Goal: Task Accomplishment & Management: Use online tool/utility

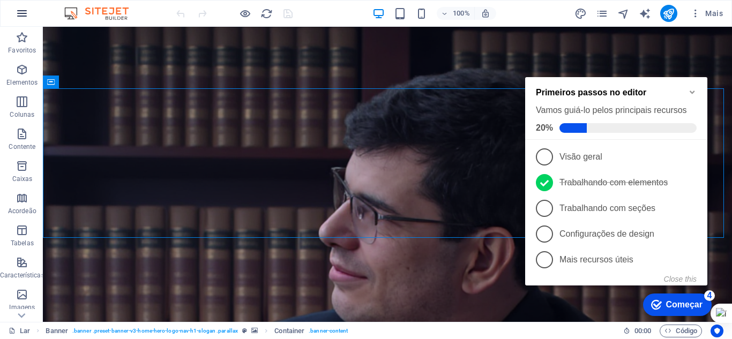
click at [17, 13] on icon "button" at bounding box center [22, 13] width 13 height 13
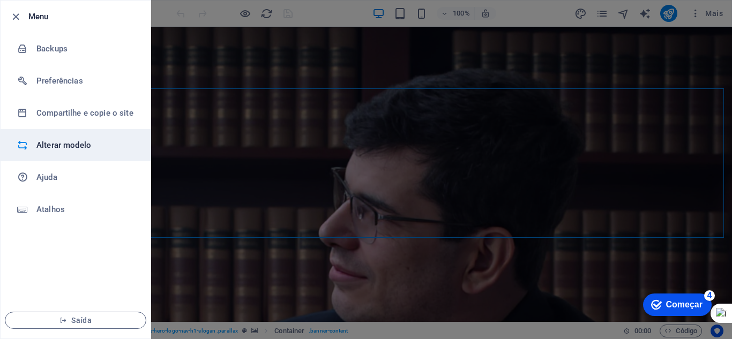
click at [53, 139] on h6 "Alterar modelo" at bounding box center [85, 145] width 99 height 13
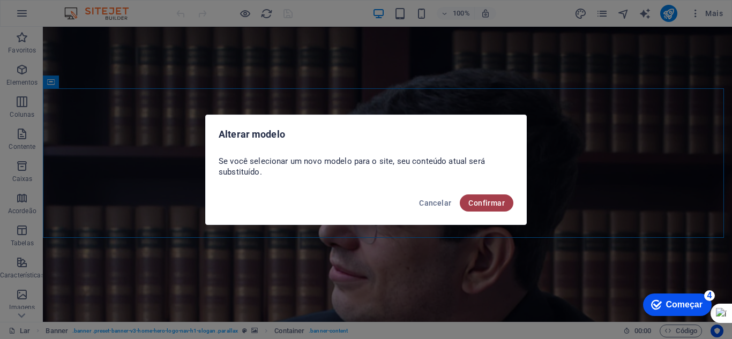
click at [486, 205] on font "Confirmar" at bounding box center [486, 203] width 36 height 9
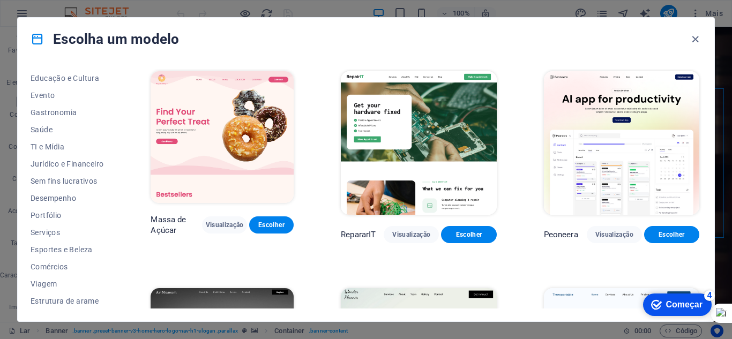
scroll to position [189, 0]
click at [65, 232] on span "Serviços" at bounding box center [67, 231] width 73 height 9
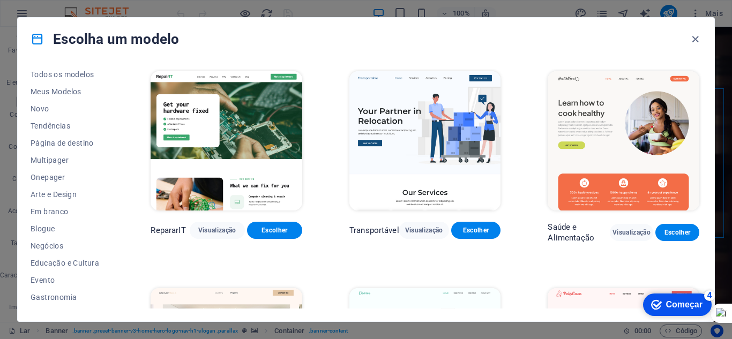
scroll to position [0, 0]
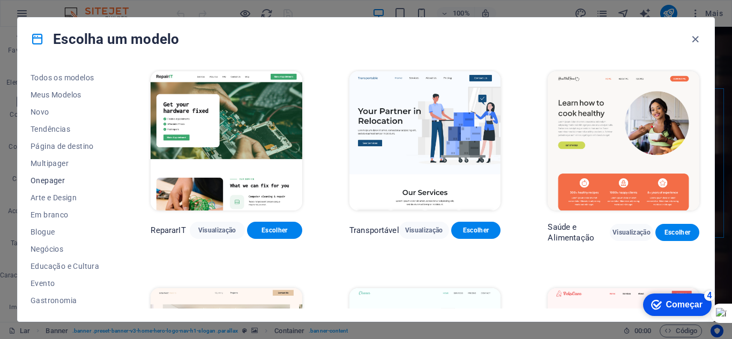
click at [45, 177] on font "Onepager" at bounding box center [48, 180] width 34 height 9
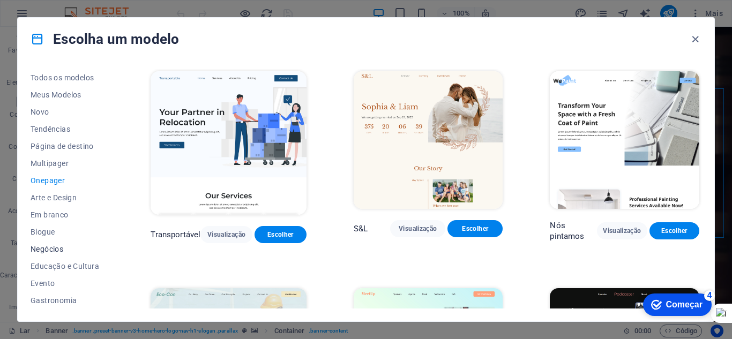
click at [40, 245] on font "Negócios" at bounding box center [47, 249] width 33 height 9
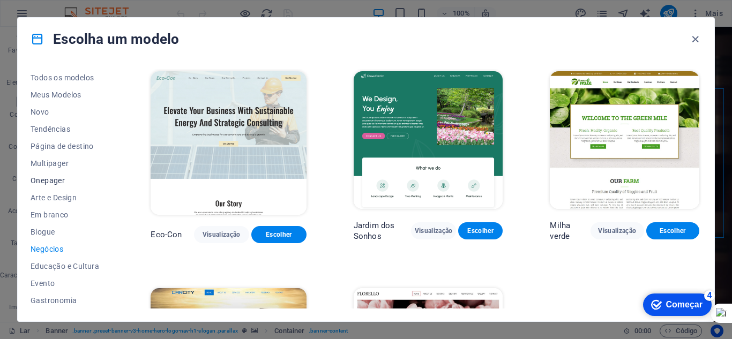
click at [58, 179] on font "Onepager" at bounding box center [48, 180] width 34 height 9
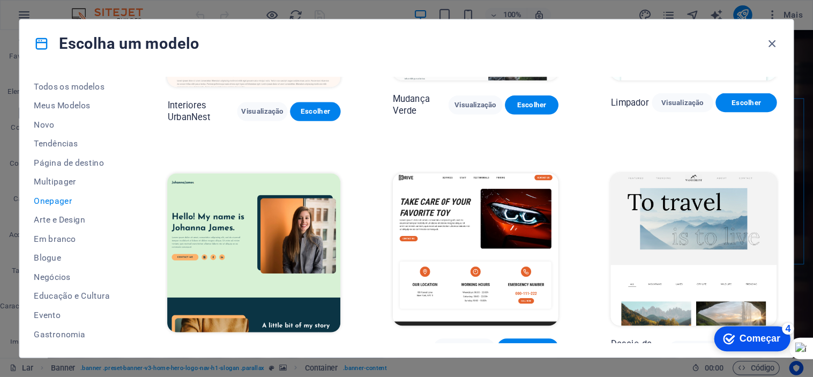
scroll to position [604, 0]
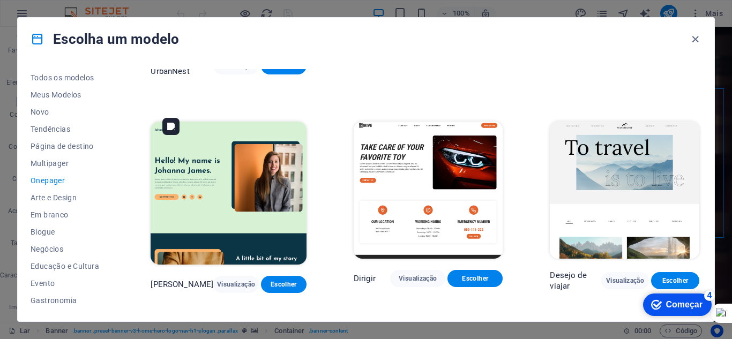
click at [196, 168] on img at bounding box center [228, 194] width 155 height 144
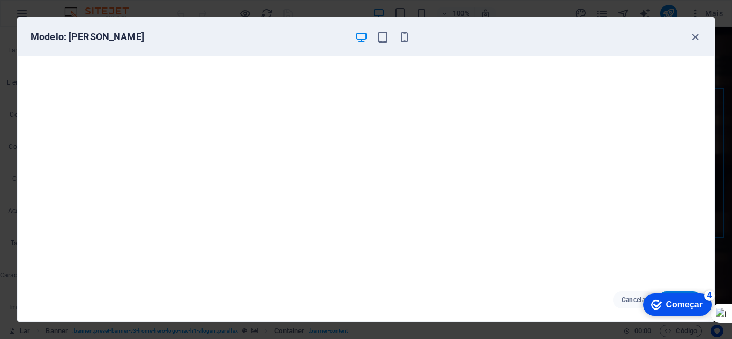
click at [669, 303] on font "Começar" at bounding box center [684, 304] width 36 height 9
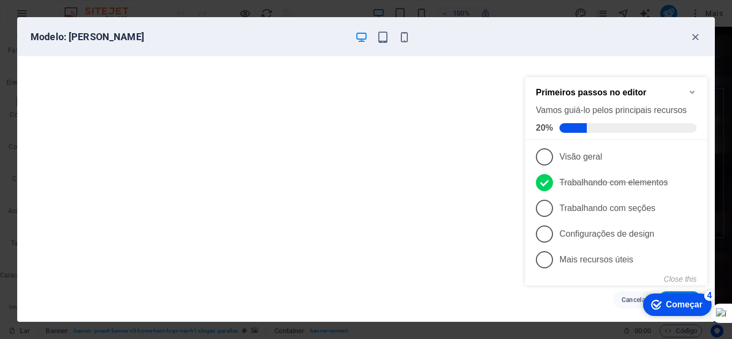
click at [689, 92] on icon "Minimize checklist" at bounding box center [692, 92] width 9 height 9
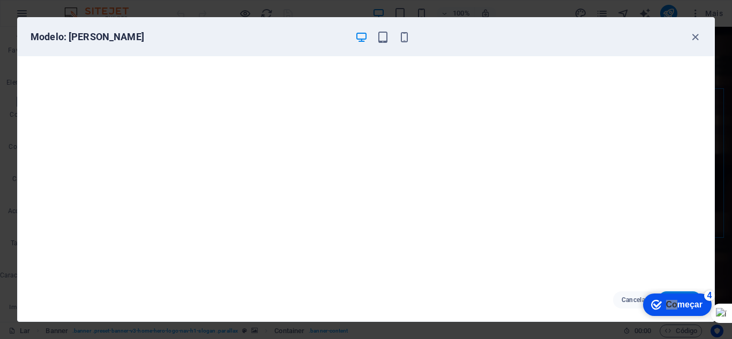
drag, startPoint x: 678, startPoint y: 305, endPoint x: 1215, endPoint y: 590, distance: 608.1
click html "checkmark Começar 4 Primeiros passos no editor Vamos guiá-lo pelos principais r…"
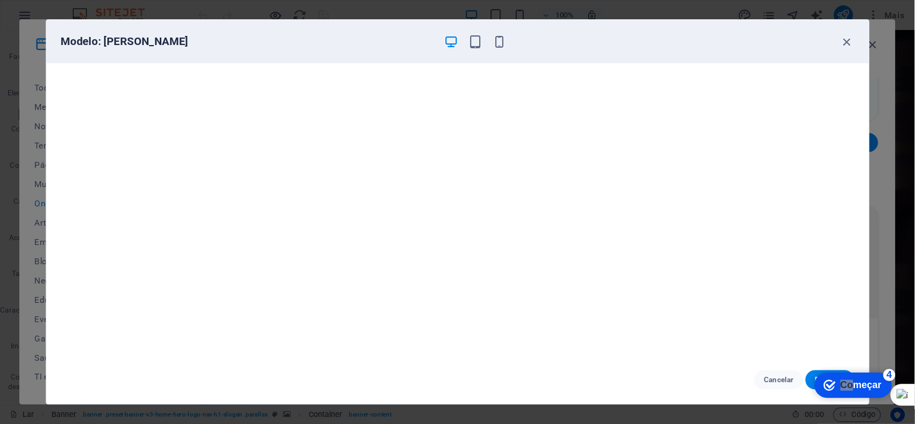
scroll to position [604, 0]
click div "checkmark Começar 4 Primeiros passos no editor Vamos guiá-lo pelos principais r…"
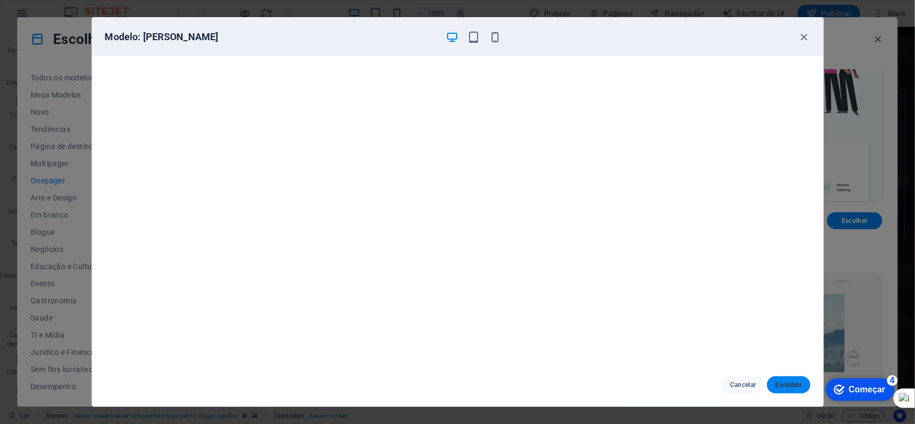
click at [731, 339] on font "Escolher" at bounding box center [788, 385] width 26 height 8
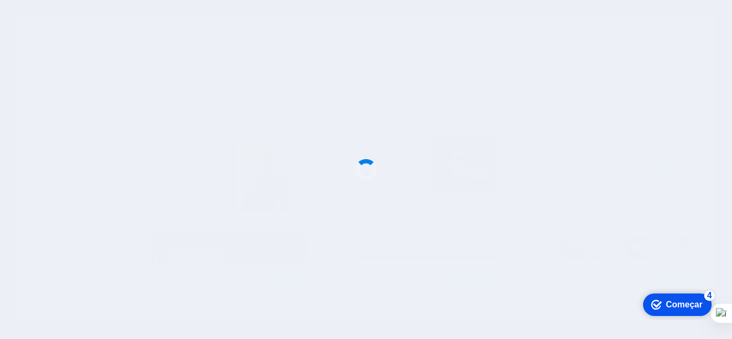
scroll to position [604, 0]
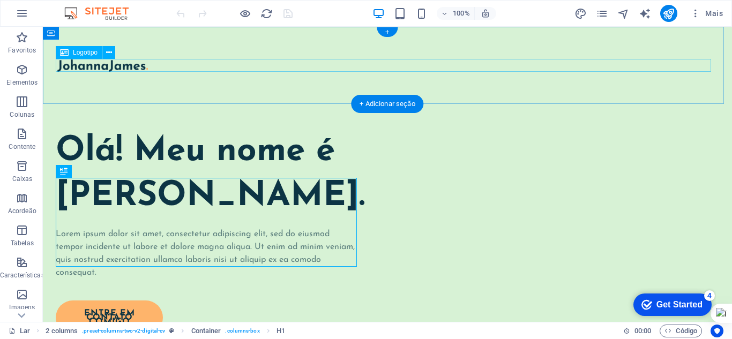
click at [139, 68] on div at bounding box center [387, 65] width 660 height 13
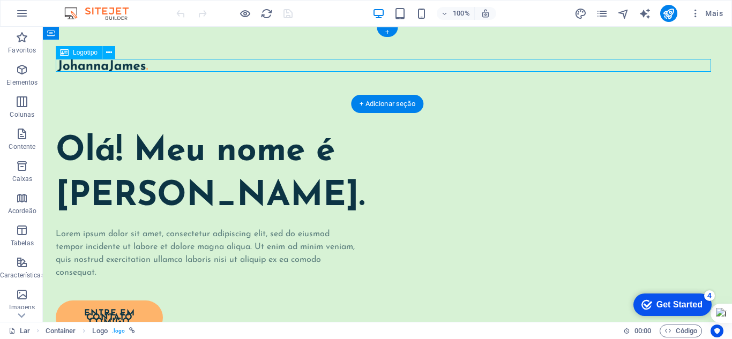
click at [139, 68] on div at bounding box center [387, 65] width 660 height 13
select select "px"
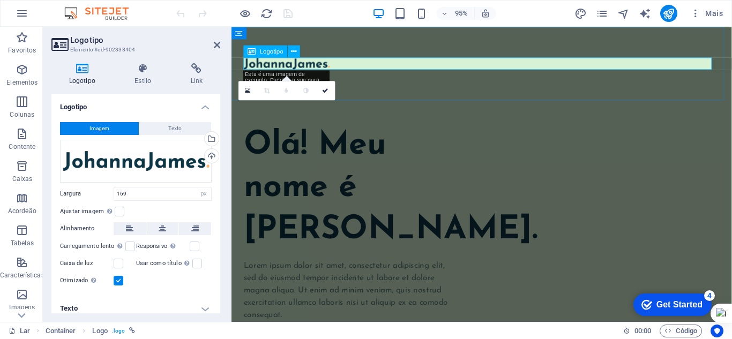
click at [329, 66] on div at bounding box center [494, 65] width 501 height 13
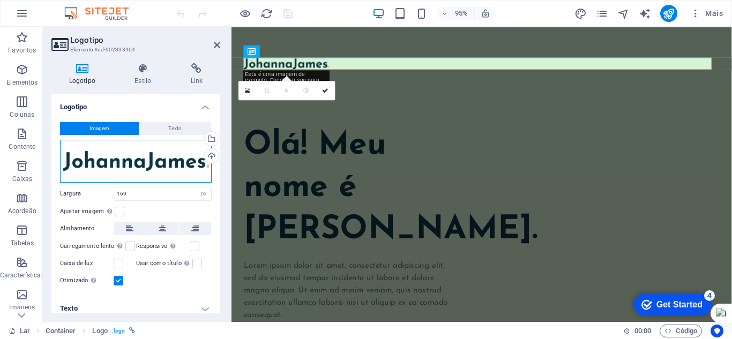
click at [72, 159] on div "Arraste os arquivos aqui, clique para escolher os arquivos ou selecione-os em A…" at bounding box center [136, 161] width 152 height 43
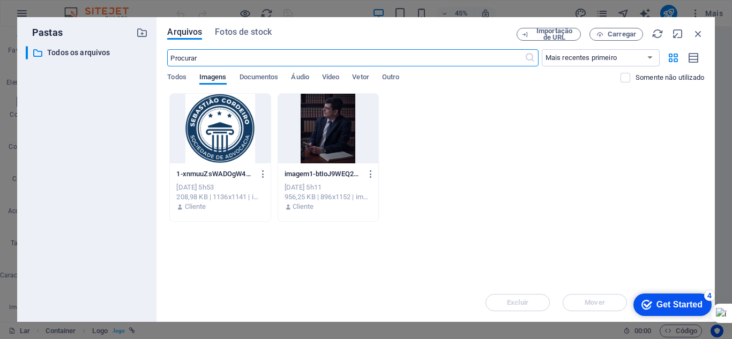
click at [227, 130] on div at bounding box center [220, 129] width 100 height 70
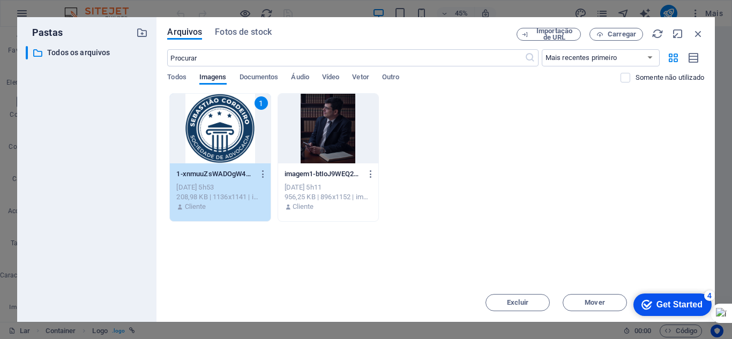
click at [657, 303] on div "Get Started" at bounding box center [679, 305] width 46 height 10
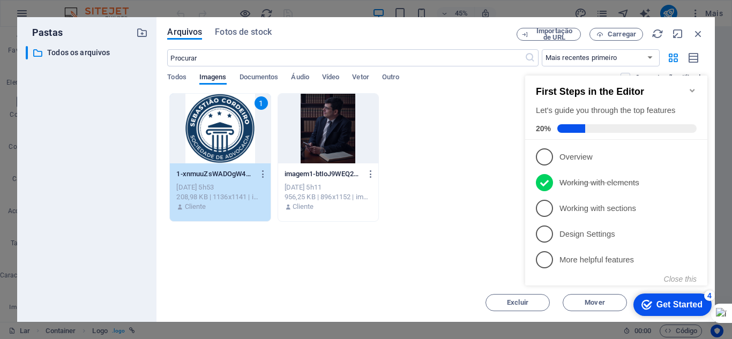
click at [693, 86] on icon "Minimize checklist" at bounding box center [692, 90] width 9 height 9
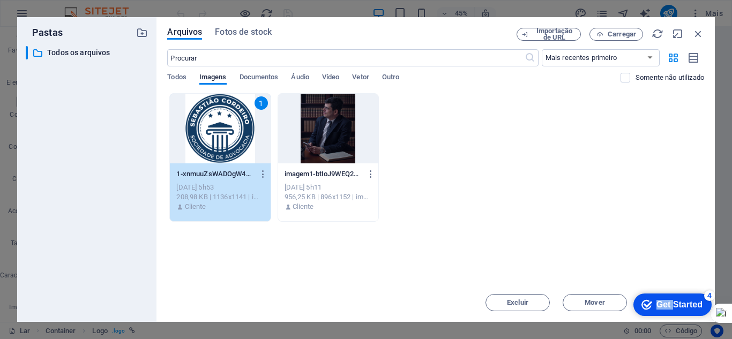
drag, startPoint x: 672, startPoint y: 303, endPoint x: 1211, endPoint y: 597, distance: 614.3
click html "checkmark Get Started 4 First Steps in the Editor Let's guide you through the t…"
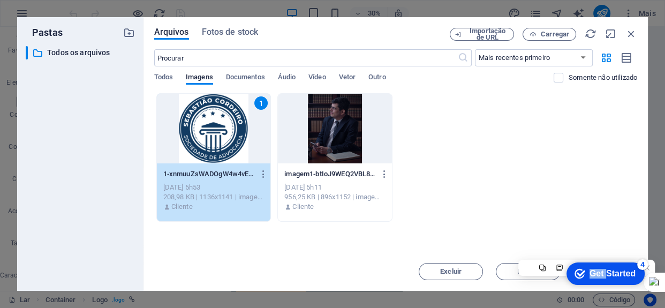
click at [605, 271] on div "Get Started" at bounding box center [613, 274] width 46 height 10
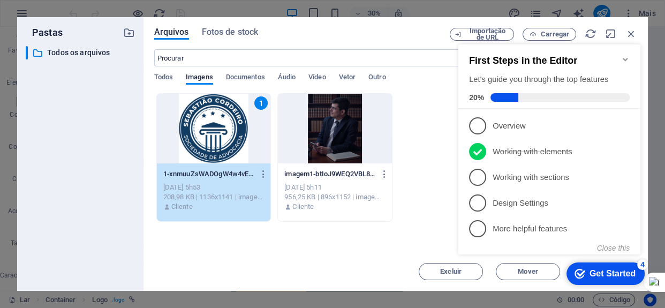
click at [601, 269] on div "Get Started" at bounding box center [613, 274] width 46 height 10
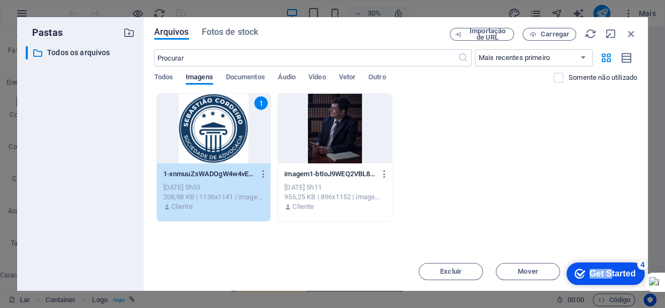
drag, startPoint x: 609, startPoint y: 269, endPoint x: 507, endPoint y: 282, distance: 102.1
click html "checkmark Get Started 4 First Steps in the Editor Let's guide you through the t…"
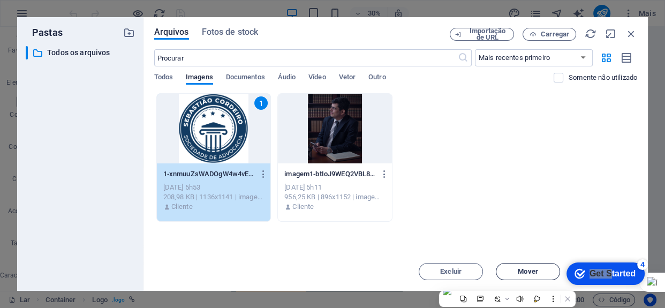
click at [521, 275] on font "Mover" at bounding box center [528, 271] width 20 height 8
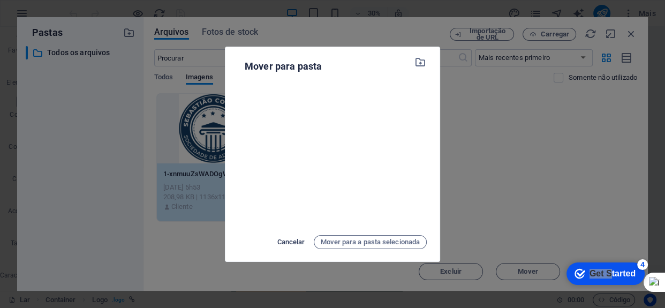
click at [294, 241] on font "Cancelar" at bounding box center [291, 242] width 28 height 8
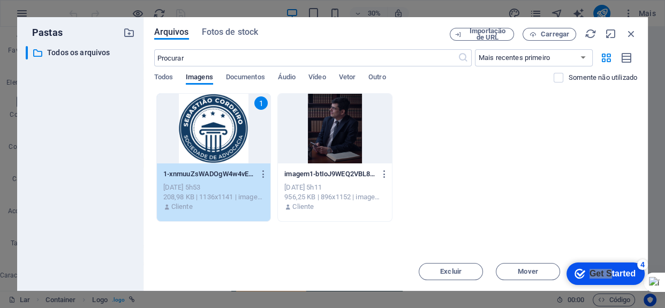
click at [263, 154] on div "1" at bounding box center [214, 129] width 114 height 70
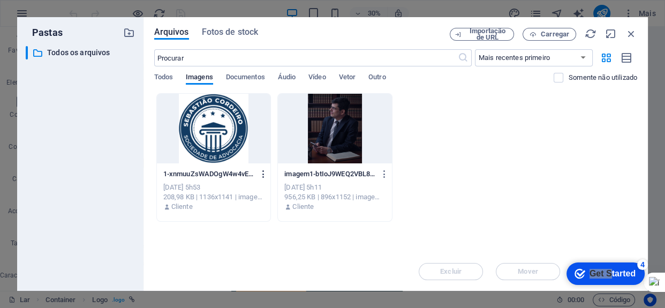
click at [263, 176] on icon "button" at bounding box center [264, 174] width 10 height 10
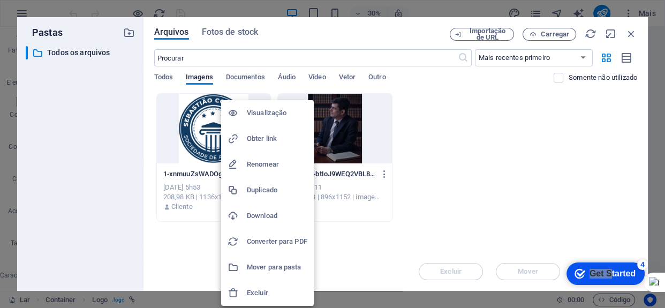
click at [630, 35] on div at bounding box center [332, 154] width 665 height 308
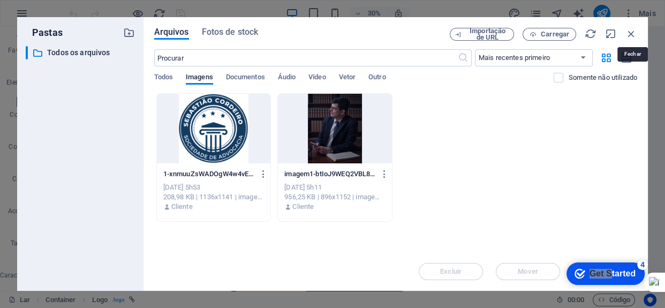
click at [630, 35] on icon "button" at bounding box center [632, 34] width 12 height 12
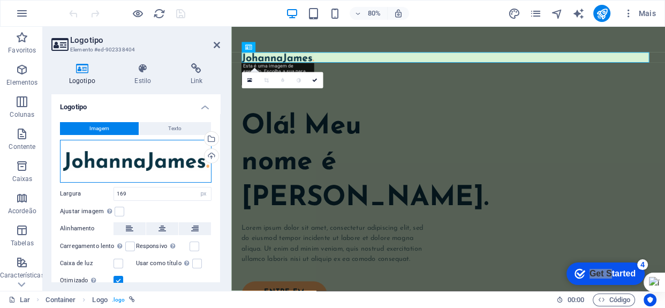
click at [159, 166] on div "Arraste os arquivos aqui, clique para escolher os arquivos ou selecione-os em A…" at bounding box center [136, 161] width 152 height 43
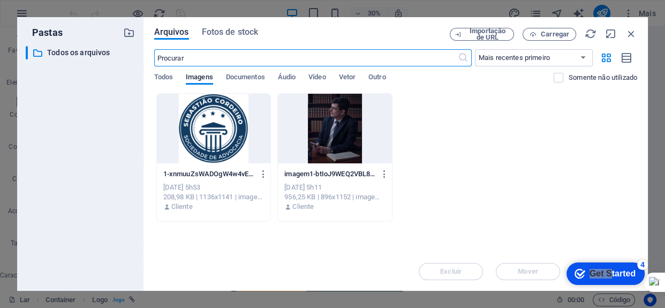
click at [222, 137] on div at bounding box center [214, 129] width 114 height 70
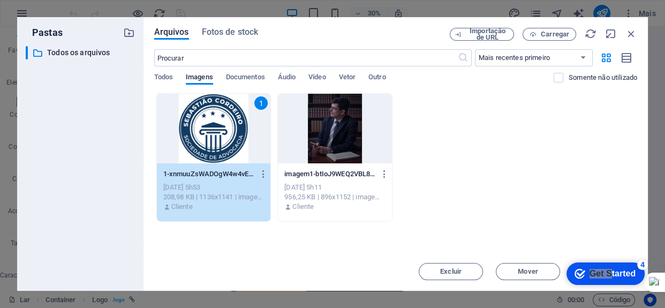
click at [222, 137] on div "1" at bounding box center [214, 129] width 114 height 70
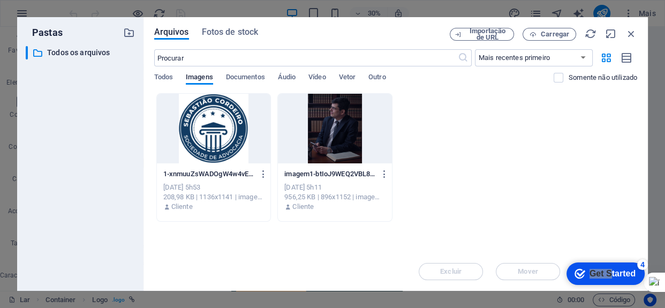
click at [222, 137] on div at bounding box center [214, 129] width 114 height 70
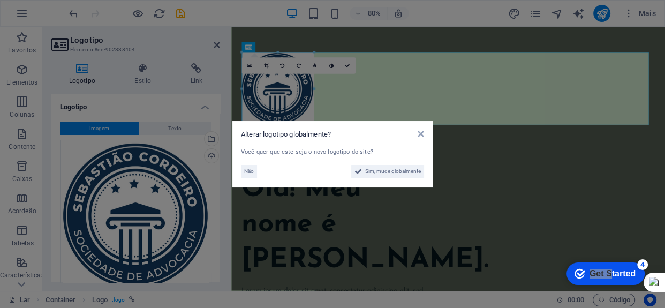
click at [427, 133] on div "Alterar logotipo globalmente? Você quer que este seja o novo logotipo do site? …" at bounding box center [333, 154] width 200 height 66
click at [422, 133] on icon at bounding box center [421, 134] width 6 height 9
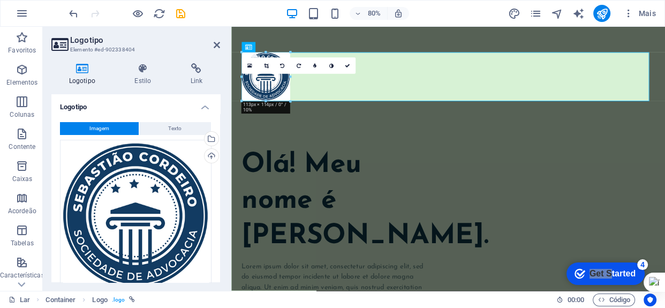
drag, startPoint x: 312, startPoint y: 124, endPoint x: 279, endPoint y: 90, distance: 47.7
type input "112"
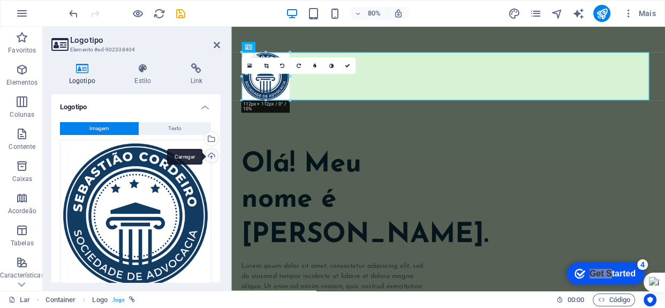
click at [212, 153] on div "Carregar" at bounding box center [211, 157] width 16 height 16
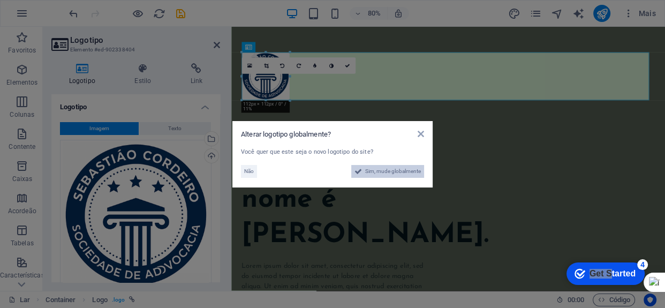
click at [386, 174] on font "Sim, mude globalmente" at bounding box center [393, 171] width 56 height 6
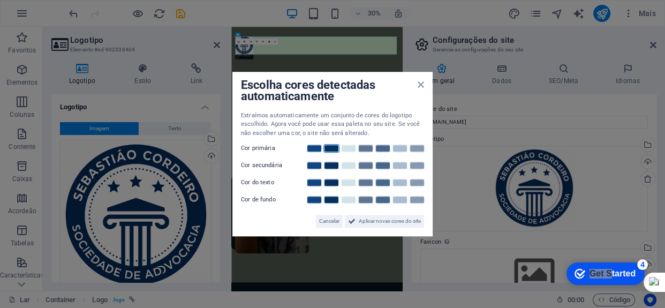
click at [329, 149] on link at bounding box center [332, 148] width 16 height 9
click at [393, 219] on font "Aplicar novas cores do site" at bounding box center [390, 221] width 62 height 6
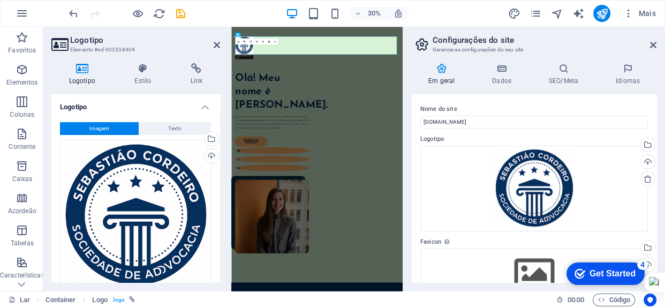
click at [571, 271] on div "checkmark Get Started 4" at bounding box center [606, 274] width 78 height 23
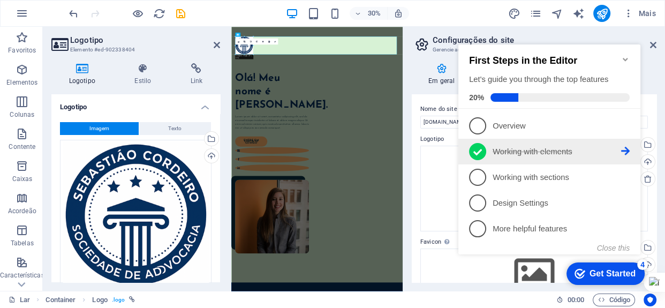
click at [522, 148] on p "Working with elements - completed" at bounding box center [557, 151] width 129 height 11
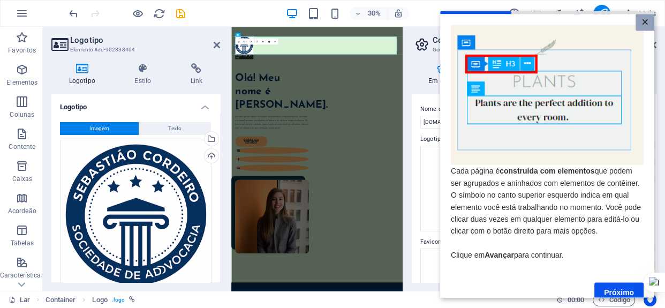
click at [644, 21] on font "×" at bounding box center [645, 21] width 7 height 14
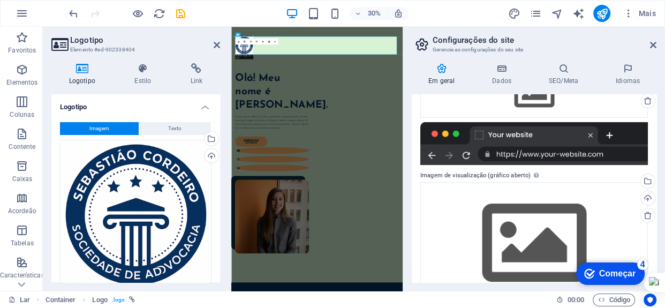
scroll to position [212, 0]
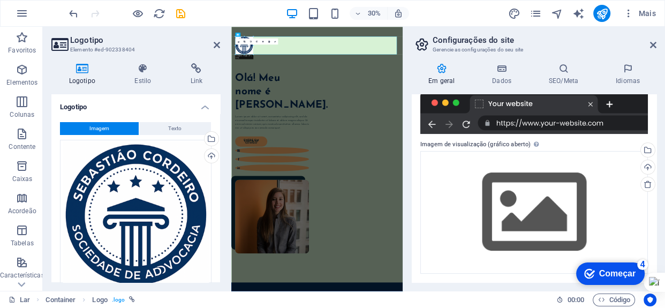
click at [79, 69] on icon at bounding box center [82, 68] width 62 height 11
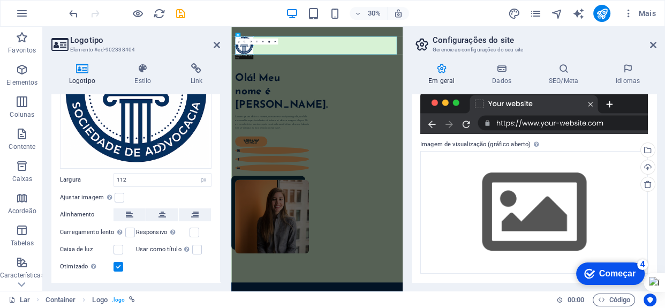
scroll to position [145, 0]
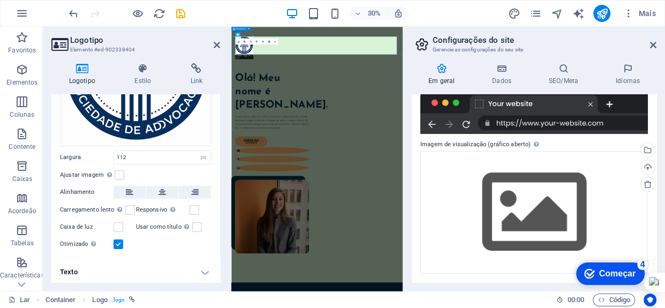
click at [512, 127] on div at bounding box center [517, 89] width 572 height 124
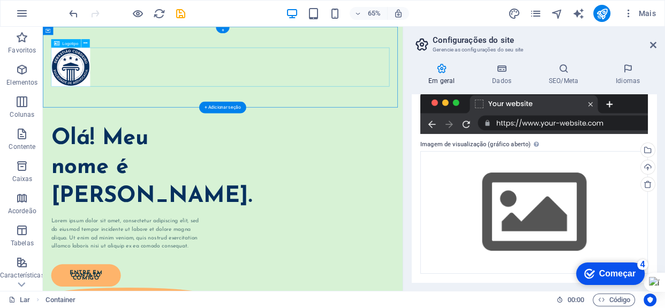
click at [77, 93] on div at bounding box center [320, 89] width 528 height 60
select select "px"
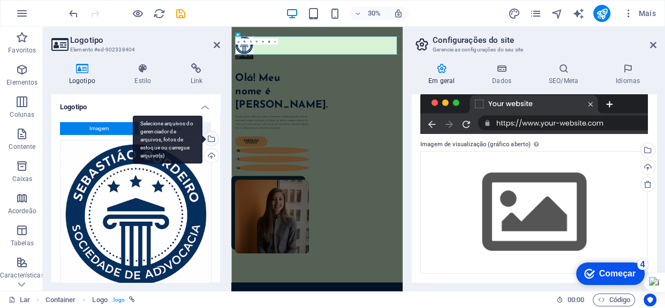
click at [213, 137] on div "Selecione arquivos do gerenciador de arquivos, fotos de estoque ou carregue arq…" at bounding box center [211, 140] width 16 height 16
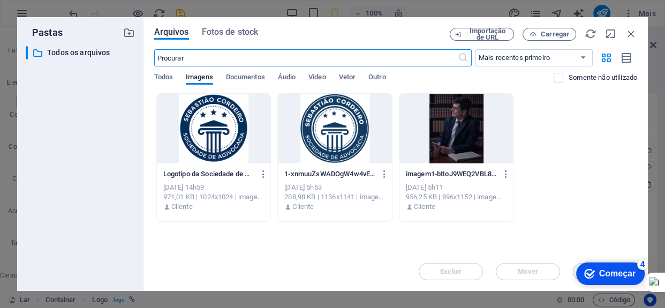
click at [316, 130] on div at bounding box center [335, 129] width 114 height 70
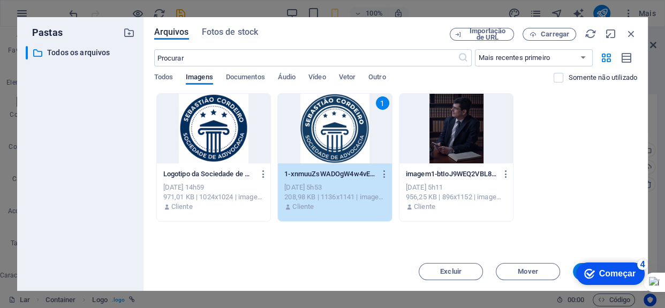
click at [316, 130] on div "1" at bounding box center [335, 129] width 114 height 70
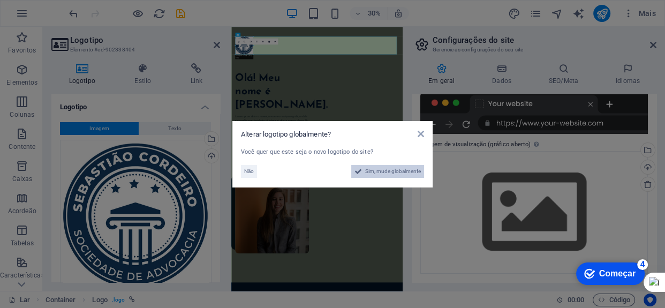
click at [375, 171] on font "Sim, mude globalmente" at bounding box center [393, 171] width 56 height 6
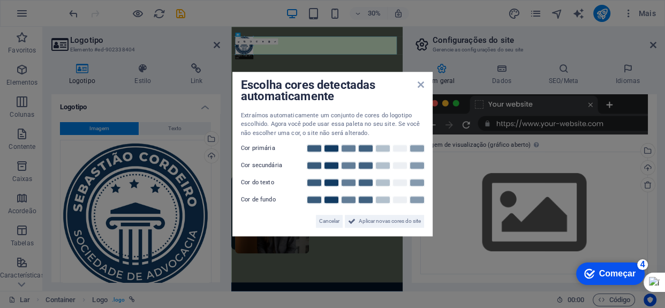
scroll to position [213, 0]
click at [333, 147] on link at bounding box center [332, 148] width 16 height 9
click at [333, 164] on link at bounding box center [332, 165] width 16 height 9
click at [333, 183] on link at bounding box center [332, 182] width 16 height 9
click at [333, 203] on link at bounding box center [332, 200] width 16 height 9
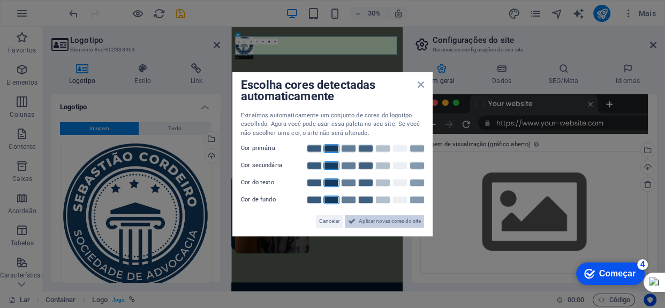
click at [375, 223] on font "Aplicar novas cores do site" at bounding box center [390, 221] width 62 height 6
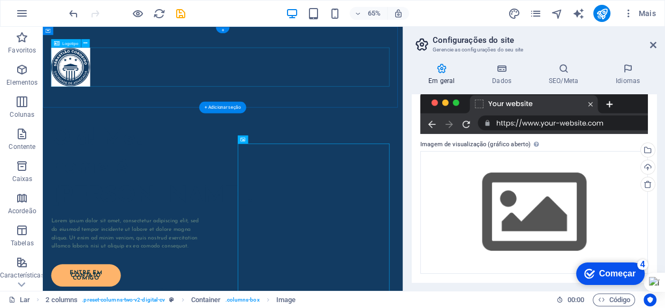
click at [101, 104] on div at bounding box center [320, 89] width 528 height 60
select select "px"
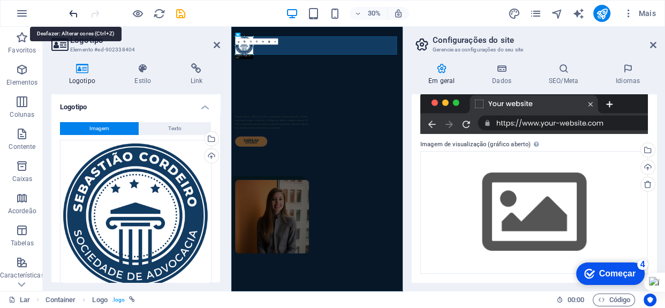
click at [74, 10] on icon "desfazer" at bounding box center [74, 14] width 12 height 12
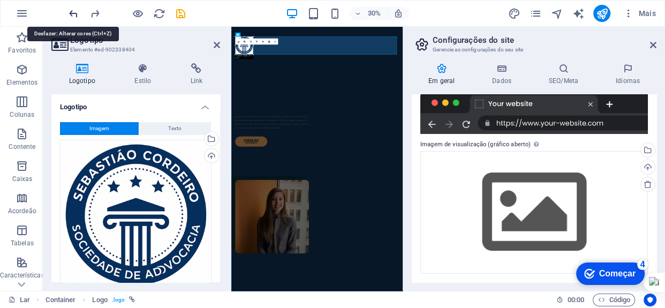
click at [74, 10] on icon "desfazer" at bounding box center [74, 14] width 12 height 12
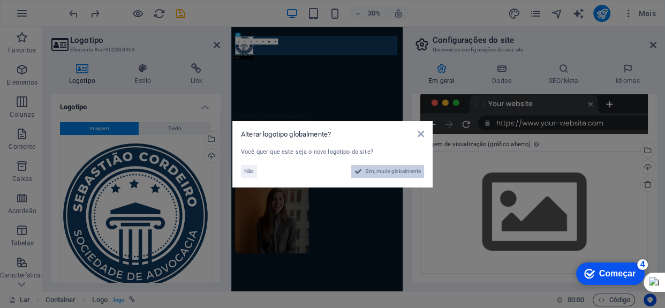
click at [399, 167] on span "Sim, mude globalmente" at bounding box center [393, 171] width 56 height 13
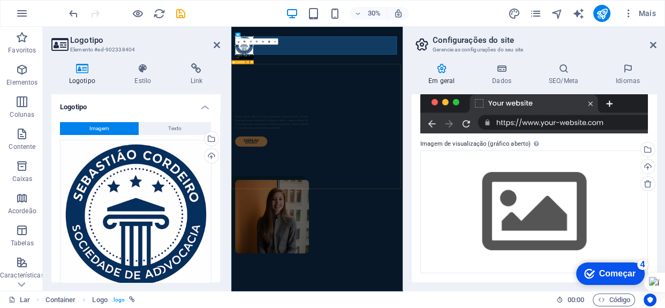
scroll to position [212, 0]
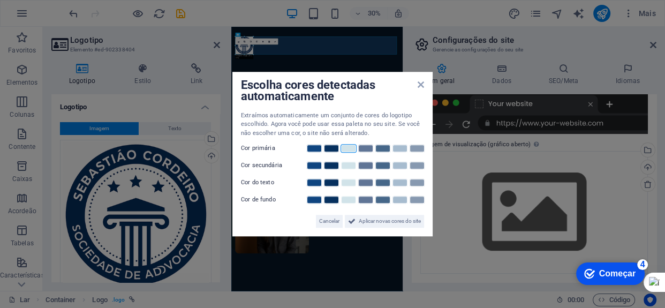
click at [353, 149] on link at bounding box center [349, 148] width 16 height 9
click at [352, 197] on link at bounding box center [349, 200] width 16 height 9
click at [332, 149] on link at bounding box center [332, 148] width 16 height 9
click at [347, 183] on link at bounding box center [349, 182] width 16 height 9
click at [383, 164] on link at bounding box center [383, 165] width 16 height 9
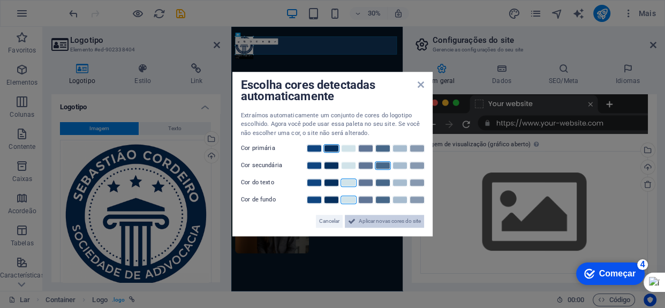
click at [384, 221] on font "Aplicar novas cores do site" at bounding box center [390, 221] width 62 height 6
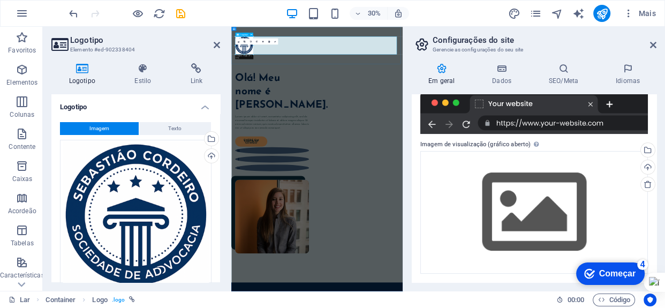
click at [575, 96] on div at bounding box center [517, 89] width 546 height 60
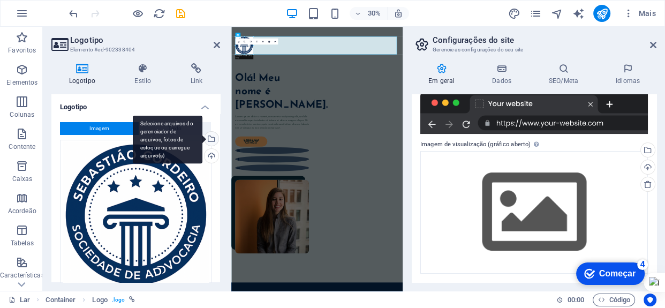
click at [213, 137] on div "Selecione arquivos do gerenciador de arquivos, fotos de estoque ou carregue arq…" at bounding box center [211, 140] width 16 height 16
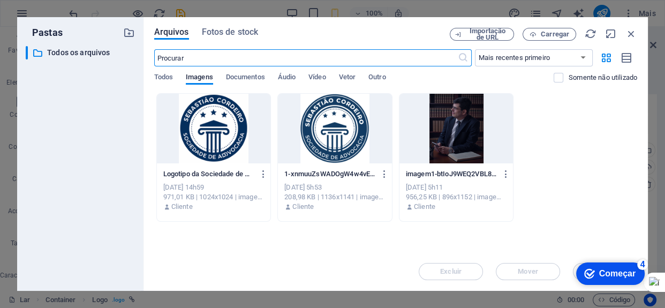
click at [311, 118] on div at bounding box center [335, 129] width 114 height 70
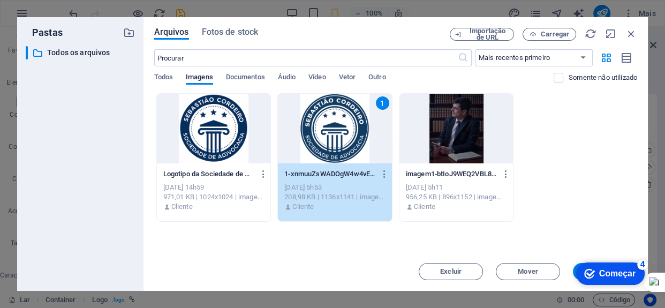
click at [311, 118] on div "1" at bounding box center [335, 129] width 114 height 70
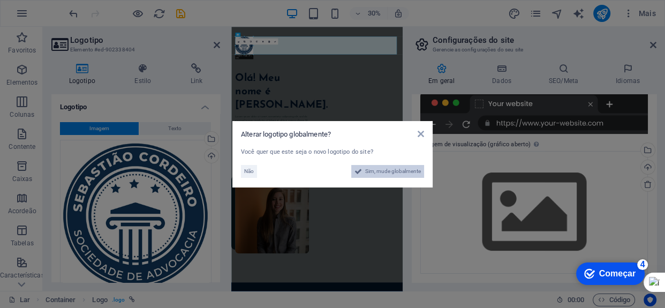
click at [384, 171] on font "Sim, mude globalmente" at bounding box center [393, 171] width 56 height 6
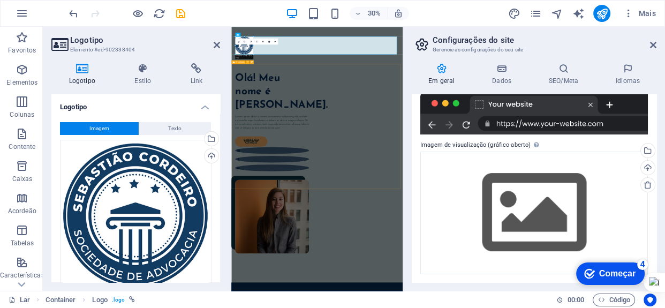
scroll to position [213, 0]
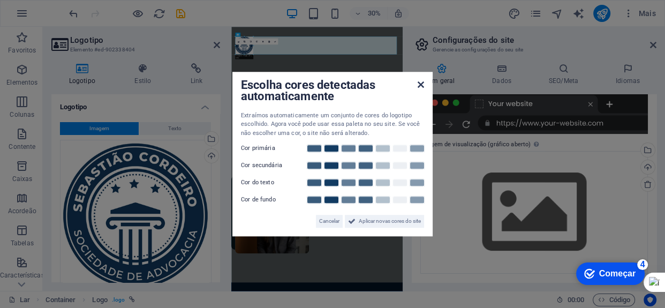
click at [422, 83] on icon at bounding box center [421, 84] width 6 height 9
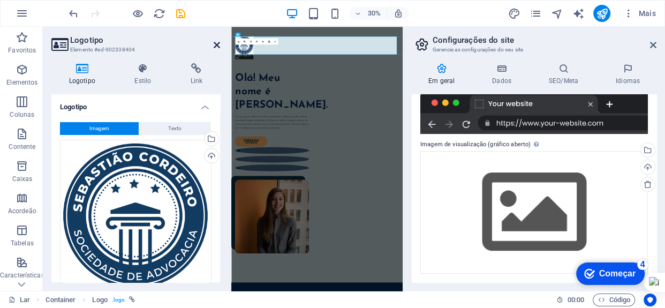
click at [215, 42] on icon at bounding box center [217, 45] width 6 height 9
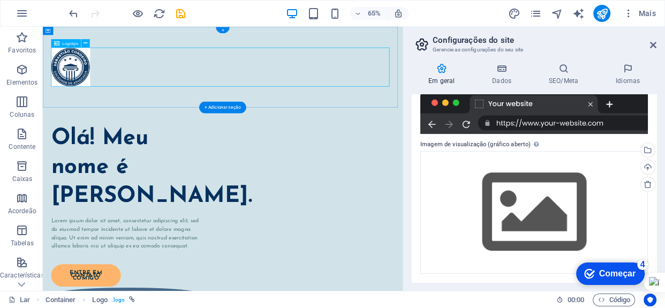
click at [204, 95] on div at bounding box center [320, 89] width 528 height 60
select select "px"
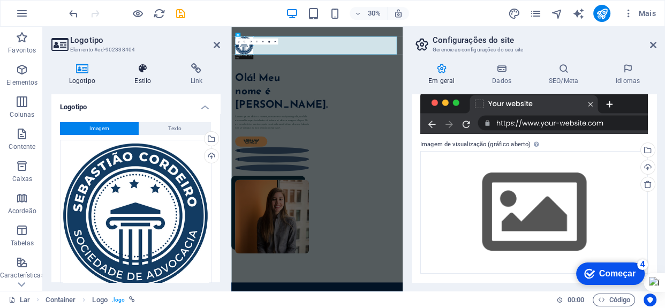
click at [140, 71] on icon at bounding box center [142, 68] width 51 height 11
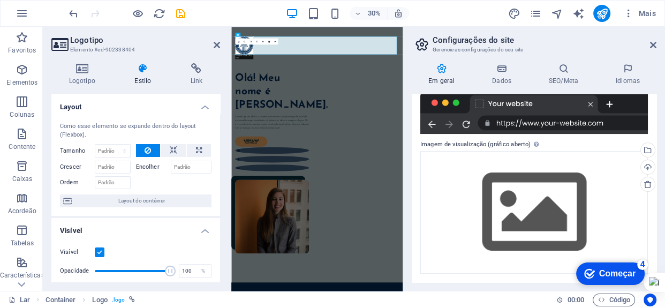
click at [140, 71] on icon at bounding box center [142, 68] width 51 height 11
drag, startPoint x: 220, startPoint y: 115, endPoint x: 219, endPoint y: 168, distance: 53.0
click at [219, 168] on div "Layout Como esse elemento se expande dentro do layout (Flexbox). Tamanho Padrão…" at bounding box center [135, 188] width 169 height 188
drag, startPoint x: 218, startPoint y: 165, endPoint x: 221, endPoint y: 207, distance: 41.9
click at [221, 207] on div "Logotipo Estilo Link Logotipo Imagem Texto Arraste os arquivos aqui, clique par…" at bounding box center [136, 173] width 186 height 236
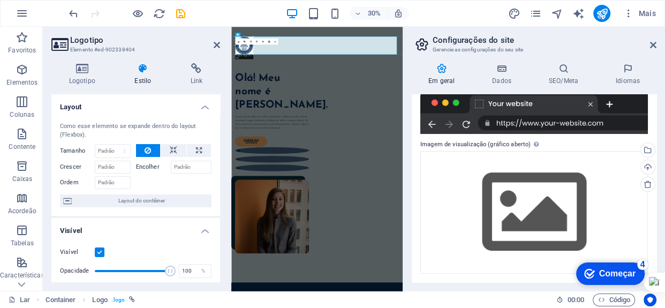
drag, startPoint x: 218, startPoint y: 164, endPoint x: 220, endPoint y: 198, distance: 33.8
click at [220, 198] on div "Layout Como esse elemento se expande dentro do layout (Flexbox). Tamanho Padrão…" at bounding box center [135, 188] width 169 height 188
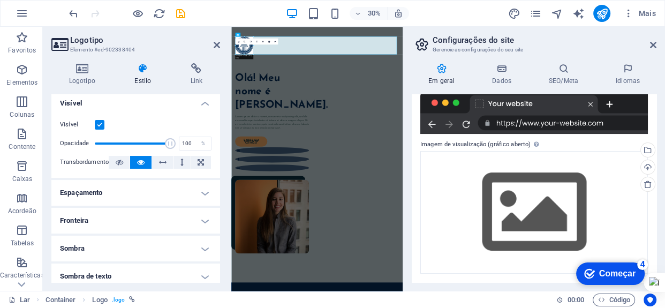
scroll to position [0, 0]
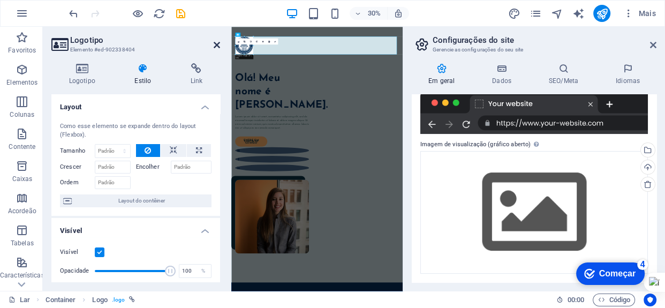
click at [219, 47] on icon at bounding box center [217, 45] width 6 height 9
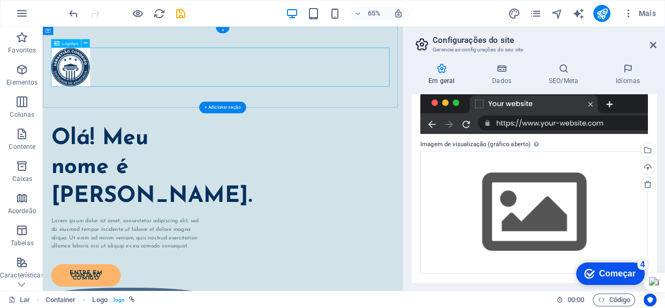
click at [470, 87] on div at bounding box center [320, 89] width 528 height 60
click at [207, 83] on div at bounding box center [320, 89] width 528 height 60
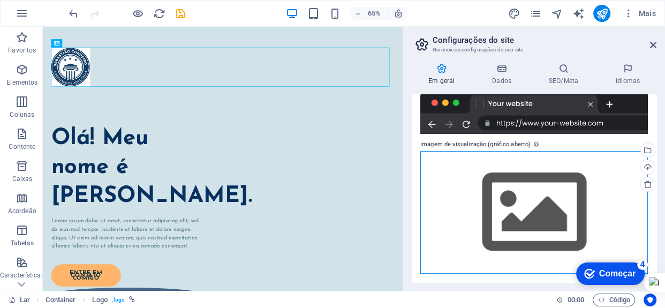
click at [535, 202] on div "Arraste os arquivos aqui, clique para escolher os arquivos ou selecione-os em A…" at bounding box center [535, 212] width 228 height 123
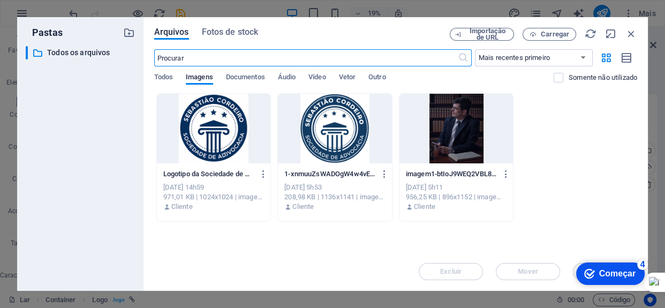
click at [339, 124] on div at bounding box center [335, 129] width 114 height 70
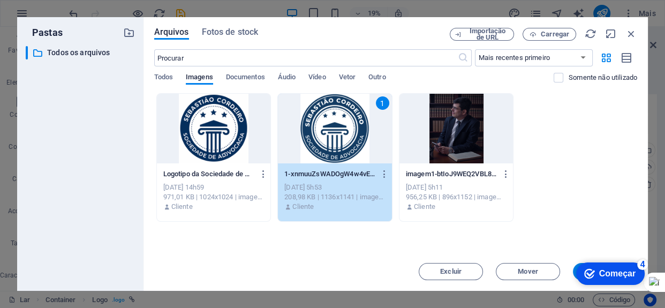
click at [339, 124] on div "1" at bounding box center [335, 129] width 114 height 70
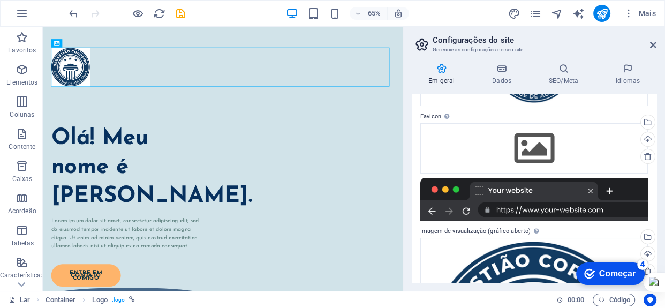
scroll to position [121, 0]
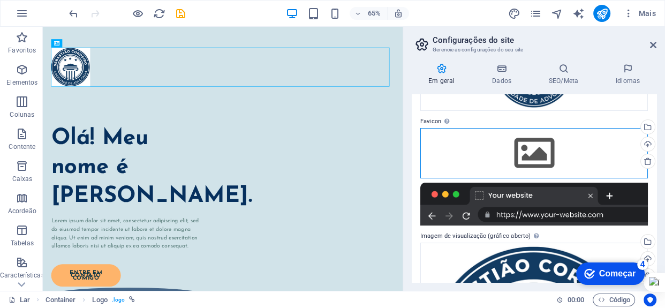
click at [542, 147] on div "Arraste os arquivos aqui, clique para escolher os arquivos ou selecione-os em A…" at bounding box center [535, 153] width 228 height 50
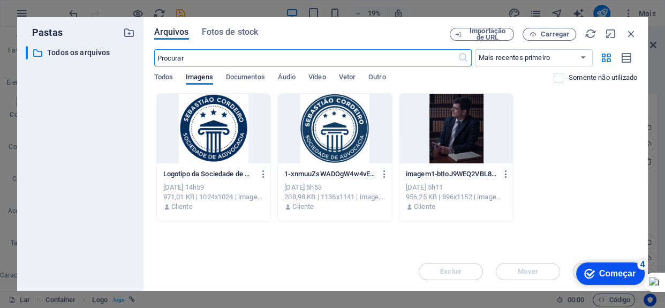
click at [346, 129] on div at bounding box center [335, 129] width 114 height 70
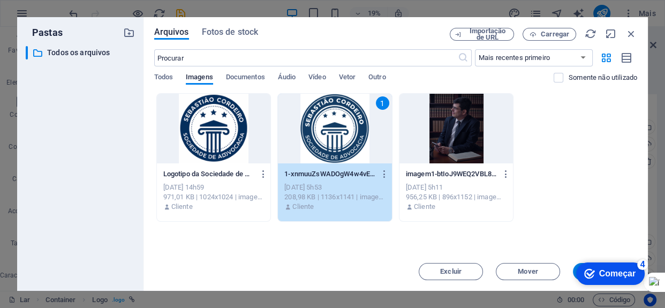
click at [346, 129] on div "1" at bounding box center [335, 129] width 114 height 70
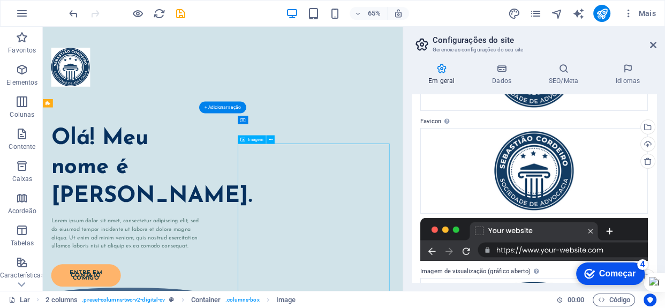
select select "%"
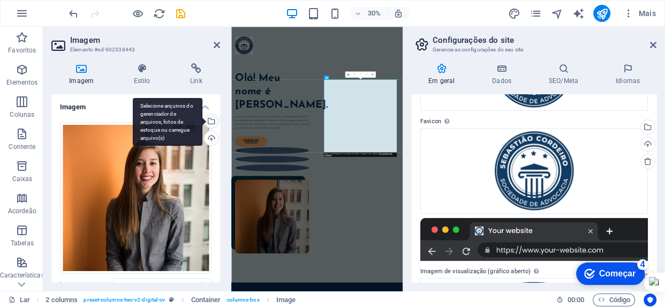
click at [211, 120] on div "Selecione arquivos do gerenciador de arquivos, fotos de estoque ou carregue arq…" at bounding box center [211, 122] width 16 height 16
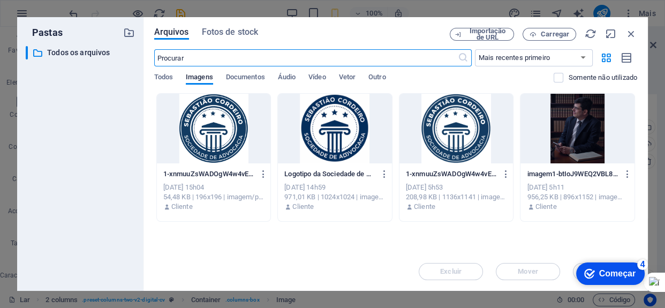
click at [563, 127] on div at bounding box center [578, 129] width 114 height 70
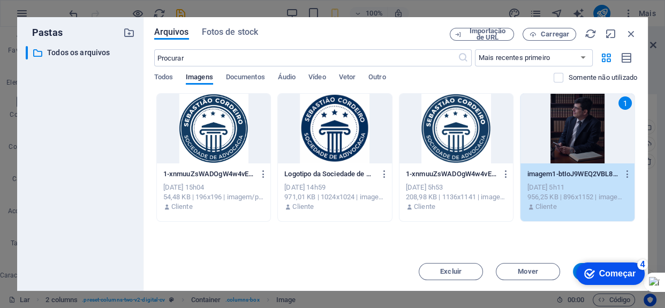
click at [563, 127] on div "1" at bounding box center [578, 129] width 114 height 70
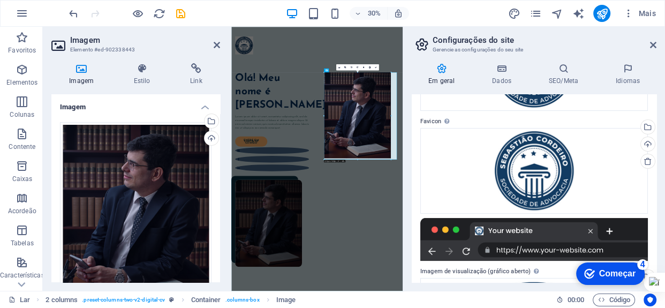
drag, startPoint x: 396, startPoint y: 163, endPoint x: 487, endPoint y: 417, distance: 268.9
type input "415"
select select "px"
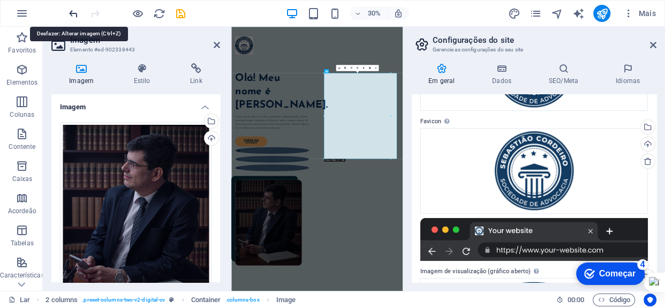
click at [75, 13] on icon "desfazer" at bounding box center [74, 14] width 12 height 12
type input "100"
select select "%"
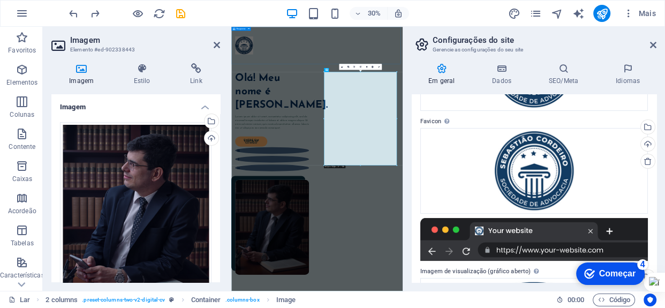
click at [496, 142] on div at bounding box center [517, 89] width 572 height 124
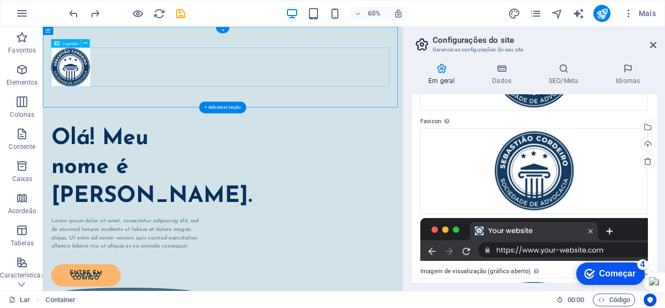
click at [95, 88] on div at bounding box center [320, 89] width 528 height 60
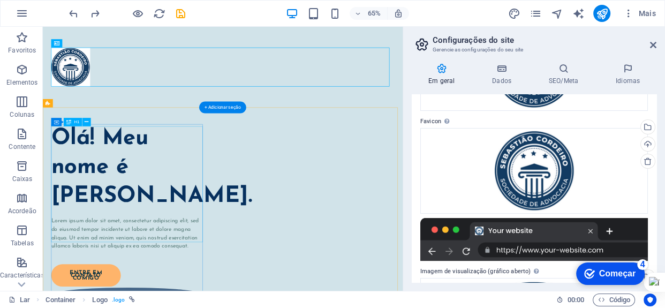
click at [118, 205] on div "Olá! Meu nome é Johanna James." at bounding box center [174, 244] width 237 height 134
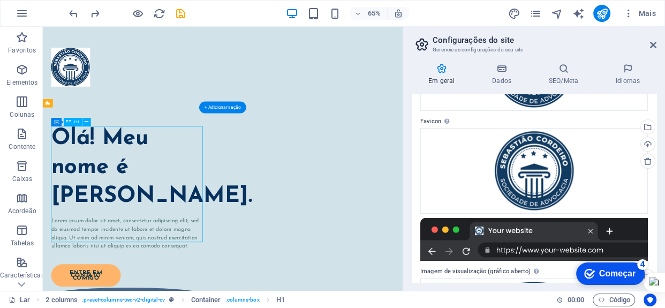
click at [164, 203] on div "Olá! Meu nome é Johanna James." at bounding box center [174, 244] width 237 height 134
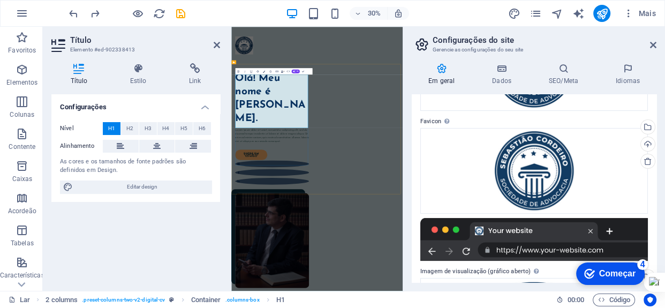
click at [343, 338] on font "Olá! Meu nome é Johanna James." at bounding box center [361, 266] width 235 height 168
click at [654, 46] on icon at bounding box center [653, 45] width 6 height 9
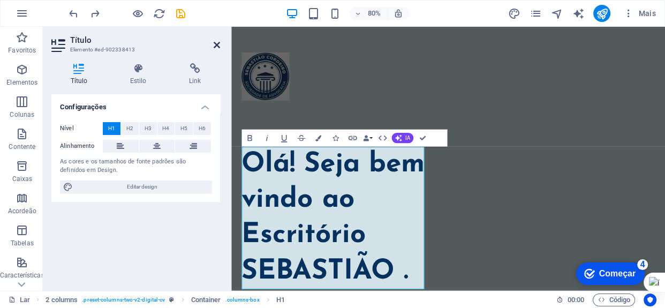
click at [215, 42] on icon at bounding box center [217, 45] width 6 height 9
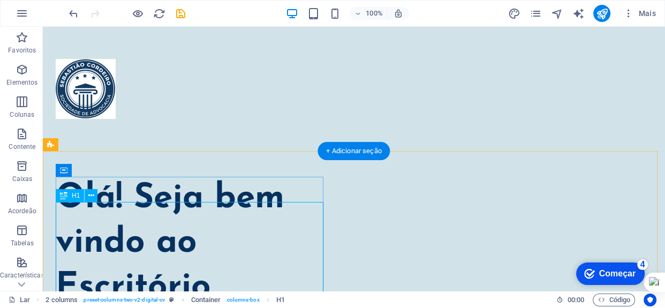
click at [260, 244] on div "Olá! Seja bem vindo ao Escritório SEBASTIÃO ." at bounding box center [192, 266] width 272 height 178
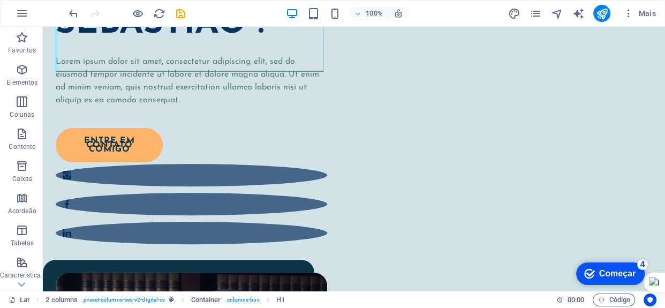
scroll to position [259, 0]
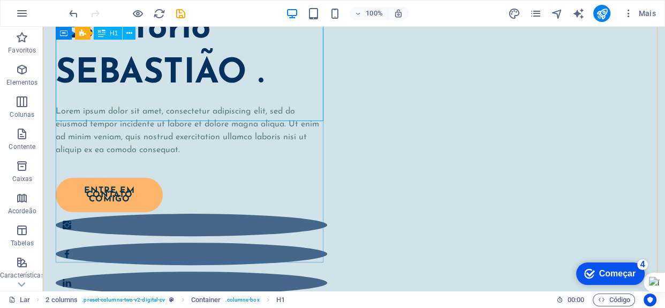
click at [256, 95] on div "Olá! Seja bem vindo ao Escritório SEBASTIÃO ." at bounding box center [192, 7] width 272 height 178
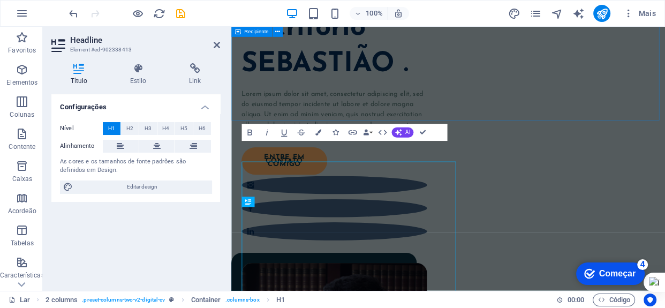
scroll to position [6, 0]
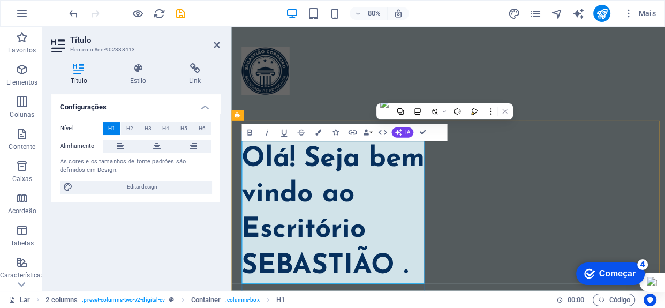
click at [448, 336] on font "Olá! Seja bem vindo ao Escritório SEBASTIÃO ." at bounding box center [358, 259] width 229 height 168
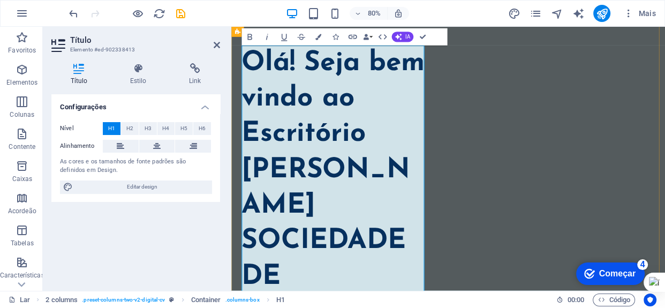
scroll to position [171, 0]
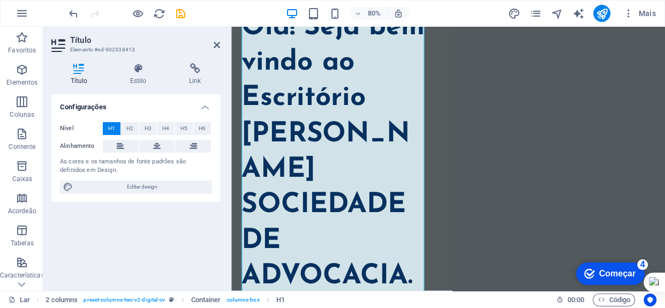
click at [114, 126] on font "H1" at bounding box center [111, 128] width 7 height 6
click at [158, 144] on icon at bounding box center [157, 146] width 8 height 13
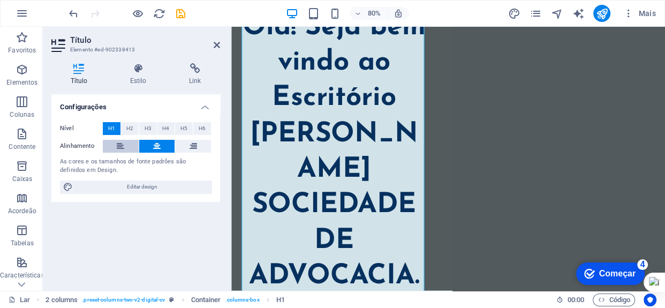
click at [122, 147] on icon at bounding box center [121, 146] width 8 height 13
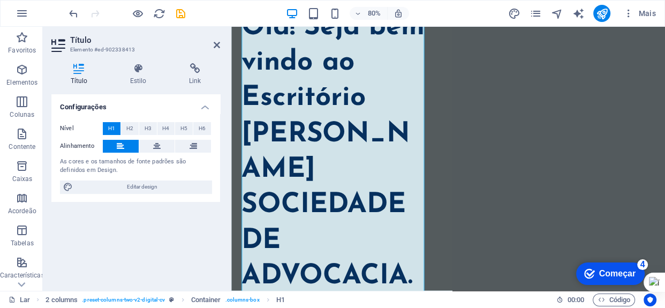
drag, startPoint x: 664, startPoint y: 57, endPoint x: 664, endPoint y: 67, distance: 9.6
click at [665, 67] on div at bounding box center [665, 154] width 1 height 308
click at [283, 32] on div "H1" at bounding box center [283, 32] width 23 height 10
click at [417, 69] on font "Olá! Seja bem vindo ao Escritório SEBASTIÃO CORDEIRO SOCIEDADE DE ADVOCACIA." at bounding box center [358, 184] width 229 height 346
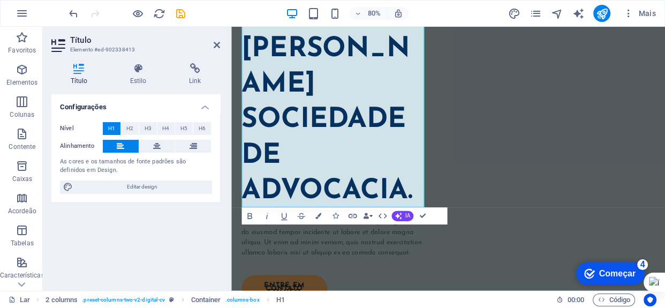
scroll to position [280, 0]
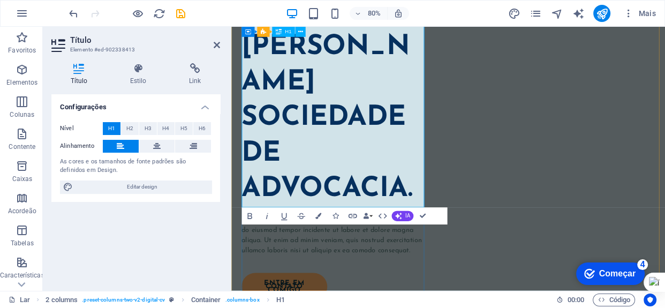
drag, startPoint x: 417, startPoint y: 69, endPoint x: 458, endPoint y: 243, distance: 178.4
click at [458, 243] on h1 "Olá! Seja bem vindo ao Escritório SEBASTIÃO CORDEIRO SOCIEDADE DE ADVOCACIA." at bounding box center [360, 75] width 232 height 357
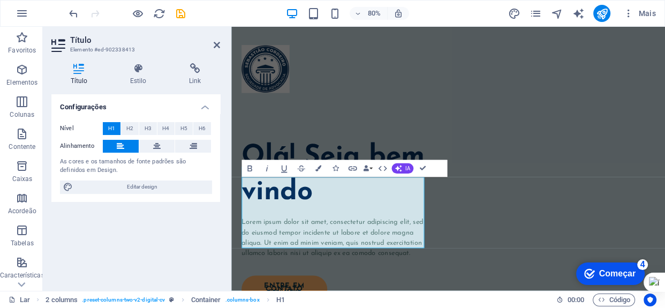
scroll to position [0, 0]
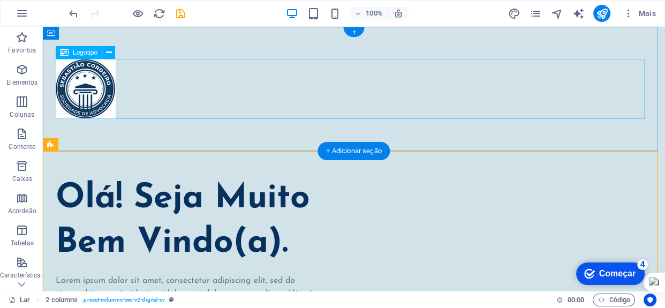
click at [96, 94] on div at bounding box center [354, 89] width 597 height 60
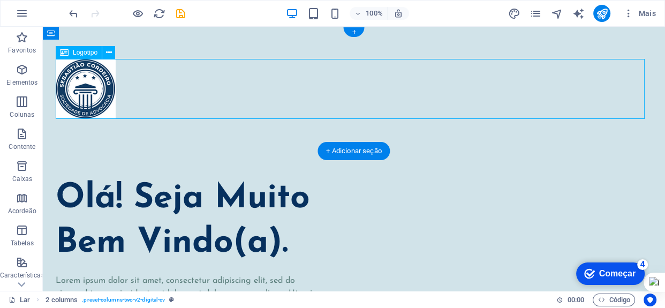
click at [96, 94] on div at bounding box center [354, 89] width 597 height 60
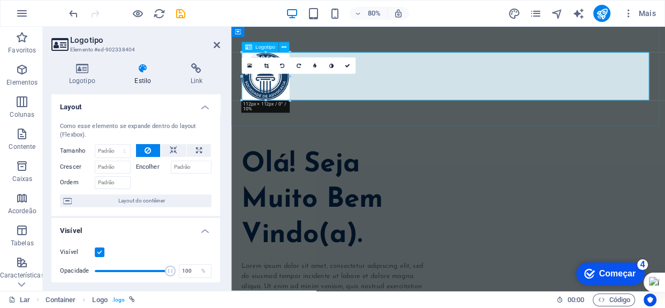
click at [270, 106] on div at bounding box center [502, 89] width 517 height 60
click at [87, 78] on font "Logotipo" at bounding box center [82, 81] width 26 height 8
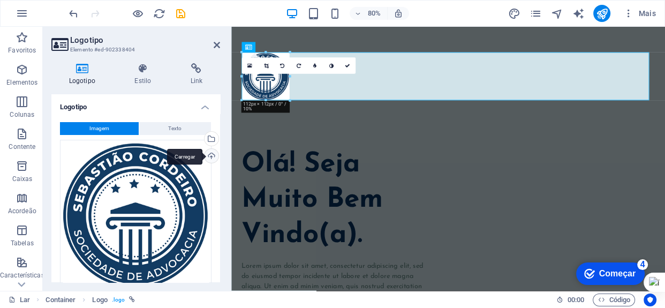
click at [211, 154] on div "Carregar" at bounding box center [211, 157] width 16 height 16
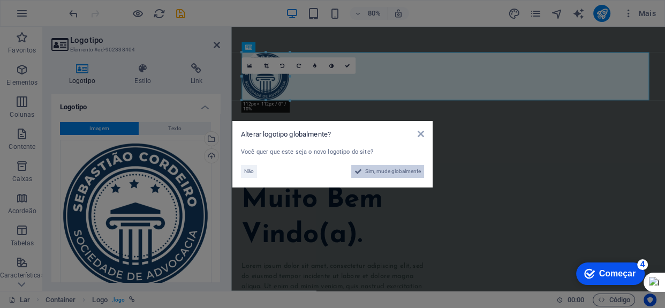
click at [368, 171] on font "Sim, mude globalmente" at bounding box center [393, 171] width 56 height 6
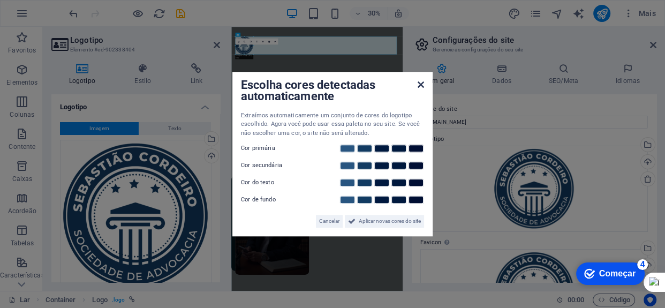
click at [420, 81] on icon at bounding box center [421, 84] width 6 height 9
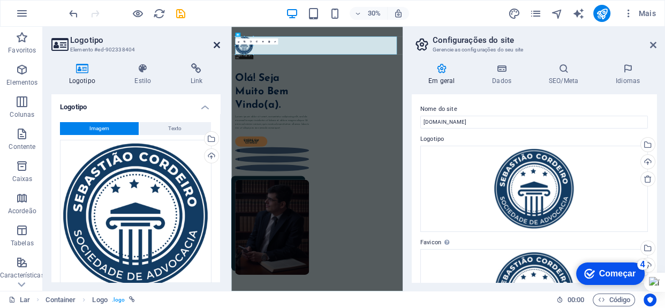
click at [217, 48] on icon at bounding box center [217, 45] width 6 height 9
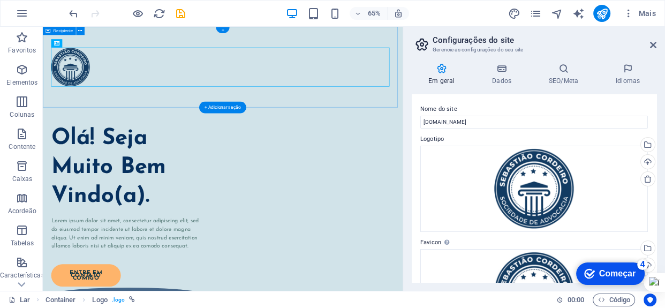
click at [220, 133] on div at bounding box center [320, 89] width 554 height 124
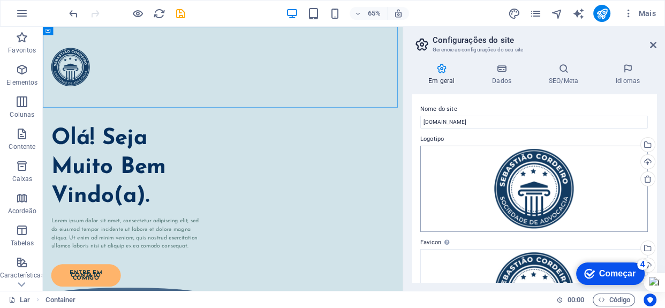
scroll to position [48, 0]
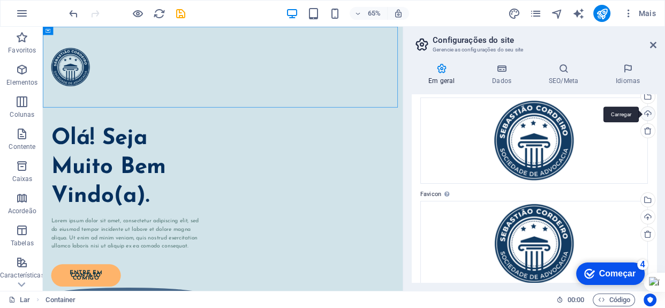
click at [645, 113] on div "Carregar" at bounding box center [647, 115] width 16 height 16
click at [646, 96] on div "Selecione arquivos do gerenciador de arquivos, fotos de estoque ou carregue arq…" at bounding box center [647, 97] width 16 height 16
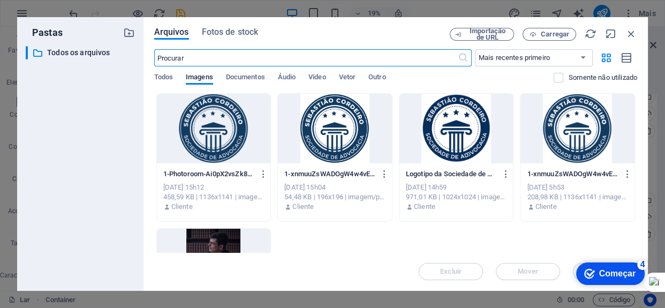
click at [205, 130] on div at bounding box center [214, 129] width 114 height 70
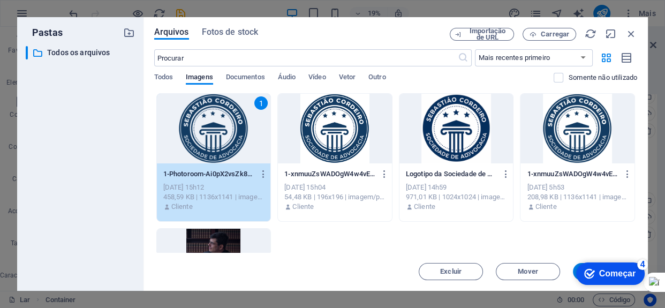
click at [205, 130] on div "1" at bounding box center [214, 129] width 114 height 70
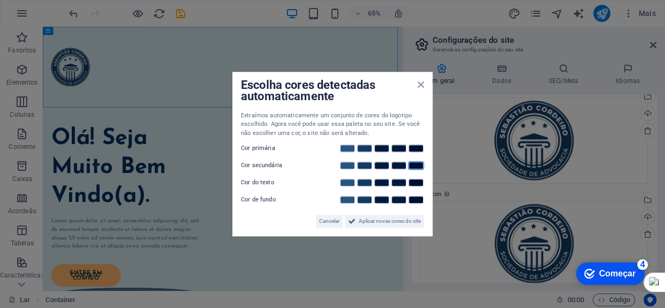
click at [421, 86] on div "Escolha cores detectadas automaticamente Extraímos automaticamente um conjunto …" at bounding box center [333, 154] width 200 height 165
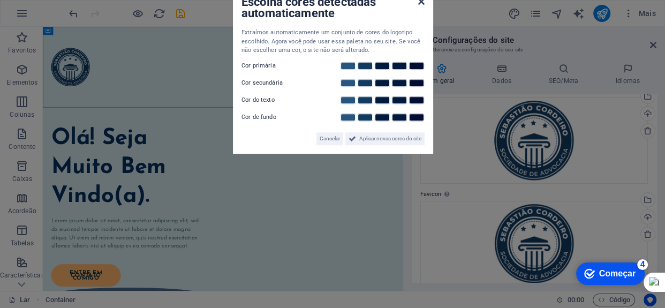
click at [421, 3] on icon at bounding box center [421, 2] width 6 height 9
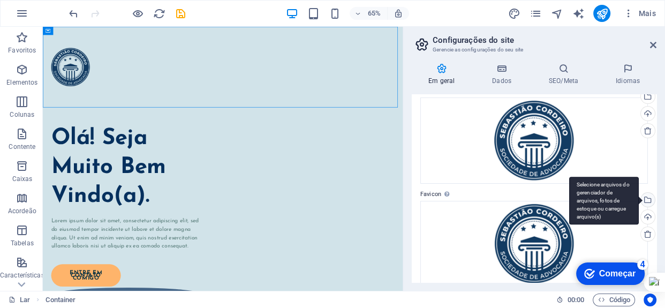
click at [639, 197] on div "Selecione arquivos do gerenciador de arquivos, fotos de estoque ou carregue arq…" at bounding box center [605, 201] width 70 height 48
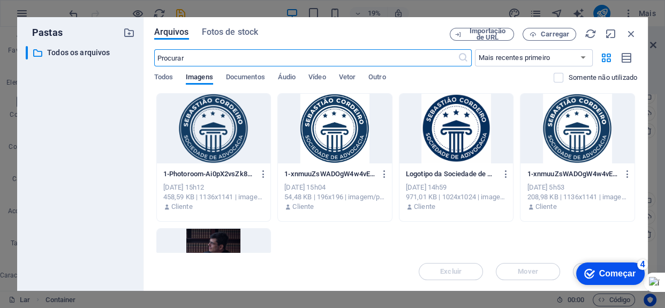
click at [250, 151] on div at bounding box center [214, 129] width 114 height 70
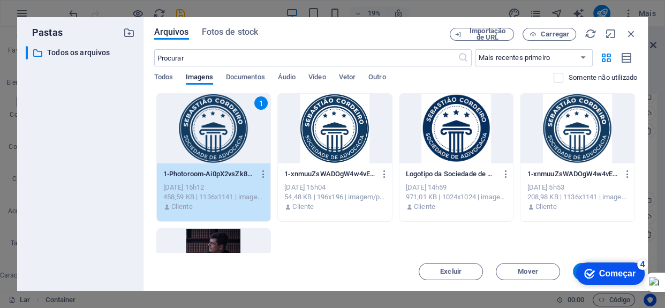
click at [250, 151] on div "1" at bounding box center [214, 129] width 114 height 70
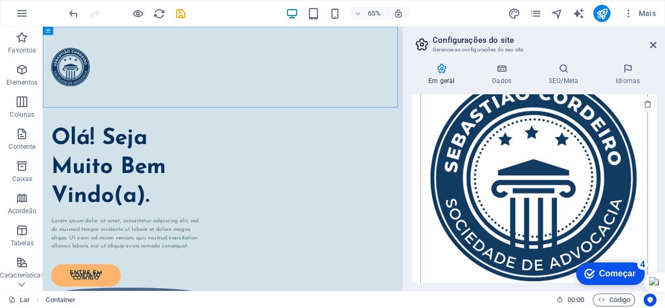
scroll to position [341, 0]
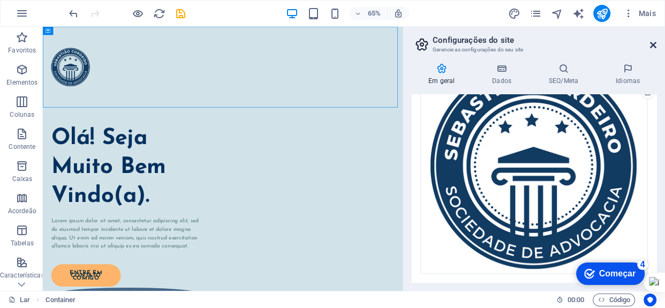
click at [653, 43] on icon at bounding box center [653, 45] width 6 height 9
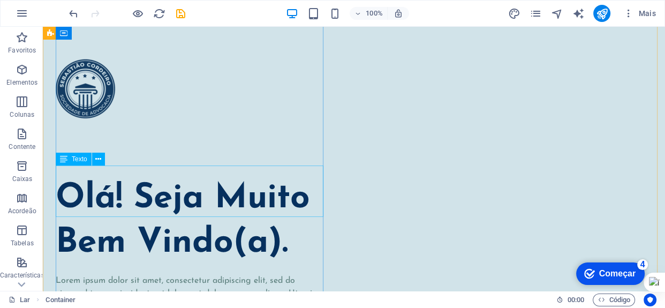
scroll to position [194, 0]
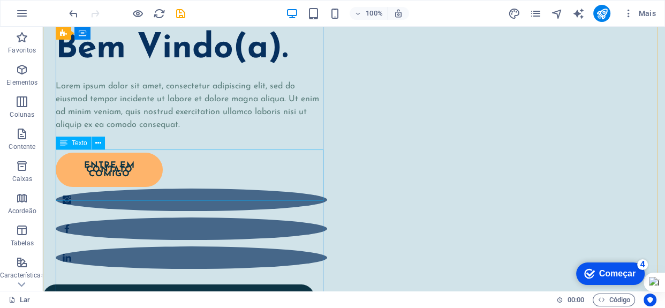
click at [189, 131] on div "Lorem ipsum dolor sit amet, consectetur adipiscing elit, sed do eiusmod tempor …" at bounding box center [192, 105] width 272 height 51
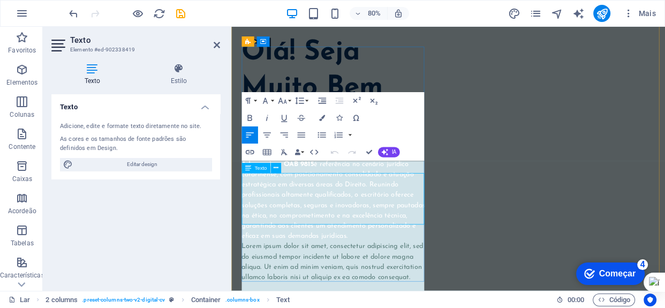
scroll to position [124, 0]
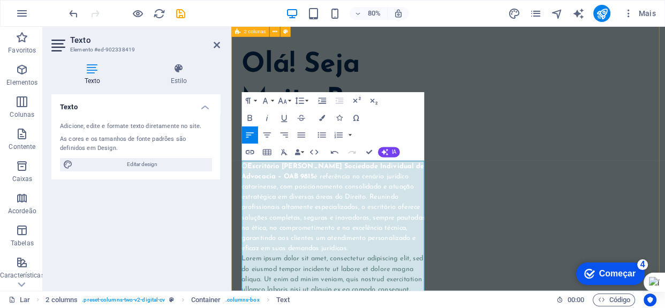
drag, startPoint x: 458, startPoint y: 303, endPoint x: 243, endPoint y: 200, distance: 238.2
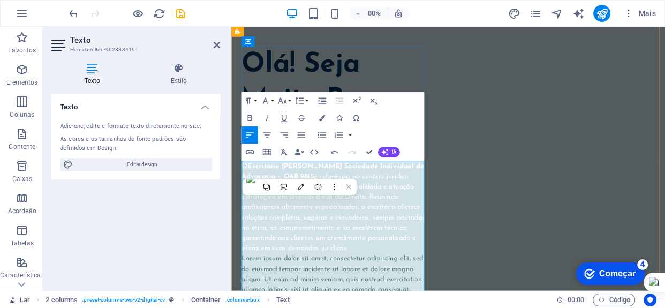
click at [454, 306] on p "O Escritório Sebastião Cordeiro Sociedade Individual de Advocacia – OAB 9815 é …" at bounding box center [360, 253] width 232 height 116
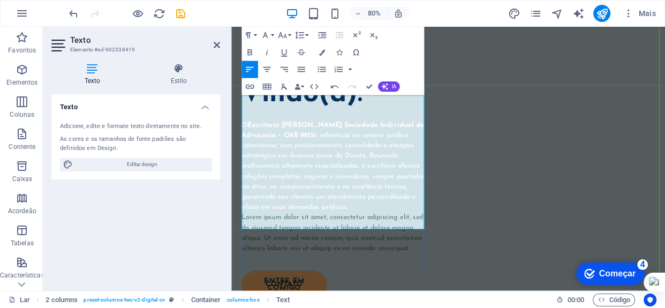
scroll to position [219, 0]
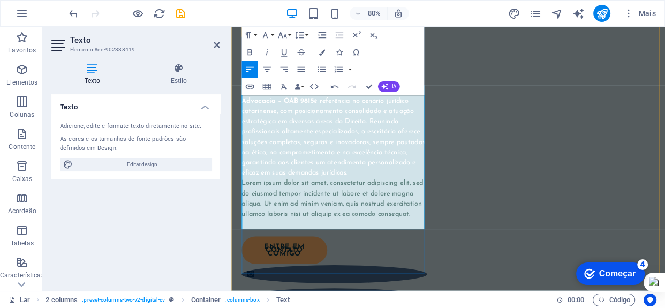
drag, startPoint x: 448, startPoint y: 304, endPoint x: 417, endPoint y: 269, distance: 47.1
click at [417, 268] on div "O Escritório Sebastião Cordeiro Sociedade Individual de Advocacia – OAB 9815 é …" at bounding box center [360, 184] width 232 height 167
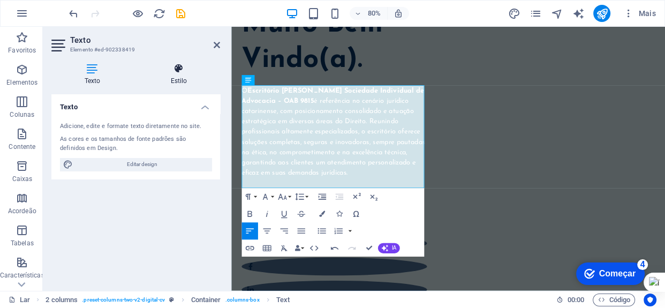
click at [174, 73] on icon at bounding box center [179, 68] width 83 height 11
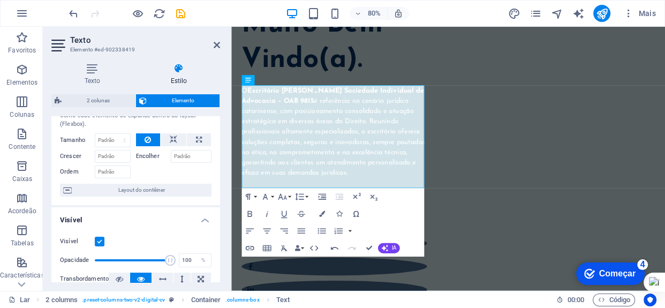
scroll to position [48, 0]
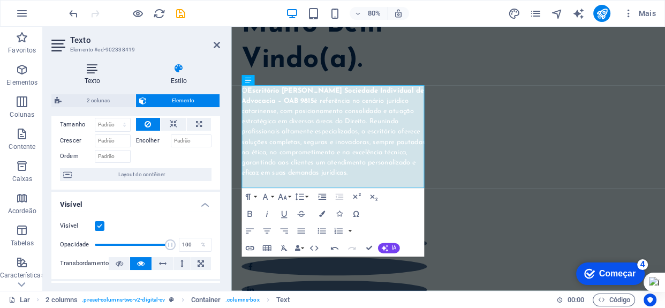
click at [93, 74] on h4 "Texto" at bounding box center [94, 74] width 86 height 23
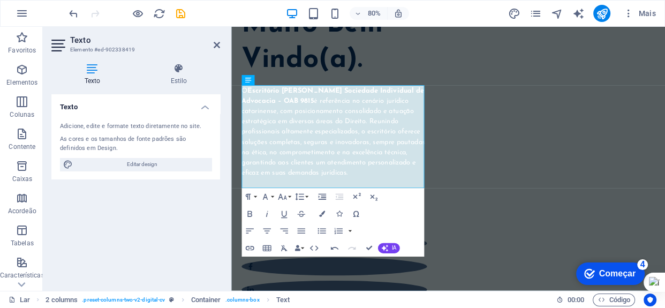
click at [93, 74] on h4 "Texto" at bounding box center [94, 74] width 86 height 23
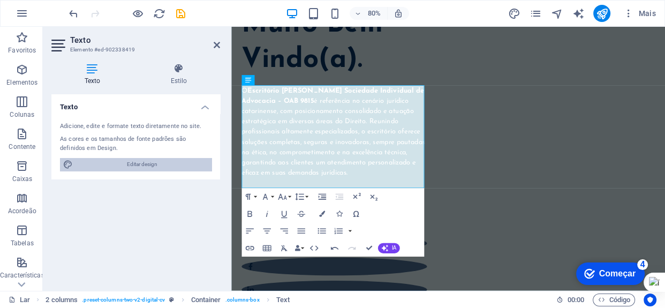
click at [140, 164] on font "Editar design" at bounding box center [142, 164] width 31 height 6
select select "px"
select select "400"
select select "px"
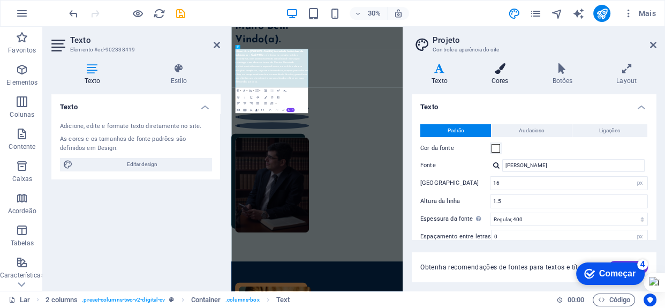
click at [499, 73] on icon at bounding box center [500, 68] width 57 height 11
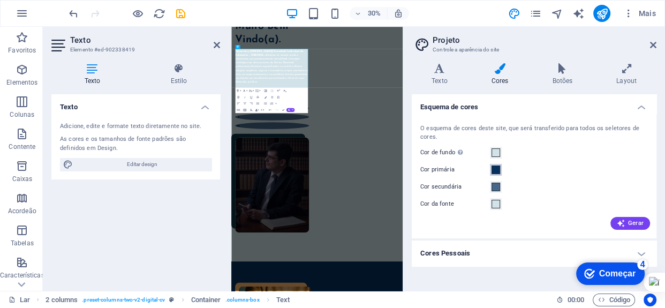
click at [497, 173] on span at bounding box center [496, 170] width 9 height 9
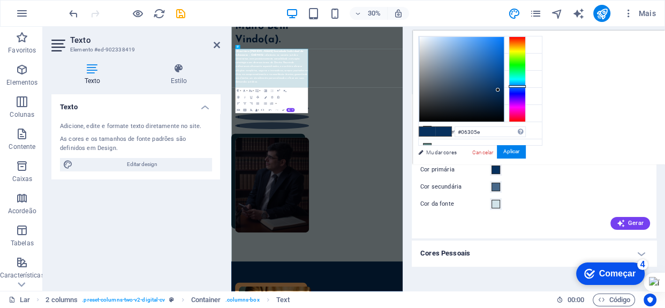
click at [498, 168] on span at bounding box center [496, 170] width 9 height 9
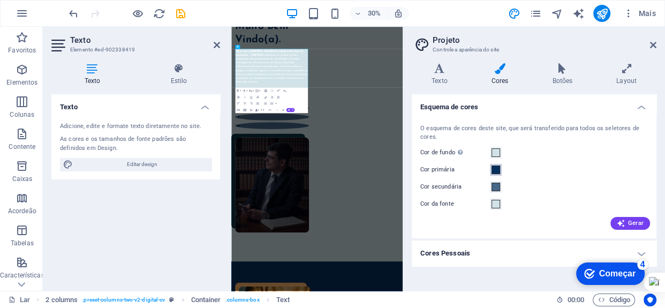
click at [498, 168] on span at bounding box center [496, 170] width 9 height 9
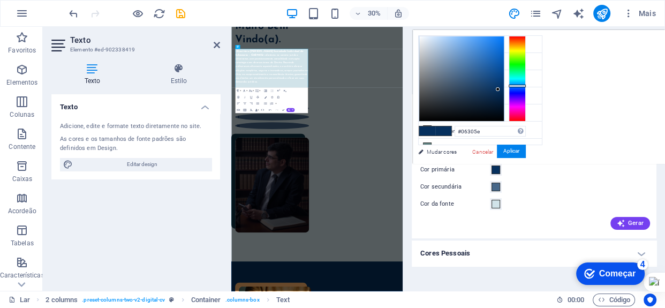
click at [498, 168] on span at bounding box center [496, 170] width 9 height 9
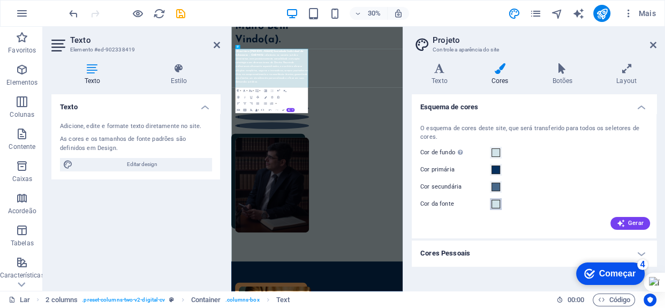
click at [496, 205] on span at bounding box center [496, 204] width 9 height 9
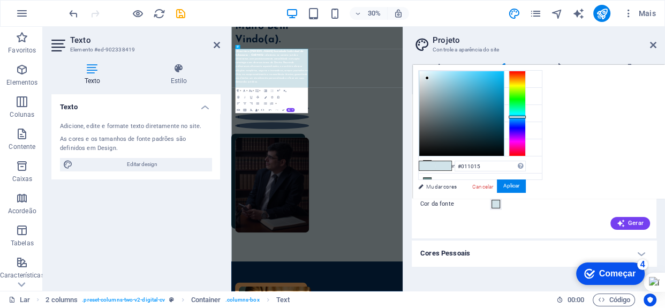
click at [499, 148] on div at bounding box center [462, 113] width 85 height 85
click at [498, 139] on div at bounding box center [462, 113] width 85 height 85
type input "#02151c"
click at [499, 146] on div at bounding box center [462, 113] width 85 height 85
click at [513, 185] on font "Aplicar" at bounding box center [512, 186] width 16 height 6
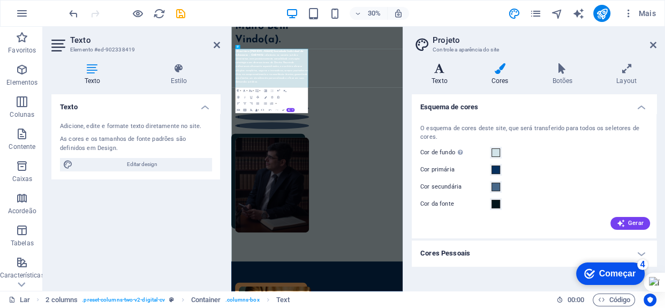
click at [442, 75] on h4 "Texto" at bounding box center [442, 74] width 60 height 23
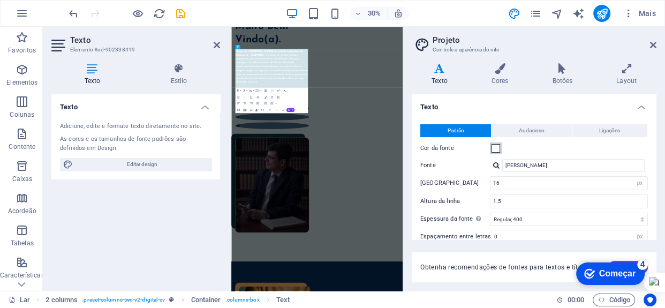
click at [499, 148] on span at bounding box center [496, 148] width 9 height 9
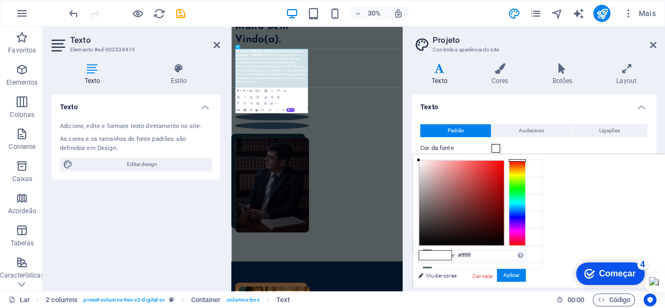
click at [520, 216] on div at bounding box center [517, 203] width 17 height 86
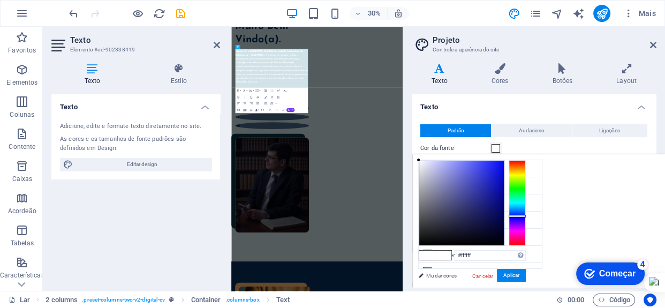
type input "#020314"
click at [495, 238] on div at bounding box center [462, 203] width 85 height 85
click at [514, 277] on font "Aplicar" at bounding box center [512, 275] width 16 height 6
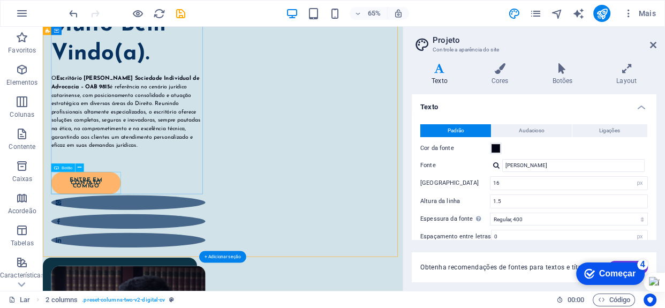
click at [104, 261] on div "entre em contato comigo" at bounding box center [168, 268] width 225 height 34
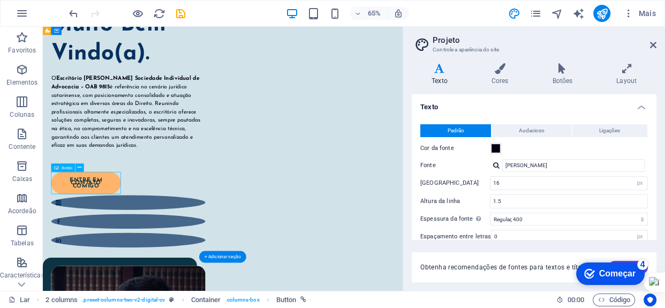
click at [104, 261] on div "entre em contato comigo" at bounding box center [168, 268] width 225 height 34
select select "px"
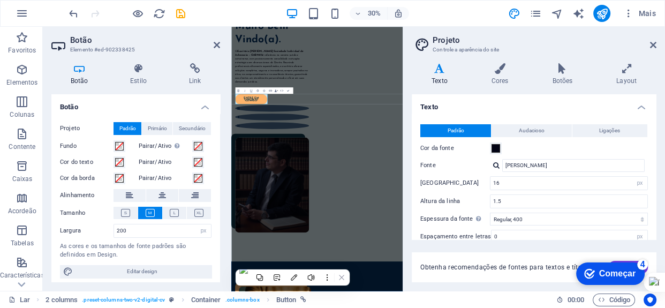
drag, startPoint x: 217, startPoint y: 157, endPoint x: 217, endPoint y: 186, distance: 29.5
click at [217, 186] on div "Projeto Padrão Primário Secundário Fundo Pairar/Ativo Mude para o modo de visua…" at bounding box center [135, 200] width 169 height 173
click at [191, 68] on icon at bounding box center [195, 68] width 50 height 11
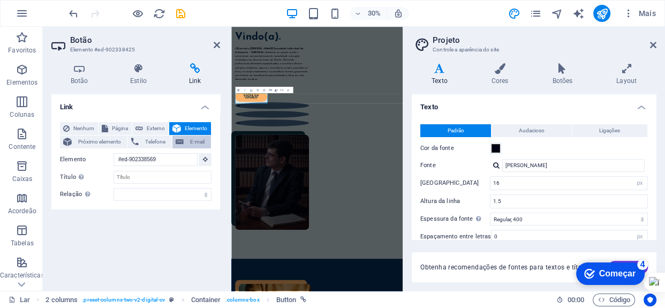
scroll to position [219, 0]
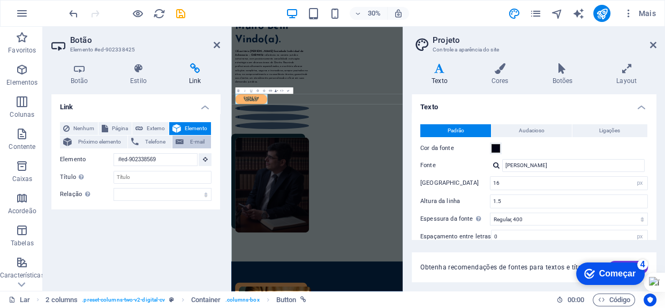
click at [188, 142] on span "E-mail" at bounding box center [197, 142] width 21 height 13
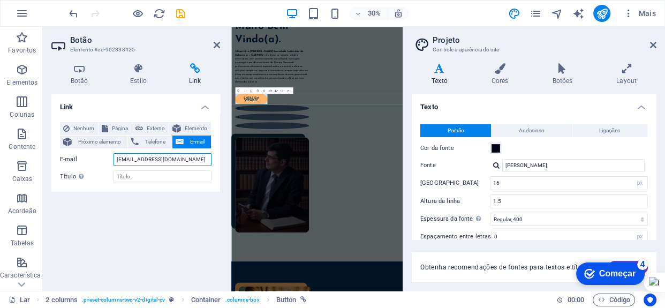
type input "[EMAIL_ADDRESS][DOMAIN_NAME]"
click at [197, 204] on div "Link Nenhum Página Externo Elemento Próximo elemento Telefone E-mail Página Lar…" at bounding box center [135, 188] width 169 height 188
click at [218, 43] on icon at bounding box center [217, 45] width 6 height 9
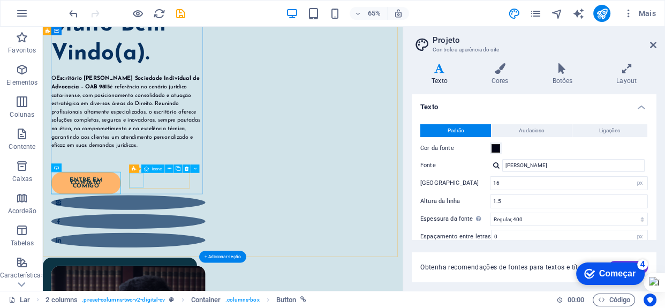
click at [185, 287] on figure at bounding box center [174, 298] width 237 height 23
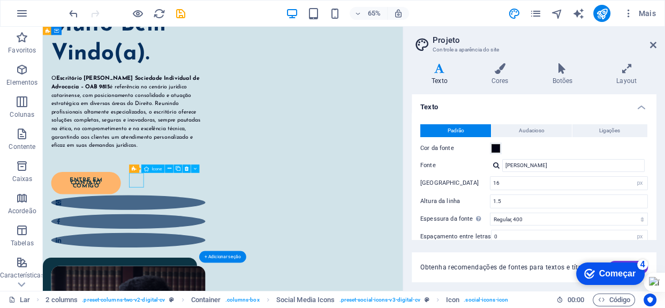
click at [185, 287] on figure at bounding box center [174, 298] width 237 height 23
select select "xMidYMid"
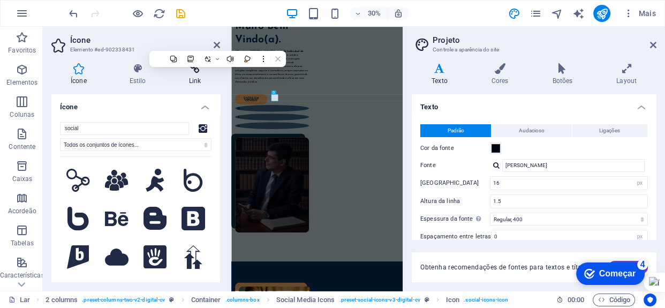
click at [197, 79] on font "Link" at bounding box center [195, 81] width 12 height 8
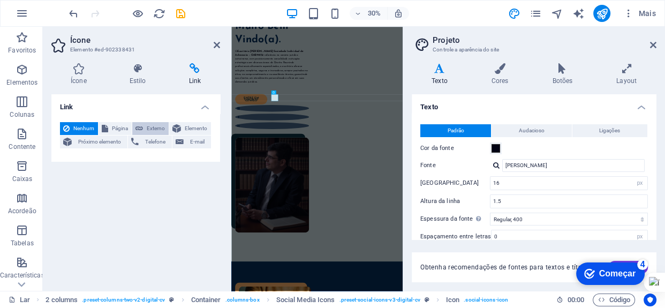
click at [153, 128] on font "Externo" at bounding box center [156, 128] width 18 height 6
select select "blank"
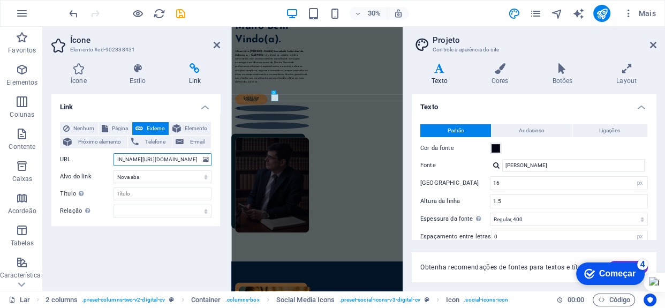
scroll to position [0, 38]
type input "[DOMAIN_NAME][URL][DOMAIN_NAME]"
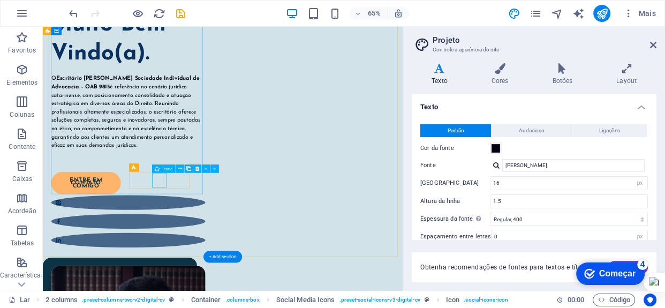
select select "xMidYMid"
select select "px"
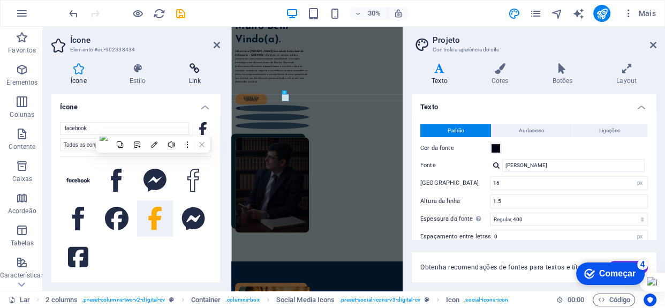
click at [196, 71] on icon at bounding box center [194, 68] width 51 height 11
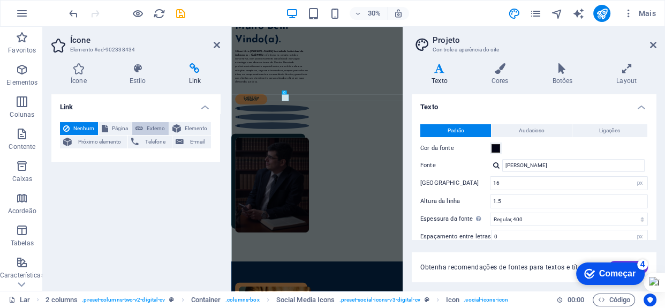
click at [145, 129] on button "Externo" at bounding box center [150, 128] width 36 height 13
select select "blank"
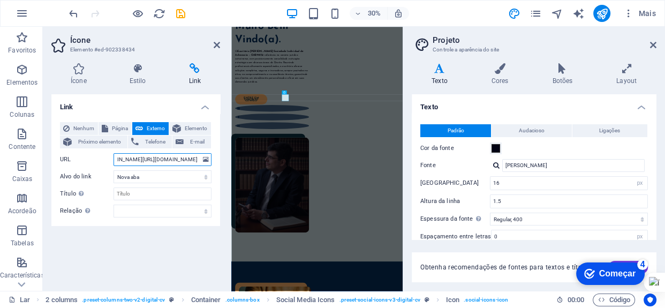
scroll to position [0, 36]
type input "[DOMAIN_NAME][URL][DOMAIN_NAME]"
click at [218, 42] on icon at bounding box center [217, 45] width 6 height 9
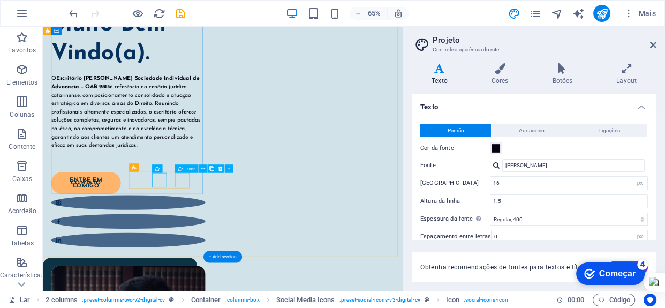
select select "xMidYMid"
select select "px"
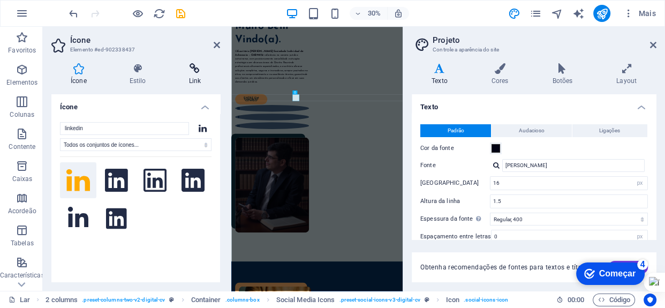
click at [193, 73] on icon at bounding box center [194, 68] width 51 height 11
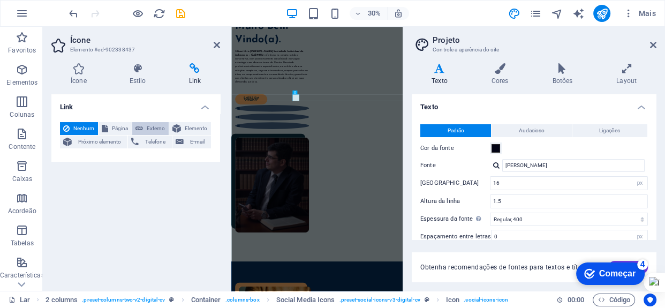
click at [156, 128] on font "Externo" at bounding box center [156, 128] width 18 height 6
select select "blank"
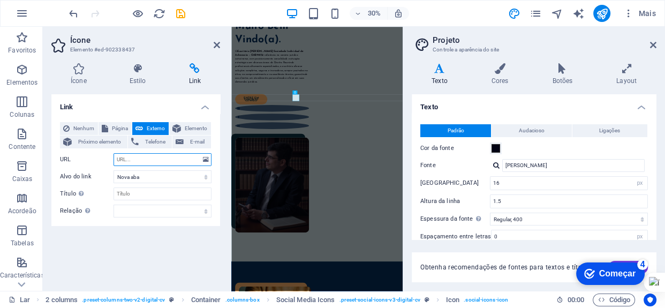
click at [165, 164] on input "URL" at bounding box center [163, 159] width 98 height 13
paste input "https://www.linkedin.com/in/dr-sebasti%C3%A3o-cordeiro-neto/"
type input "https://www.linkedin.com/in/dr-sebasti%C3%A3o-cordeiro-neto/"
click at [221, 182] on div "Ícone Estilo Link Ícone linkedin Todos os conjuntos de ícones... IcoFont Ionico…" at bounding box center [136, 173] width 186 height 236
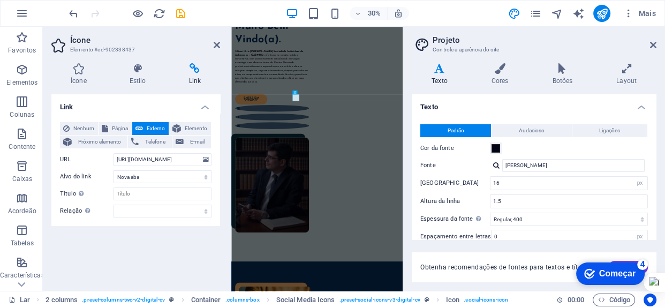
scroll to position [0, 0]
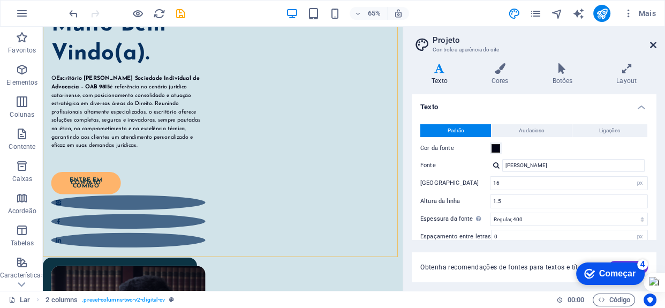
click at [650, 44] on icon at bounding box center [653, 45] width 6 height 9
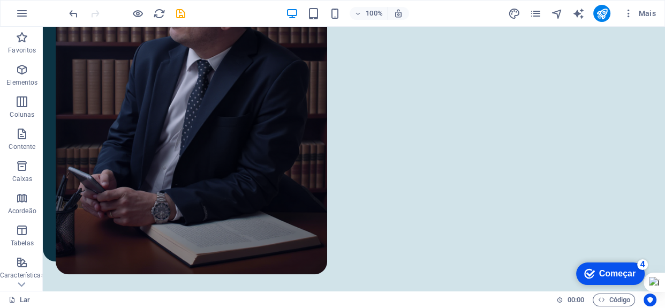
scroll to position [659, 0]
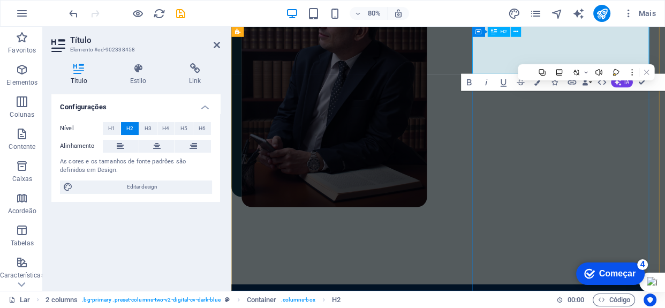
drag, startPoint x: 709, startPoint y: 69, endPoint x: 535, endPoint y: 72, distance: 174.2
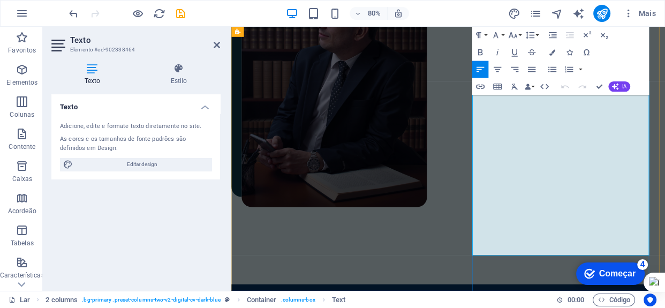
drag, startPoint x: 626, startPoint y: 305, endPoint x: 528, endPoint y: 108, distance: 220.7
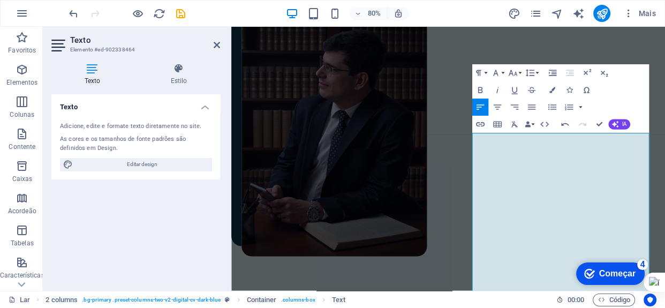
scroll to position [594, 0]
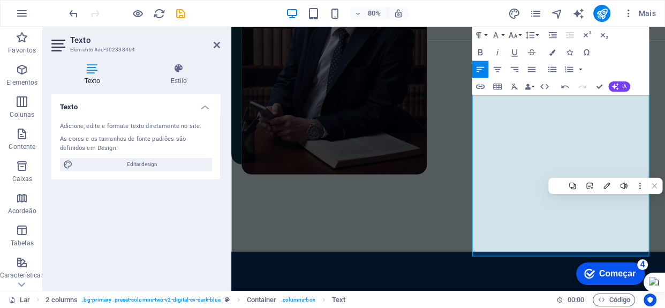
scroll to position [709, 0]
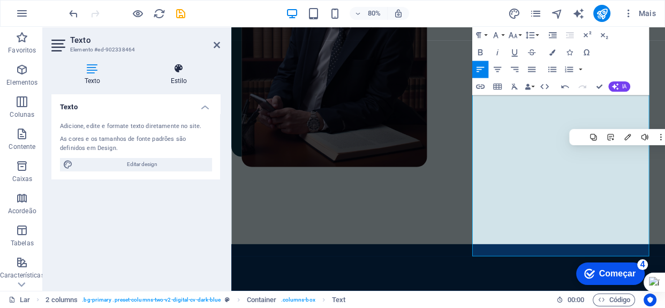
click at [180, 70] on icon at bounding box center [179, 68] width 83 height 11
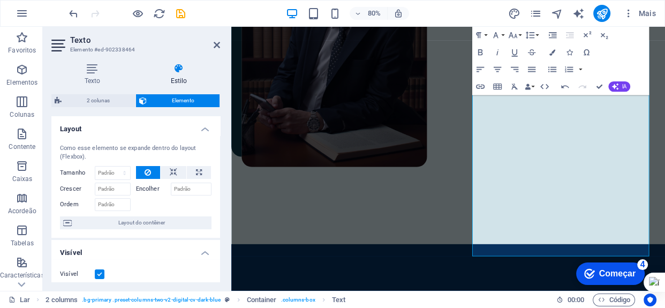
drag, startPoint x: 220, startPoint y: 144, endPoint x: 218, endPoint y: 179, distance: 36.0
click at [218, 179] on div "Texto Estilo Texto Adicione, edite e formate texto diretamente no site. As core…" at bounding box center [136, 173] width 186 height 236
drag, startPoint x: 220, startPoint y: 167, endPoint x: 220, endPoint y: 199, distance: 32.1
click at [220, 199] on div "Layout Como esse elemento se expande dentro do layout (Flexbox). Tamanho Padrão…" at bounding box center [135, 199] width 169 height 166
click at [215, 205] on div "Como esse elemento se expande dentro do layout (Flexbox). Tamanho Padrão auto p…" at bounding box center [135, 187] width 169 height 102
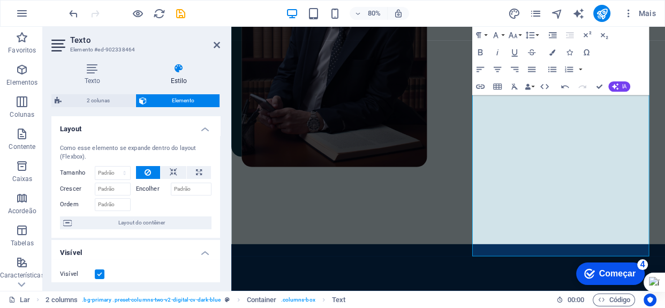
drag, startPoint x: 220, startPoint y: 168, endPoint x: 218, endPoint y: 193, distance: 25.2
click at [218, 193] on div "Layout Como esse elemento se expande dentro do layout (Flexbox). Tamanho Padrão…" at bounding box center [135, 199] width 169 height 166
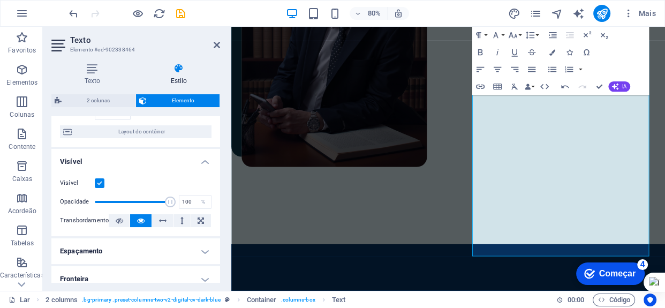
scroll to position [0, 0]
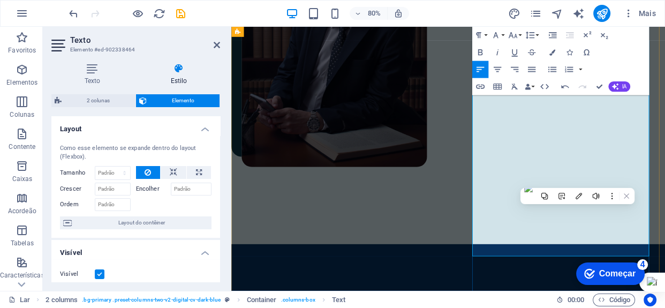
drag, startPoint x: 578, startPoint y: 180, endPoint x: 626, endPoint y: 180, distance: 48.2
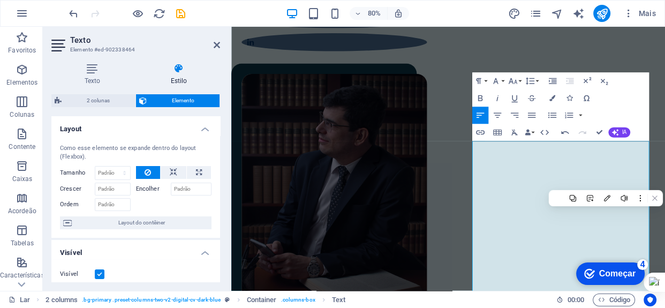
scroll to position [594, 0]
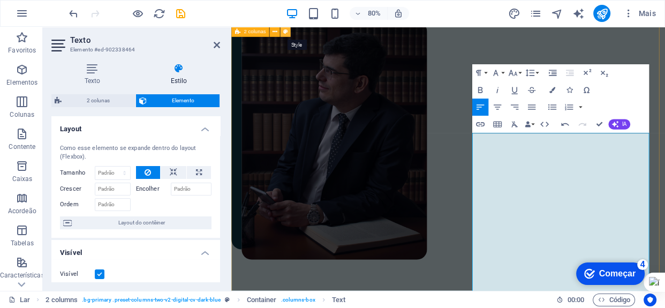
click at [285, 33] on icon at bounding box center [285, 31] width 5 height 9
select select "px"
select select "preset-columns-two-v2-digital-cv-dark-blue"
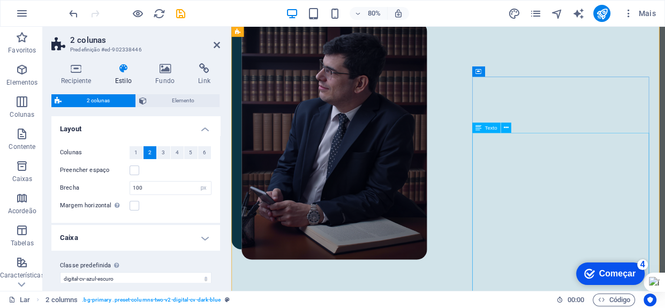
drag, startPoint x: 216, startPoint y: 144, endPoint x: 216, endPoint y: 168, distance: 23.6
click at [216, 168] on div "Colunas 1 2 3 4 5 6 Preencher espaço Brecha 100 px resto % vw vh Margem horizon…" at bounding box center [135, 179] width 173 height 87
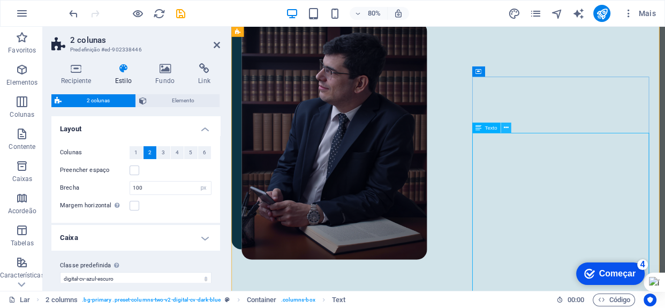
click at [507, 128] on icon at bounding box center [506, 128] width 5 height 9
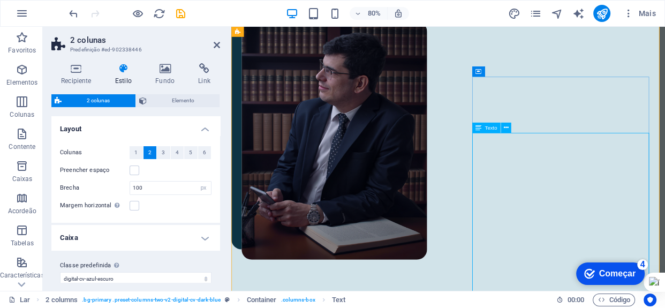
click at [490, 129] on font "Texto" at bounding box center [491, 128] width 12 height 6
click at [505, 129] on icon at bounding box center [506, 128] width 5 height 9
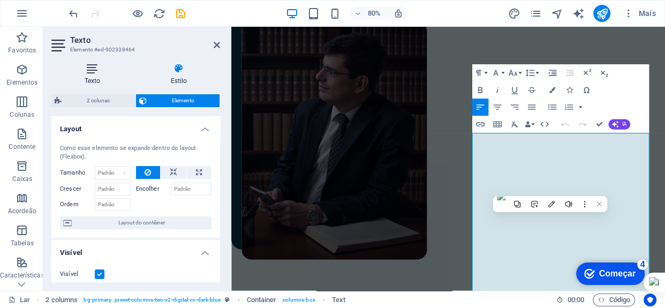
click at [91, 77] on font "Texto" at bounding box center [93, 81] width 16 height 8
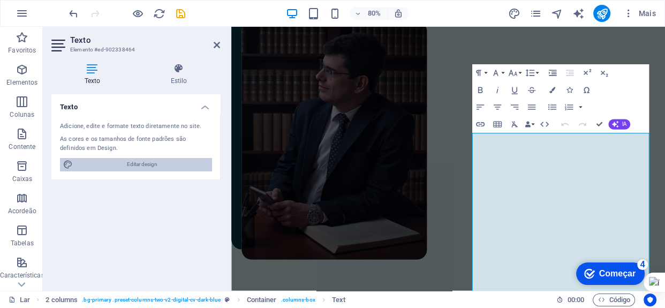
click at [132, 161] on font "Editar design" at bounding box center [142, 164] width 31 height 6
select select "px"
select select "400"
select select "px"
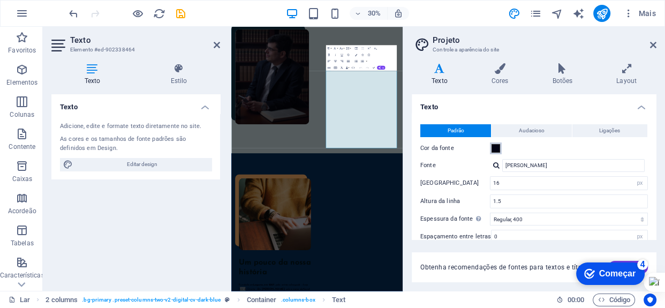
click at [496, 148] on span at bounding box center [496, 148] width 9 height 9
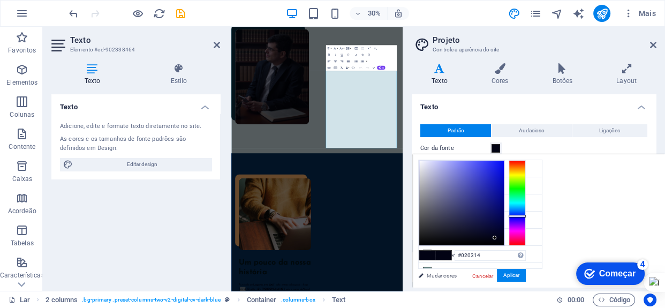
type input "#fdfdfe"
click at [420, 161] on div at bounding box center [462, 203] width 85 height 85
click at [505, 274] on font "Aplicar" at bounding box center [512, 275] width 16 height 6
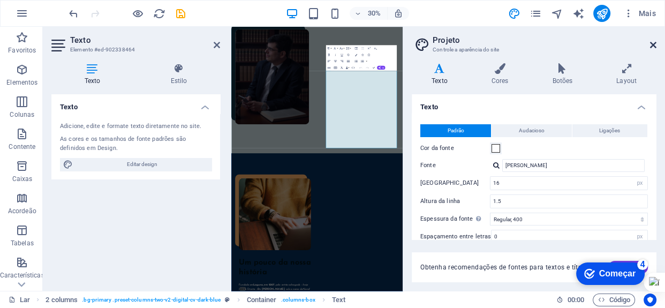
click at [655, 43] on icon at bounding box center [653, 45] width 6 height 9
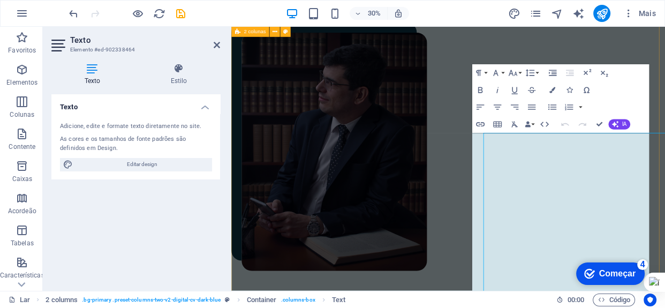
scroll to position [594, 0]
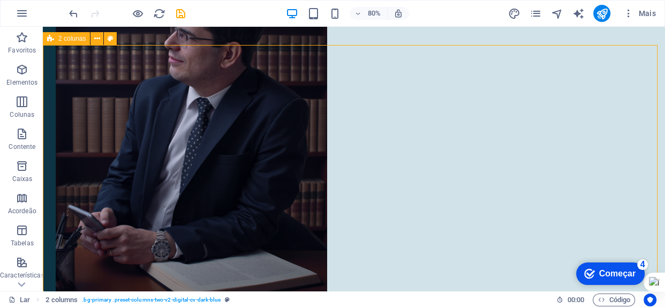
scroll to position [573, 0]
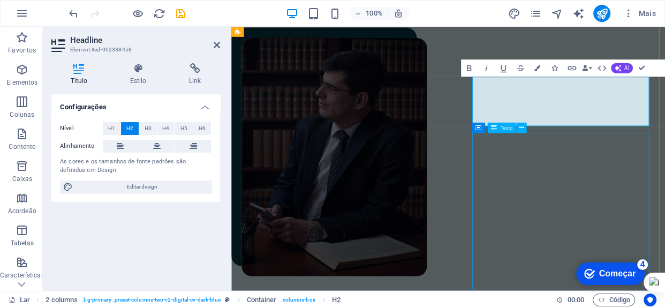
scroll to position [594, 0]
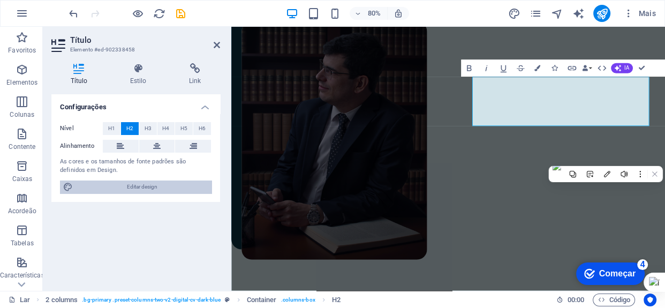
click at [110, 183] on span "Editar design" at bounding box center [142, 187] width 132 height 13
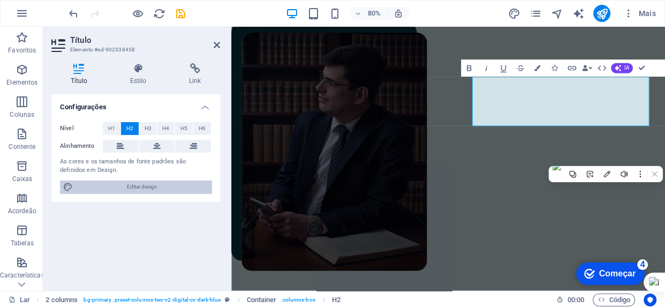
select select "px"
select select "400"
select select "px"
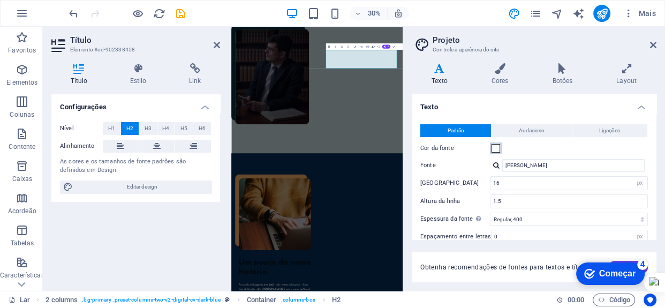
click at [493, 148] on span at bounding box center [496, 148] width 9 height 9
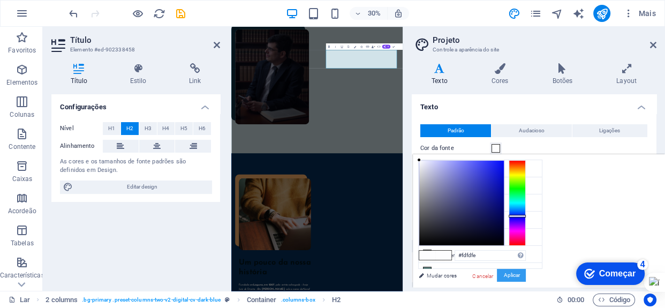
click at [514, 275] on font "Aplicar" at bounding box center [512, 275] width 16 height 6
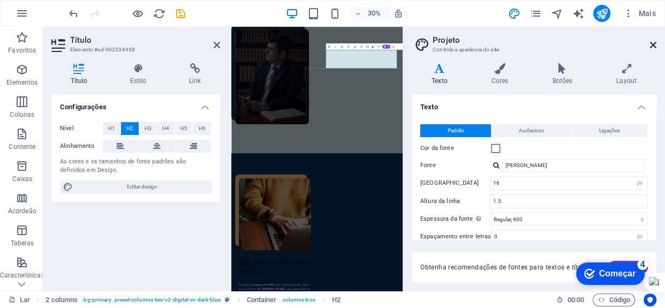
click at [654, 42] on icon at bounding box center [653, 45] width 6 height 9
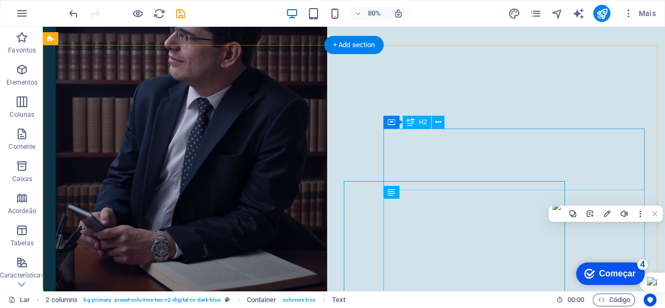
scroll to position [573, 0]
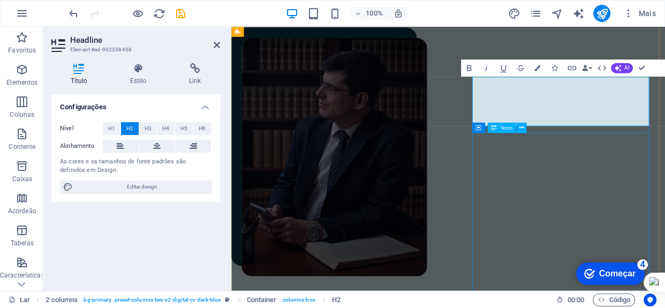
scroll to position [594, 0]
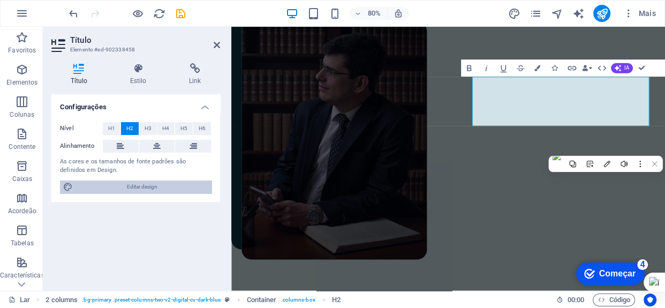
click at [134, 185] on font "Editar design" at bounding box center [142, 187] width 31 height 6
select select "px"
select select "400"
select select "px"
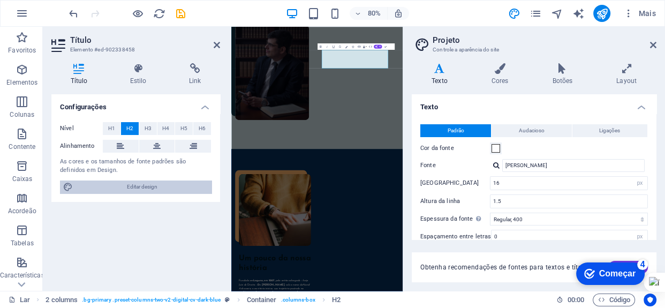
scroll to position [580, 0]
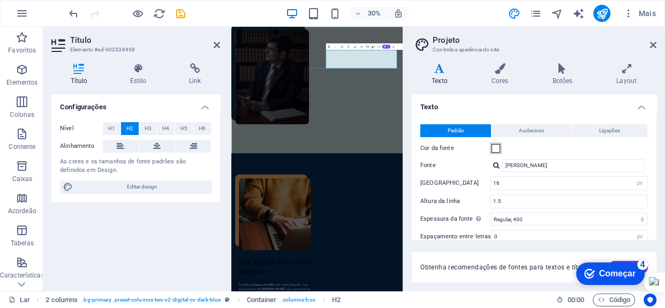
click at [494, 145] on span at bounding box center [496, 148] width 9 height 9
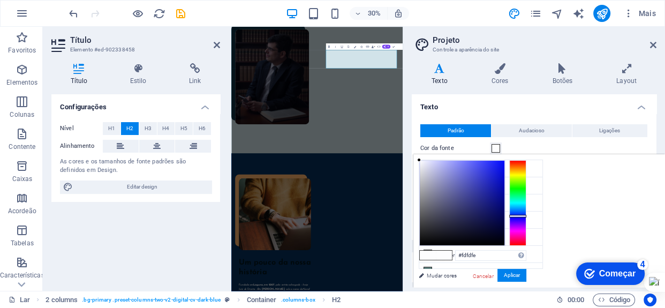
click at [81, 73] on icon at bounding box center [78, 68] width 55 height 11
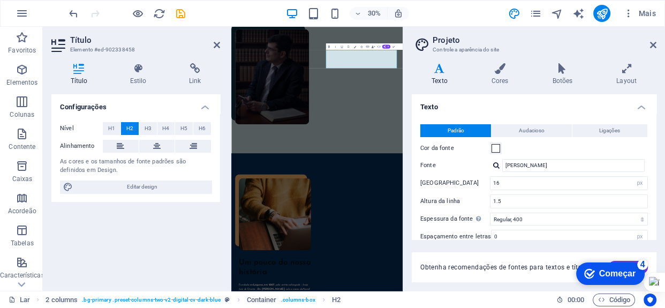
click at [79, 73] on icon at bounding box center [78, 68] width 55 height 11
click at [538, 132] on font "Audacioso" at bounding box center [532, 131] width 26 height 6
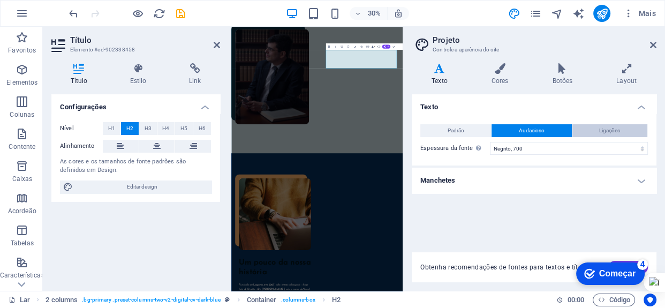
click at [606, 128] on font "Ligações" at bounding box center [610, 131] width 21 height 6
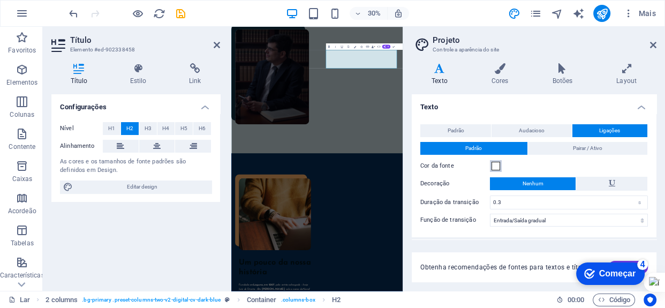
click at [497, 166] on span at bounding box center [496, 166] width 9 height 9
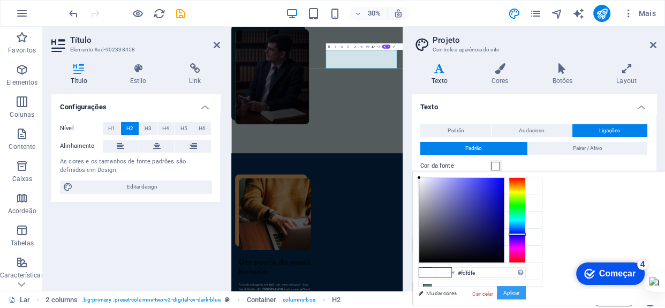
click at [507, 294] on font "Aplicar" at bounding box center [512, 293] width 16 height 6
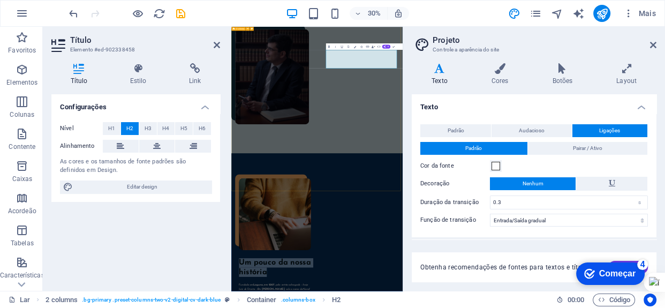
drag, startPoint x: 720, startPoint y: 145, endPoint x: 544, endPoint y: 114, distance: 177.9
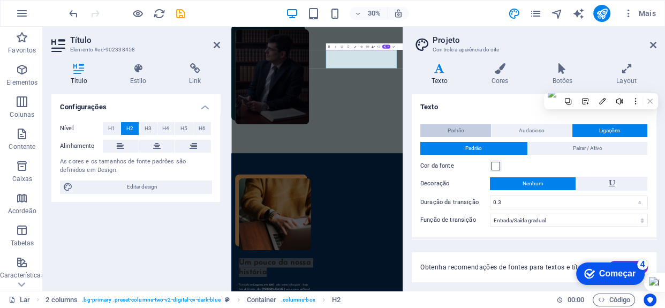
click at [478, 129] on button "Padrão" at bounding box center [456, 130] width 71 height 13
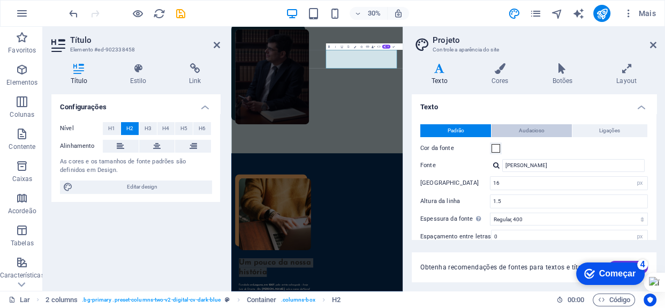
click at [515, 128] on button "Audacioso" at bounding box center [532, 130] width 80 height 13
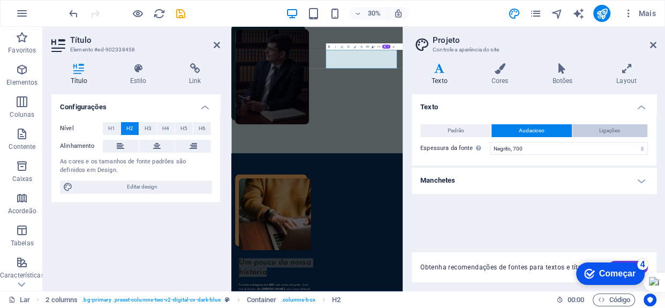
click at [605, 129] on font "Ligações" at bounding box center [610, 131] width 21 height 6
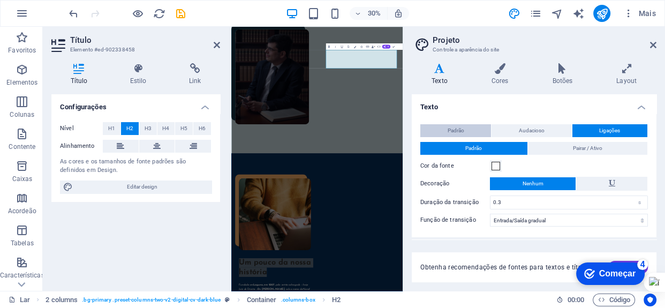
click at [466, 129] on button "Padrão" at bounding box center [456, 130] width 71 height 13
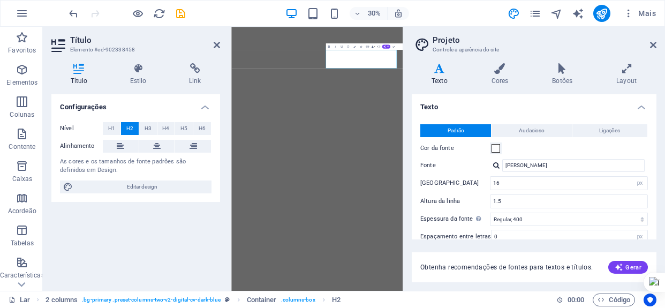
select select "px"
select select "400"
select select "px"
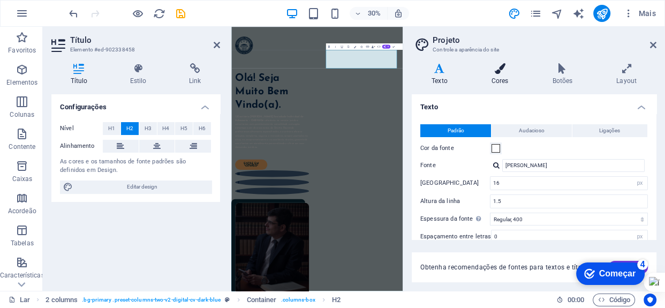
click at [503, 70] on icon at bounding box center [500, 68] width 57 height 11
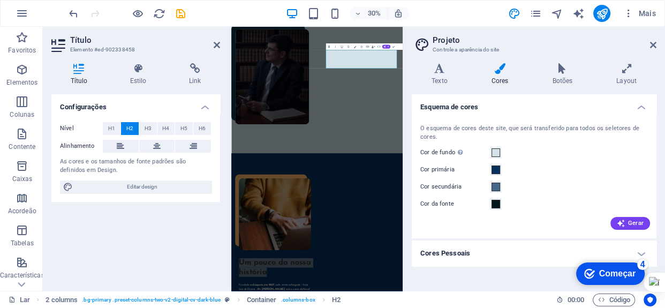
scroll to position [580, 0]
click at [495, 204] on span at bounding box center [496, 204] width 9 height 9
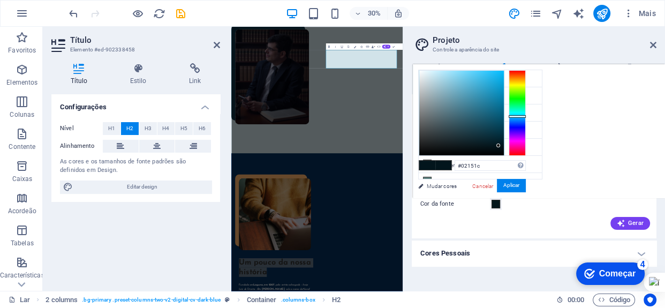
type input "#fbfdfd"
click at [420, 71] on div at bounding box center [462, 113] width 85 height 85
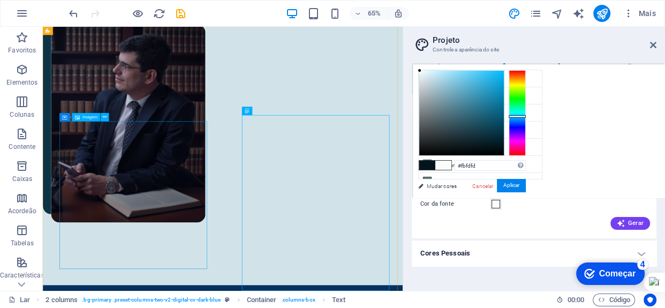
select select "%"
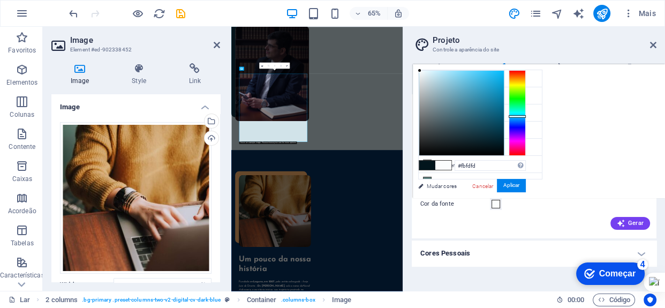
scroll to position [580, 0]
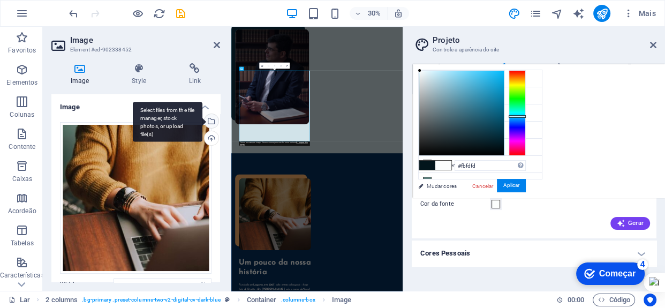
click at [211, 119] on div "Select files from the file manager, stock photos, or upload file(s)" at bounding box center [211, 122] width 16 height 16
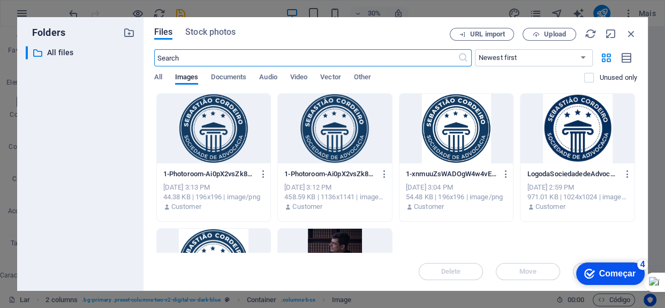
scroll to position [1143, 0]
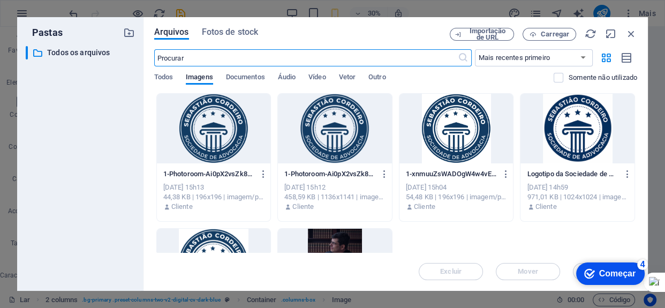
click at [325, 121] on div at bounding box center [335, 129] width 114 height 70
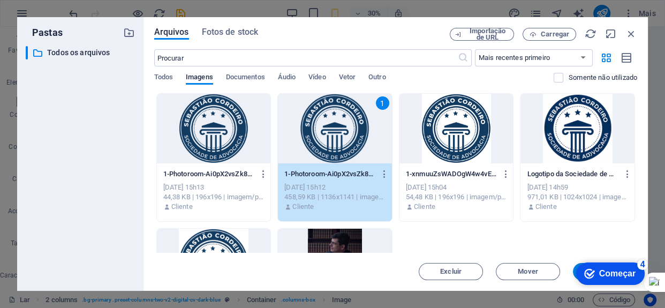
click at [325, 121] on div "1" at bounding box center [335, 129] width 114 height 70
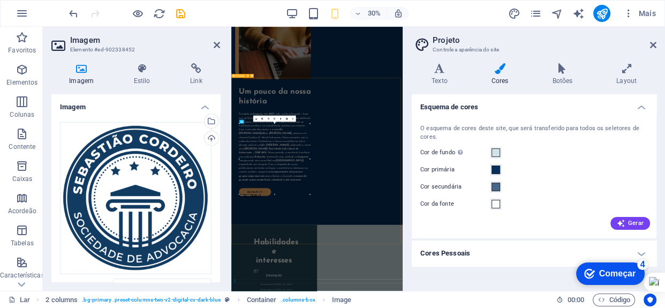
type input "100"
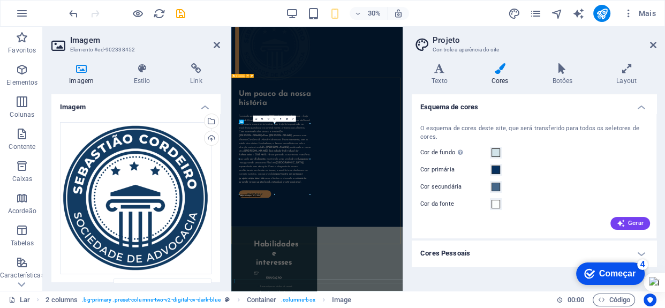
scroll to position [420, 0]
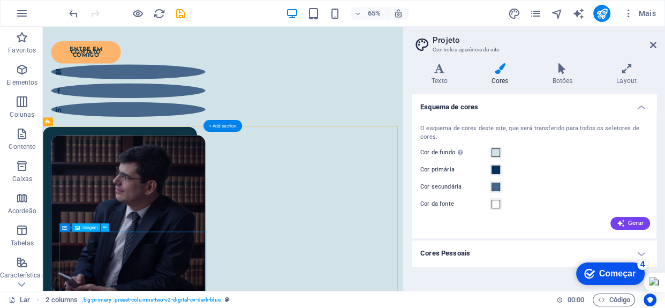
select select "%"
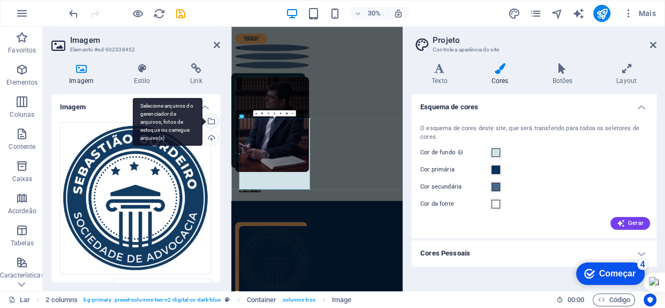
click at [210, 122] on div "Selecione arquivos do gerenciador de arquivos, fotos de estoque ou carregue arq…" at bounding box center [211, 122] width 16 height 16
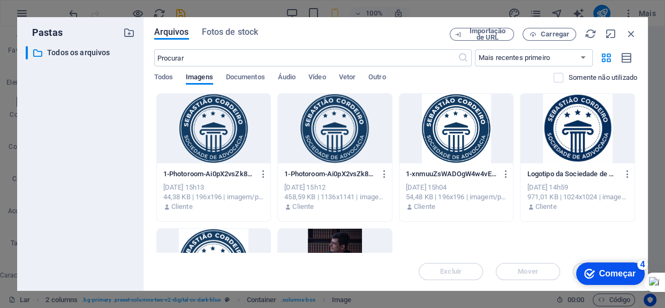
click at [448, 116] on div at bounding box center [457, 129] width 114 height 70
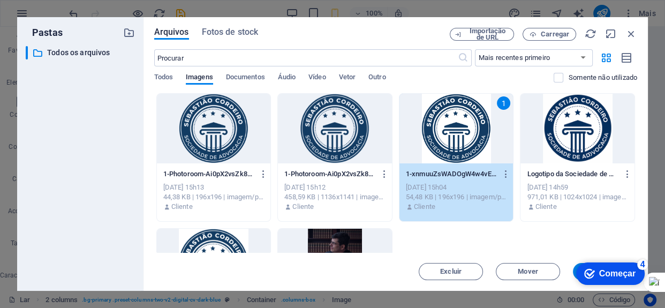
click at [448, 116] on div "1" at bounding box center [457, 129] width 114 height 70
type input "100"
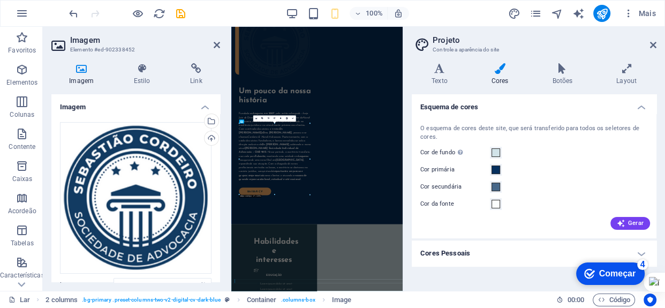
scroll to position [420, 0]
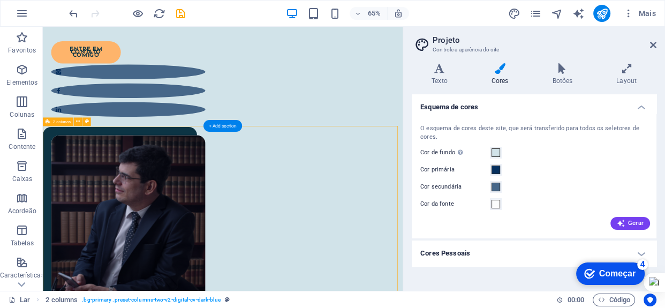
click at [655, 44] on icon at bounding box center [653, 45] width 6 height 9
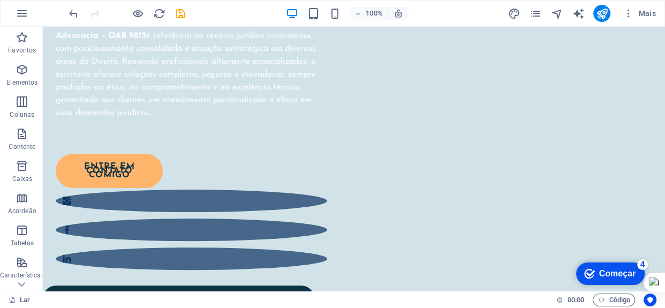
scroll to position [185, 0]
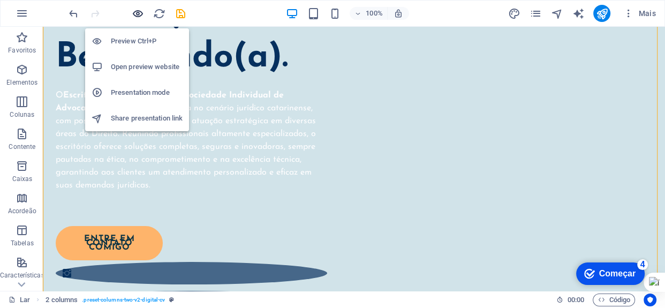
click at [139, 13] on icon "button" at bounding box center [138, 14] width 12 height 12
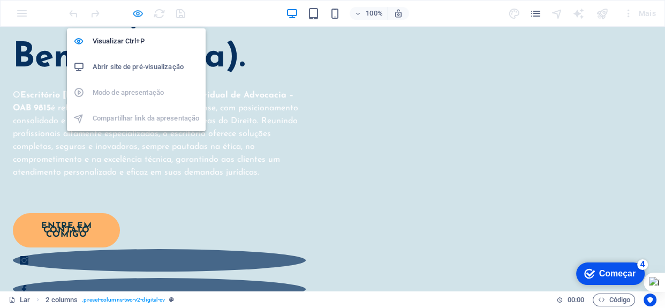
scroll to position [199, 0]
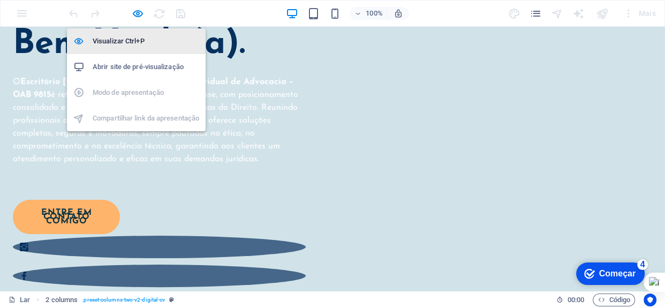
click at [137, 38] on font "Visualizar Ctrl+P" at bounding box center [119, 41] width 52 height 8
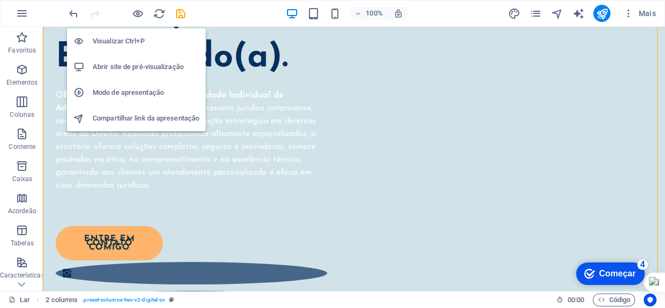
click at [137, 43] on font "Visualizar Ctrl+P" at bounding box center [119, 41] width 52 height 8
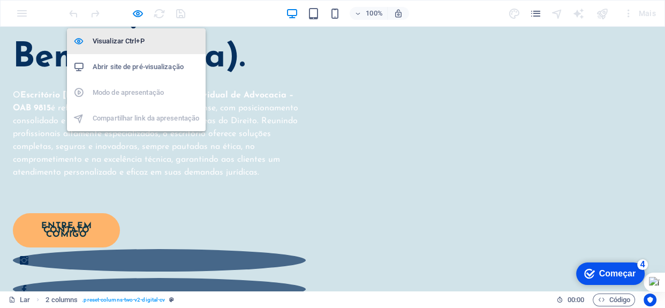
scroll to position [199, 0]
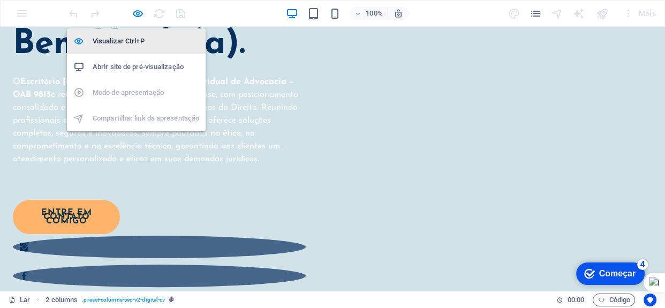
click at [137, 43] on font "Visualizar Ctrl+P" at bounding box center [119, 41] width 52 height 8
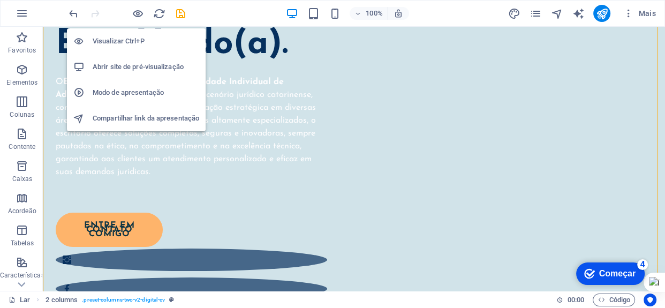
scroll to position [185, 0]
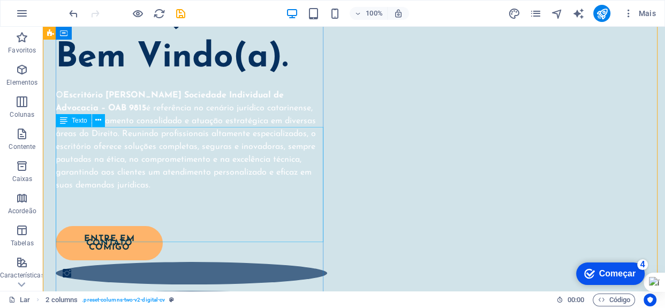
click at [222, 176] on div "O Escritório Sebastião Cordeiro Sociedade Individual de Advocacia – OAB 9815 é …" at bounding box center [192, 147] width 272 height 116
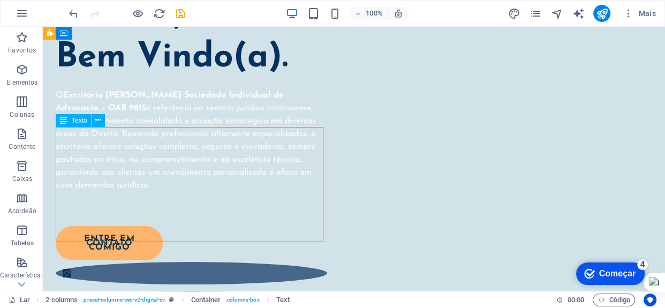
click at [222, 176] on div "O Escritório Sebastião Cordeiro Sociedade Individual de Advocacia – OAB 9815 é …" at bounding box center [192, 147] width 272 height 116
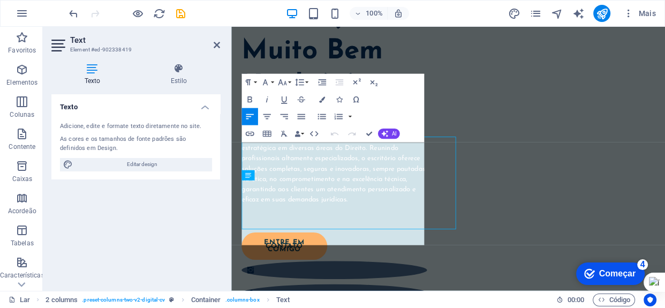
scroll to position [147, 0]
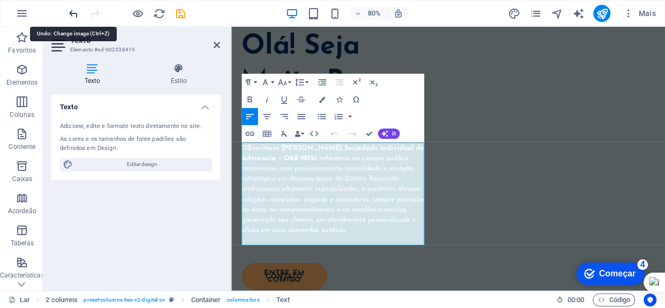
click at [75, 12] on icon "desfazer" at bounding box center [74, 14] width 12 height 12
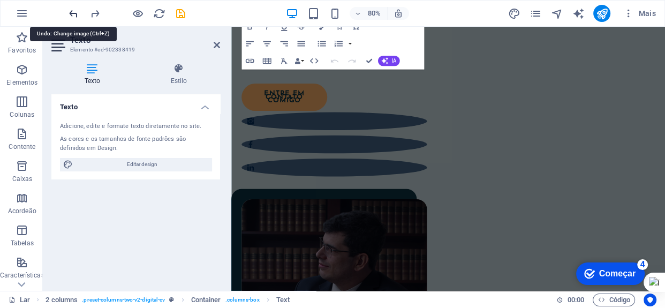
scroll to position [685, 0]
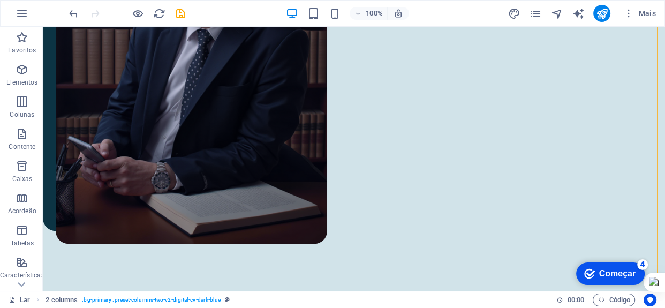
scroll to position [713, 0]
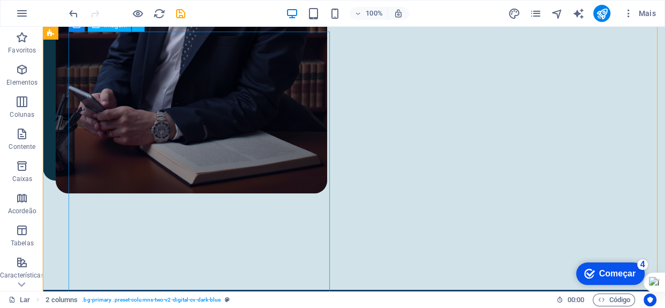
select select "%"
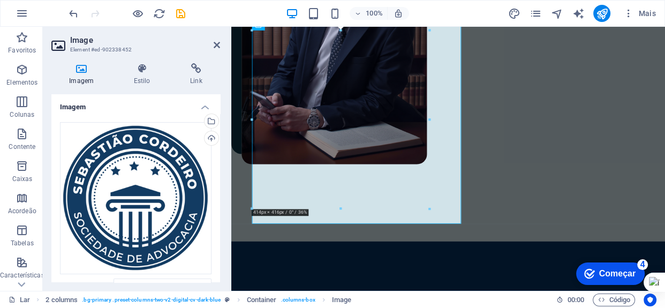
scroll to position [734, 0]
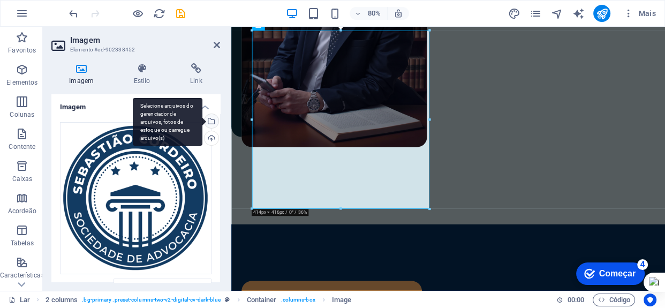
click at [210, 117] on div "Selecione arquivos do gerenciador de arquivos, fotos de estoque ou carregue arq…" at bounding box center [211, 122] width 16 height 16
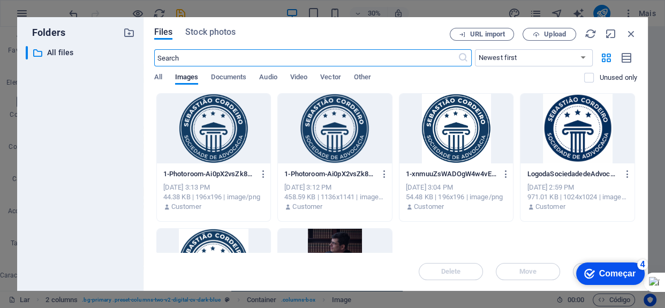
scroll to position [720, 0]
click at [459, 125] on div at bounding box center [457, 129] width 114 height 70
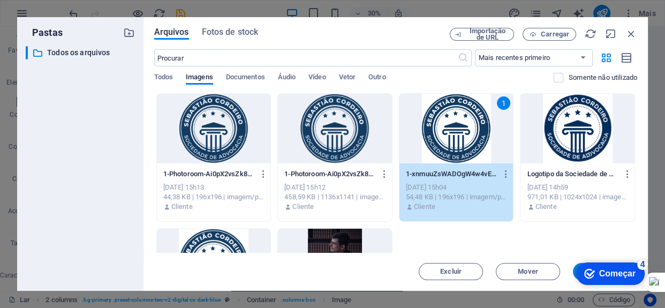
click at [459, 125] on div "1" at bounding box center [457, 129] width 114 height 70
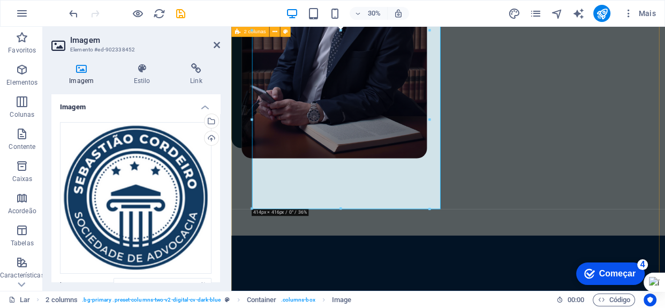
scroll to position [734, 0]
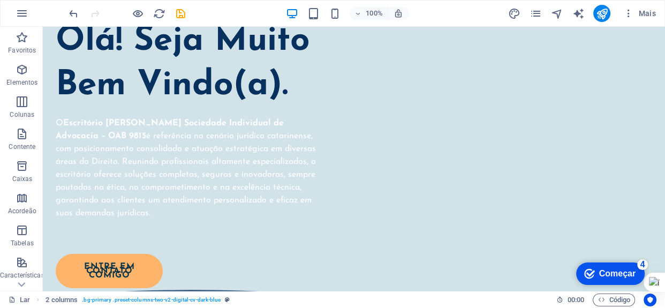
scroll to position [197, 0]
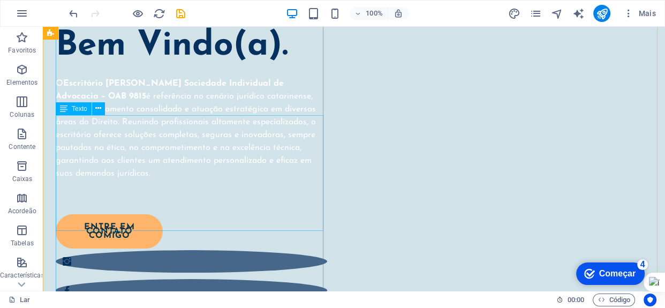
click at [276, 164] on div "O Escritório Sebastião Cordeiro Sociedade Individual de Advocacia – OAB 9815 é …" at bounding box center [192, 135] width 272 height 116
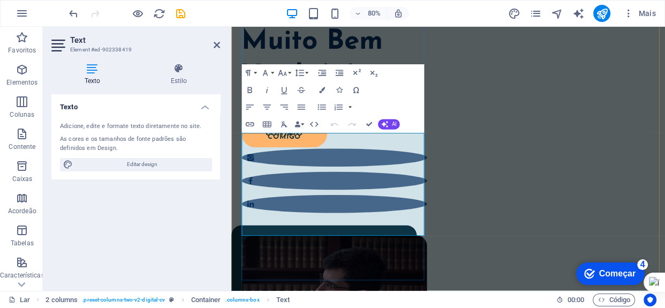
scroll to position [159, 0]
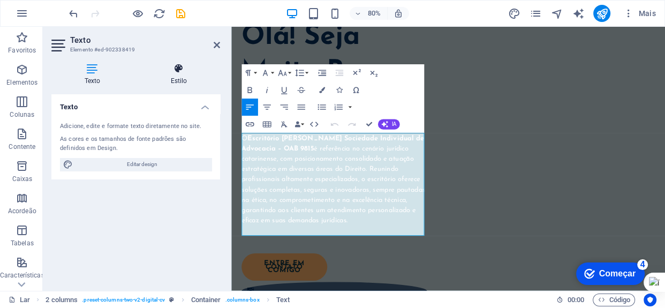
click at [180, 75] on h4 "Estilo" at bounding box center [179, 74] width 83 height 23
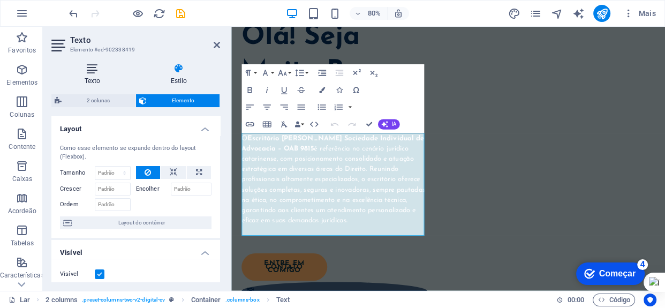
click at [95, 75] on h4 "Texto" at bounding box center [94, 74] width 86 height 23
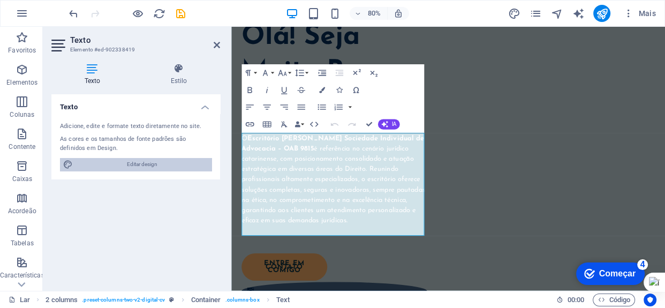
click at [125, 160] on span "Editar design" at bounding box center [142, 164] width 132 height 13
select select "px"
select select "400"
select select "px"
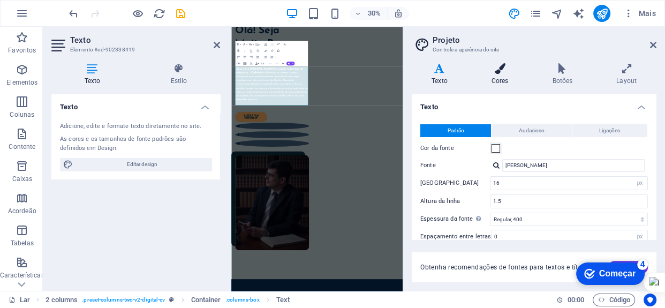
click at [504, 76] on h4 "Cores" at bounding box center [502, 74] width 61 height 23
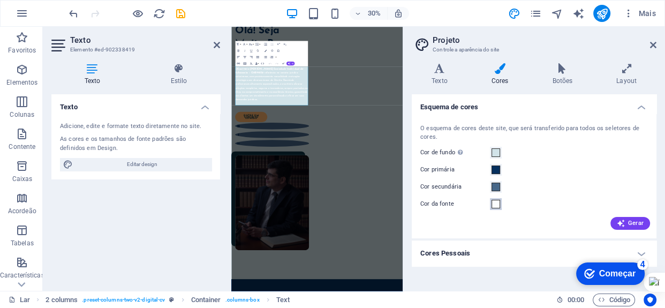
click at [496, 203] on span at bounding box center [496, 204] width 9 height 9
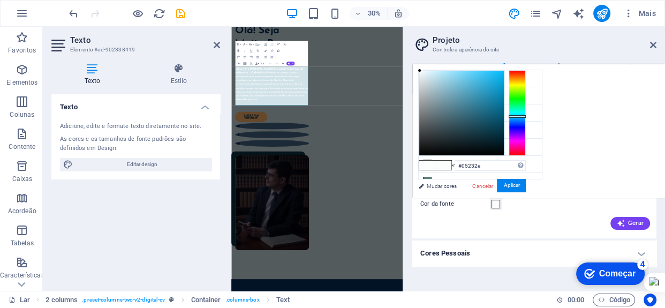
click at [495, 140] on div at bounding box center [462, 113] width 85 height 85
click at [498, 130] on div at bounding box center [462, 113] width 85 height 85
type input "#05394b"
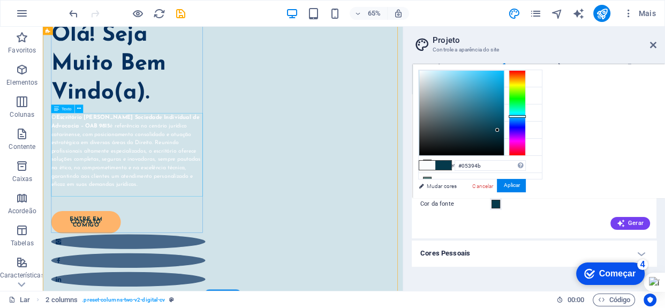
click at [256, 221] on div "O Escritório Sebastião Cordeiro Sociedade Individual de Advocacia – OAB 9815 é …" at bounding box center [174, 224] width 237 height 129
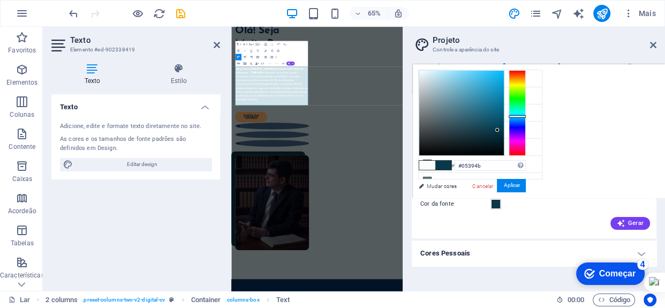
drag, startPoint x: 476, startPoint y: 273, endPoint x: 460, endPoint y: 84, distance: 189.8
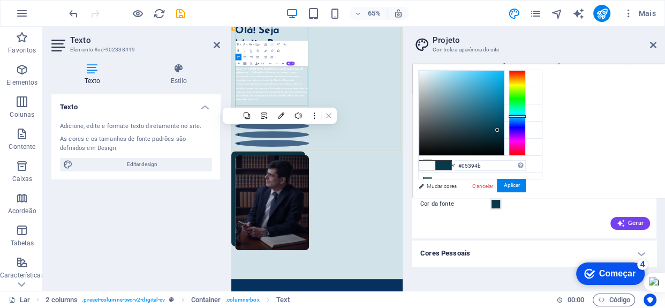
click at [362, 220] on font "é referência no cenário jurídico catarinense, com posicionamento consolidado e …" at bounding box center [365, 224] width 242 height 99
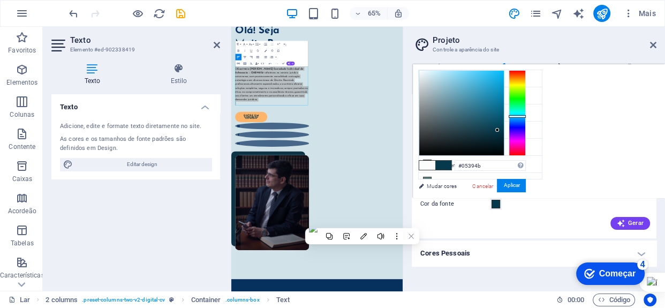
click at [450, 163] on span at bounding box center [444, 165] width 16 height 9
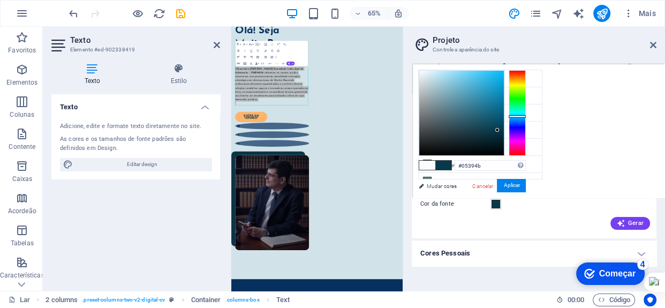
click at [448, 166] on span at bounding box center [444, 165] width 16 height 9
click at [519, 188] on button "Aplicar" at bounding box center [511, 185] width 29 height 13
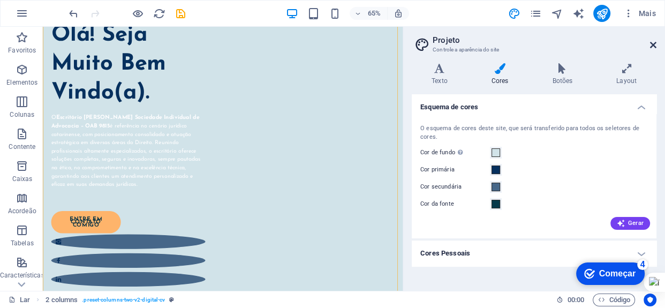
click at [653, 42] on icon at bounding box center [653, 45] width 6 height 9
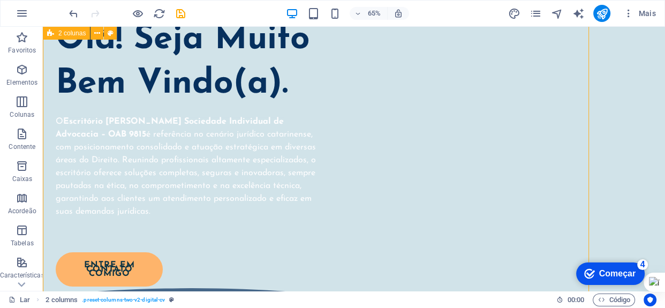
scroll to position [197, 0]
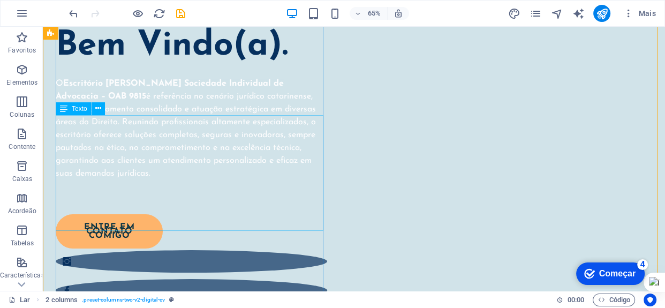
click at [270, 153] on div "O Escritório Sebastião Cordeiro Sociedade Individual de Advocacia – OAB 9815 é …" at bounding box center [192, 135] width 272 height 116
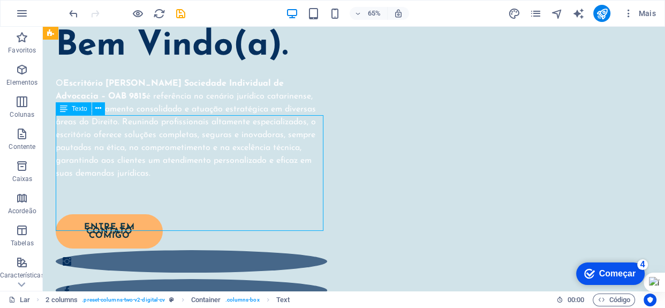
click at [270, 153] on div "O Escritório Sebastião Cordeiro Sociedade Individual de Advocacia – OAB 9815 é …" at bounding box center [192, 135] width 272 height 116
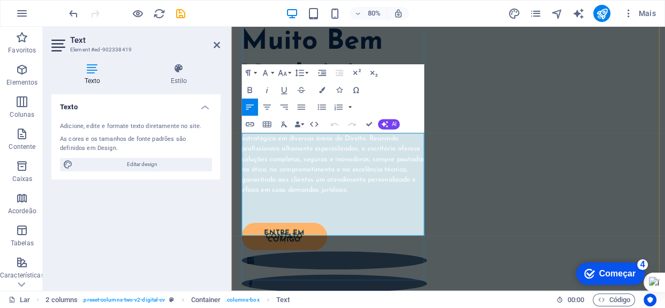
scroll to position [159, 0]
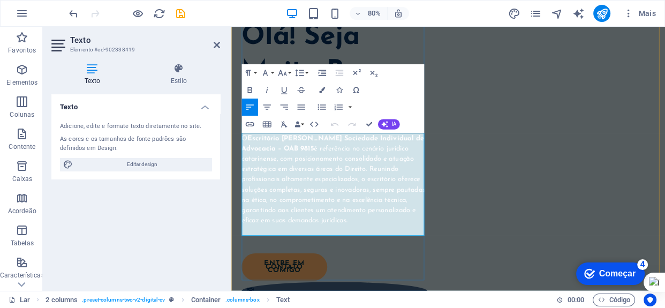
click at [320, 207] on font "é referência no cenário jurídico catarinense, com posicionamento consolidado e …" at bounding box center [359, 224] width 230 height 99
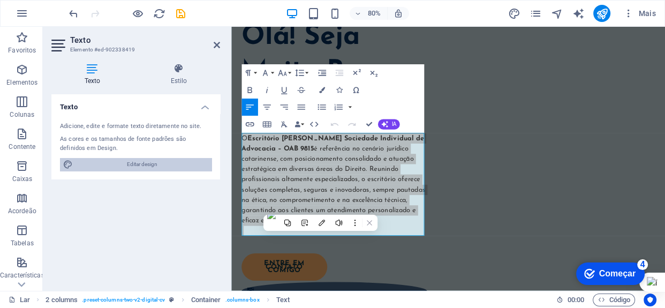
click at [144, 163] on font "Editar design" at bounding box center [142, 164] width 31 height 6
select select "px"
select select "400"
select select "px"
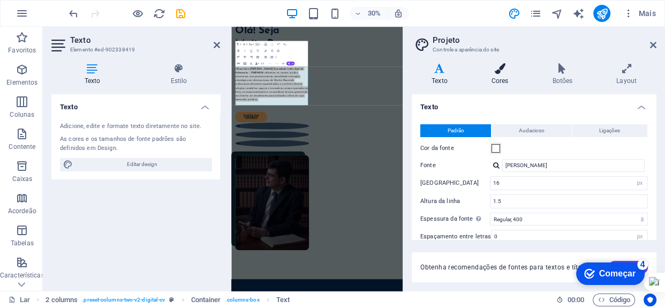
click at [498, 73] on icon at bounding box center [500, 68] width 57 height 11
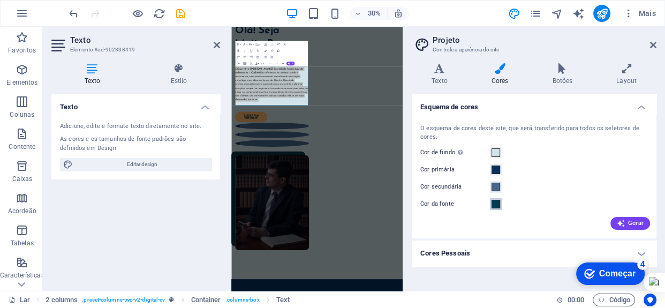
click at [496, 200] on span at bounding box center [496, 204] width 9 height 9
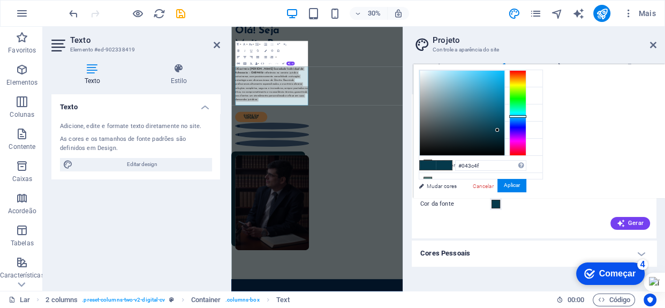
click at [500, 129] on div at bounding box center [462, 113] width 85 height 85
click at [499, 133] on div at bounding box center [462, 113] width 85 height 85
type input "#043242"
click at [513, 183] on font "Aplicar" at bounding box center [512, 186] width 16 height 6
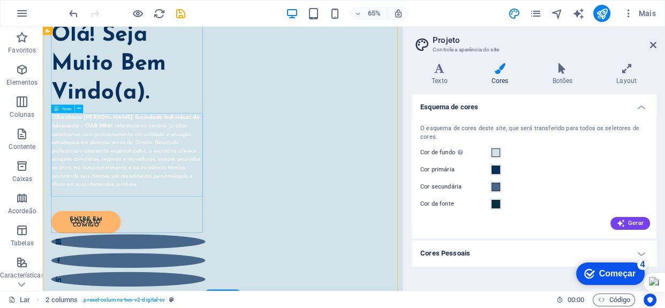
click at [270, 202] on div "O Escritório Sebastião Cordeiro Sociedade Individual de Advocacia – OAB 9815 é …" at bounding box center [174, 224] width 237 height 129
click at [242, 210] on div "O Escritório Sebastião Cordeiro Sociedade Individual de Advocacia – OAB 9815 é …" at bounding box center [174, 224] width 237 height 129
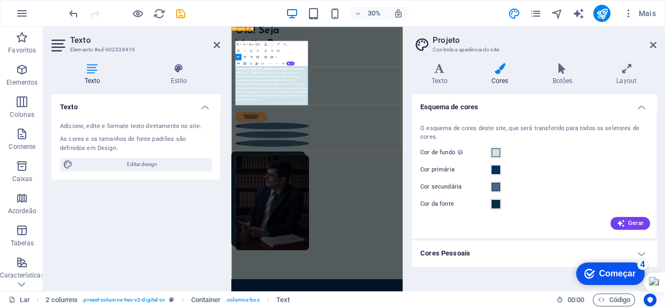
drag, startPoint x: 432, startPoint y: 272, endPoint x: 462, endPoint y: 88, distance: 186.2
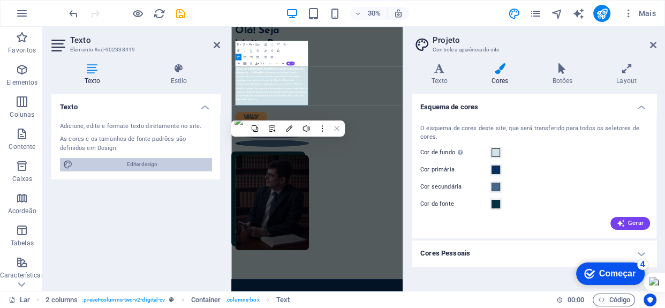
click at [164, 162] on span "Editar design" at bounding box center [142, 164] width 132 height 13
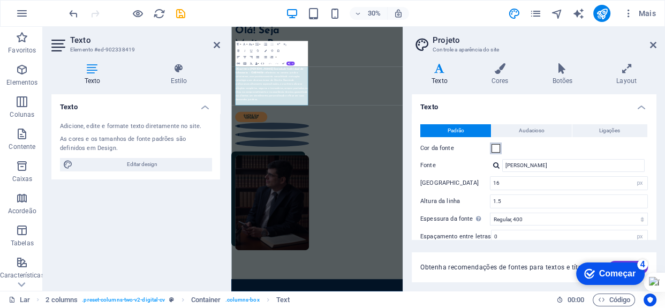
click at [497, 148] on span at bounding box center [496, 148] width 9 height 9
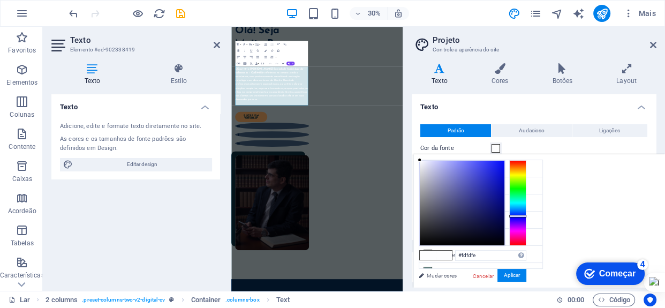
type input "#020438"
click at [500, 226] on div at bounding box center [462, 203] width 85 height 85
click at [516, 279] on button "Aplicar" at bounding box center [512, 275] width 29 height 13
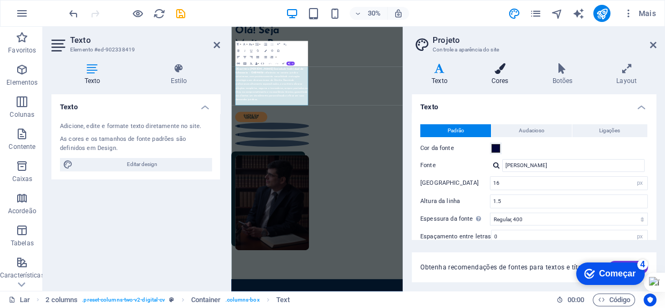
click at [504, 80] on font "Cores" at bounding box center [500, 81] width 17 height 8
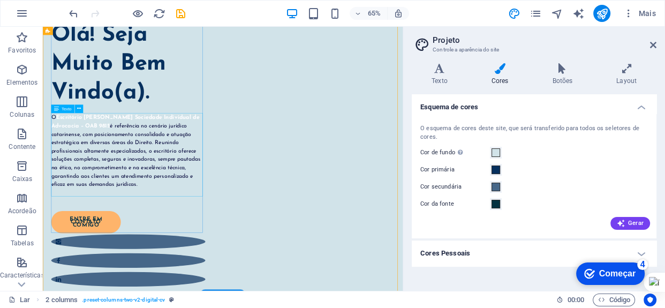
click at [175, 182] on div "O Escritório Sebastião Cordeiro Sociedade Individual de Advocacia – OAB 9815 é …" at bounding box center [174, 224] width 237 height 129
click at [152, 180] on div "O Escritório Sebastião Cordeiro Sociedade Individual de Advocacia – OAB 9815 é …" at bounding box center [174, 224] width 237 height 129
click at [111, 169] on div "O Escritório Sebastião Cordeiro Sociedade Individual de Advocacia – OAB 9815 é …" at bounding box center [174, 224] width 237 height 129
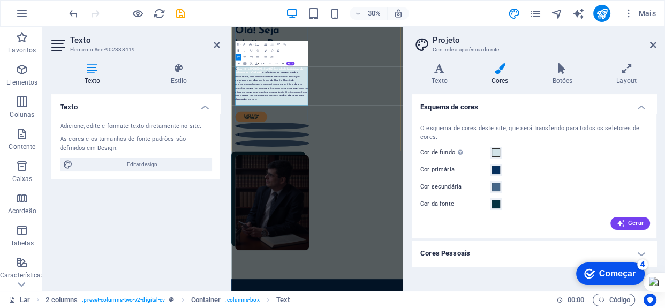
click at [296, 179] on font "Escritório Sebastião Cordeiro Sociedade Individual de Advocacia – OAB 9815" at bounding box center [358, 172] width 228 height 21
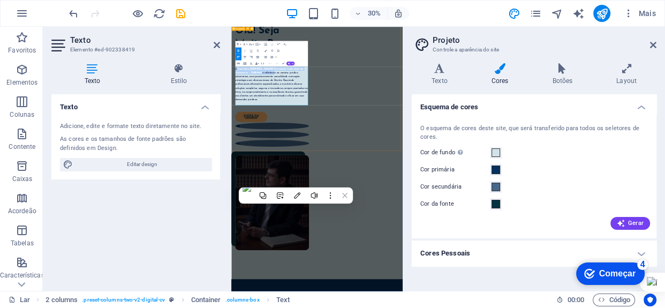
drag, startPoint x: 349, startPoint y: 176, endPoint x: 242, endPoint y: 153, distance: 109.5
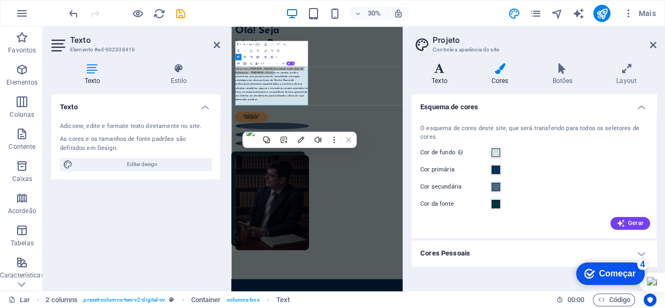
click at [447, 70] on icon at bounding box center [440, 68] width 56 height 11
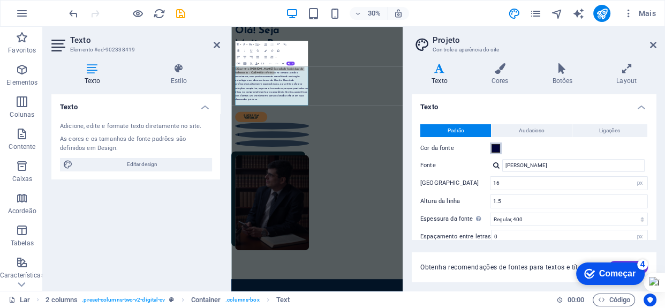
click at [498, 148] on span at bounding box center [496, 148] width 9 height 9
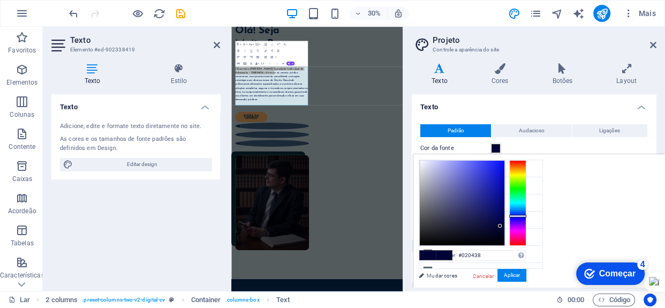
click at [442, 256] on span at bounding box center [444, 255] width 16 height 9
click at [518, 276] on font "Aplicar" at bounding box center [512, 275] width 16 height 6
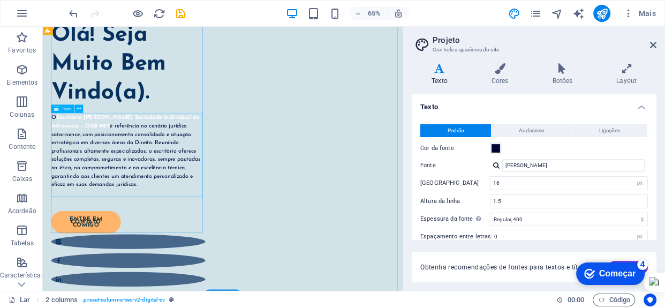
click at [133, 163] on div "O Escritório Sebastião Cordeiro Sociedade Individual de Advocacia – OAB 9815 é …" at bounding box center [174, 224] width 237 height 129
click at [655, 46] on icon at bounding box center [653, 45] width 6 height 9
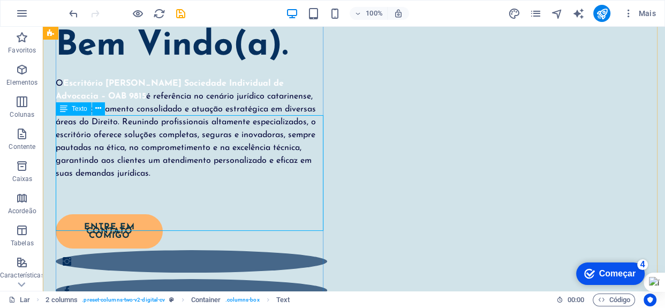
click at [69, 120] on div "O Escritório Sebastião Cordeiro Sociedade Individual de Advocacia – OAB 9815 é …" at bounding box center [192, 135] width 272 height 116
click at [64, 120] on div "O Escritório Sebastião Cordeiro Sociedade Individual de Advocacia – OAB 9815 é …" at bounding box center [192, 135] width 272 height 116
click at [62, 120] on div "O Escritório Sebastião Cordeiro Sociedade Individual de Advocacia – OAB 9815 é …" at bounding box center [192, 135] width 272 height 116
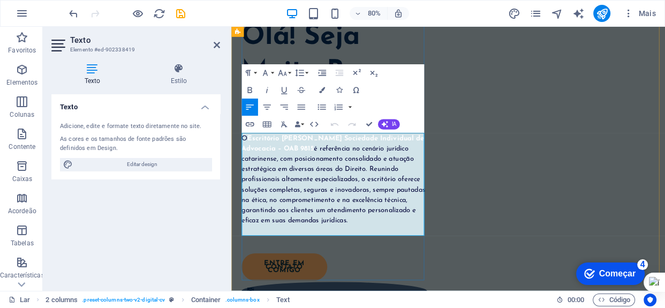
click at [252, 167] on font "O" at bounding box center [248, 166] width 8 height 9
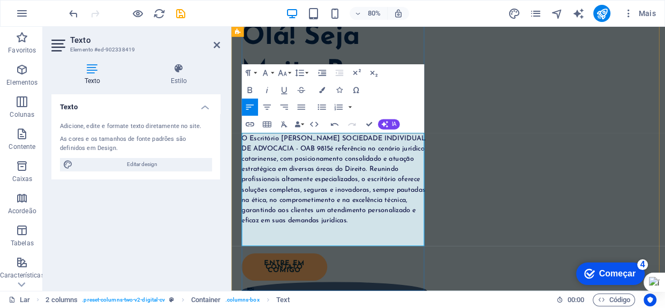
drag, startPoint x: 408, startPoint y: 178, endPoint x: 295, endPoint y: 166, distance: 113.7
click at [295, 166] on font "O Escritório SEBASTIÃO CORDEIRO SOCIEDADE INDIVIDUAL DE ADVOCACIA - OAB 9815" at bounding box center [359, 172] width 230 height 21
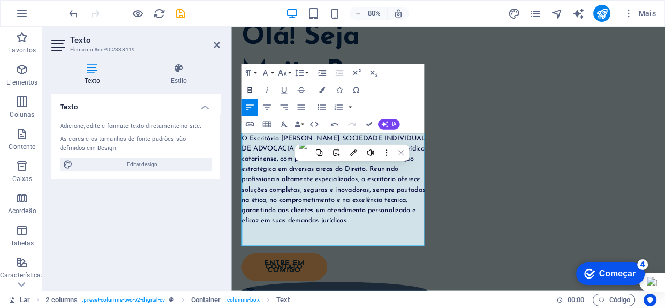
click at [250, 88] on icon "button" at bounding box center [250, 90] width 10 height 10
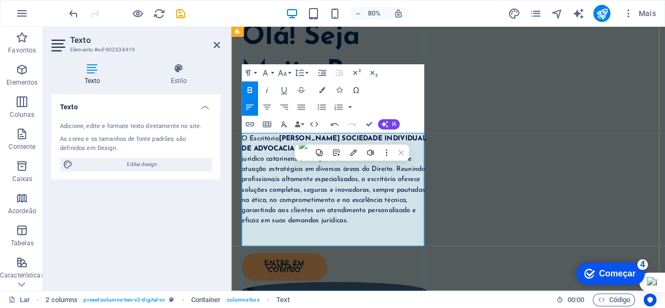
click at [343, 214] on font "é referência no cenário jurídico catarinense, com posicionamento consolidado e …" at bounding box center [359, 224] width 230 height 99
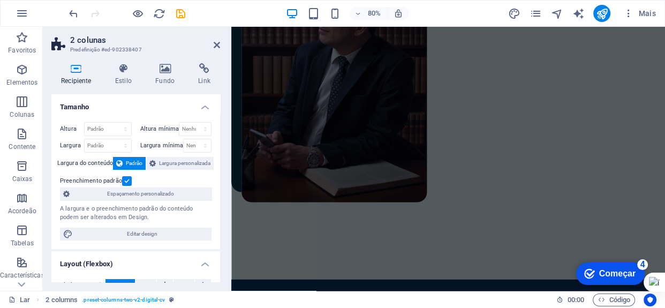
scroll to position [759, 0]
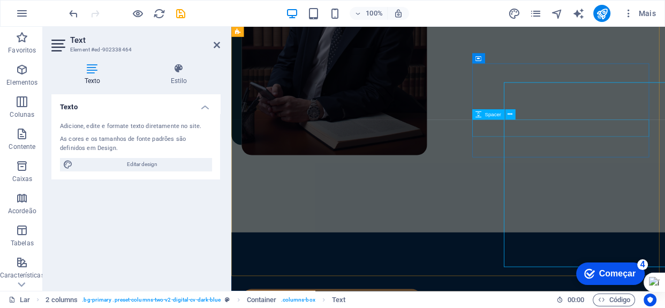
scroll to position [580, 0]
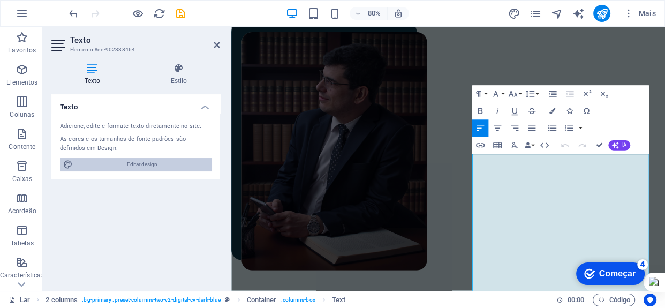
click at [137, 161] on font "Editar design" at bounding box center [142, 164] width 31 height 6
select select "px"
select select "400"
select select "px"
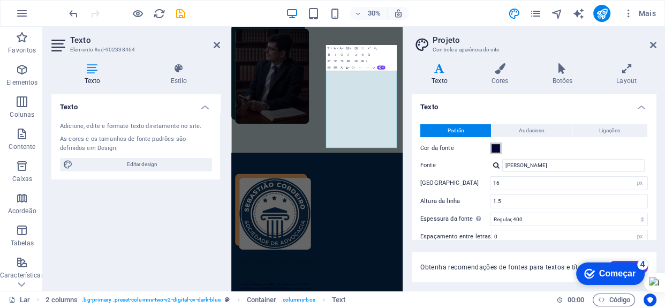
click at [497, 150] on span at bounding box center [496, 148] width 9 height 9
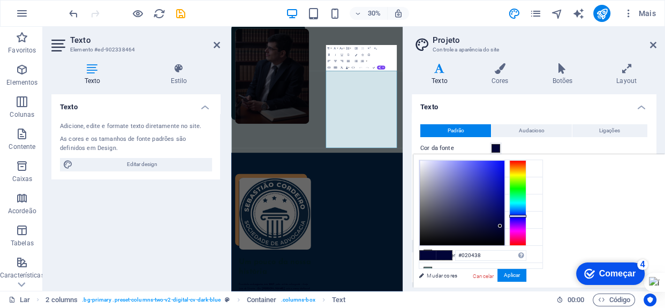
type input "#f0f0fb"
click at [423, 161] on div at bounding box center [462, 203] width 85 height 85
click at [509, 274] on font "Aplicar" at bounding box center [512, 275] width 16 height 6
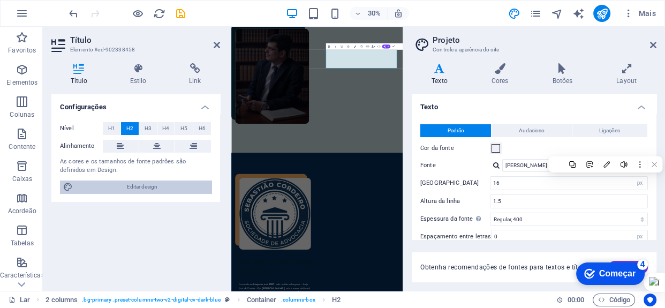
click at [155, 186] on font "Editar design" at bounding box center [142, 187] width 31 height 6
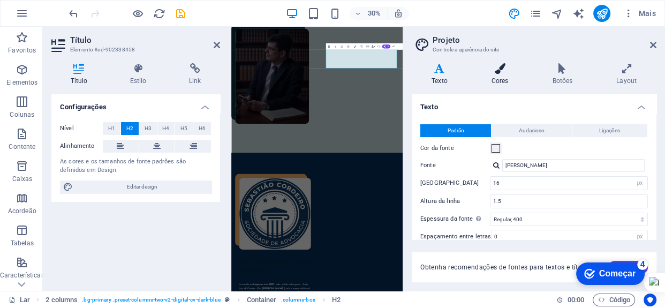
click at [497, 76] on h4 "Cores" at bounding box center [502, 74] width 61 height 23
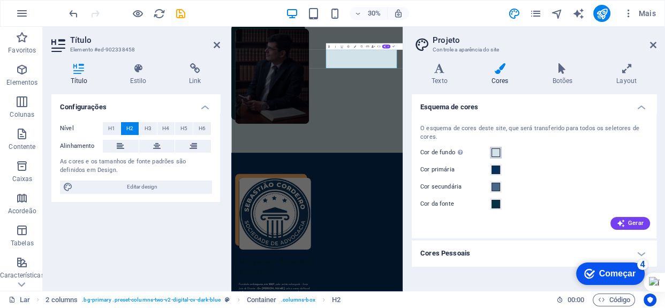
click at [496, 151] on span at bounding box center [496, 152] width 9 height 9
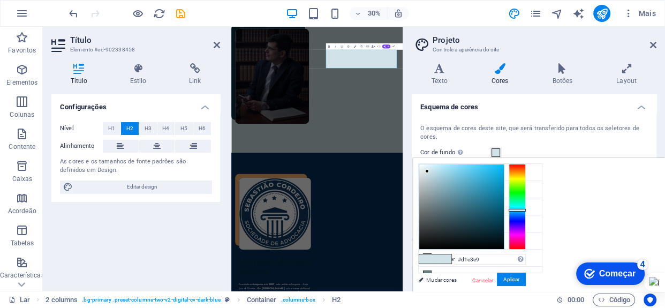
type input "#f1f7f9"
click at [422, 166] on div at bounding box center [462, 206] width 85 height 85
click at [510, 279] on font "Aplicar" at bounding box center [512, 279] width 16 height 6
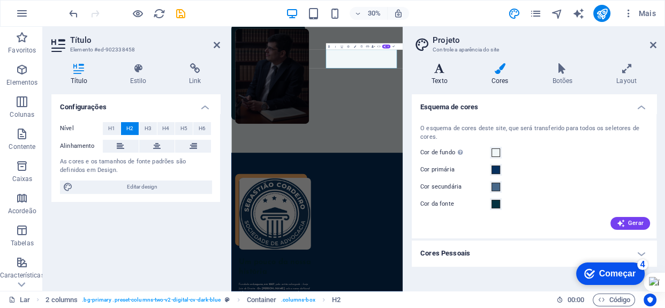
click at [443, 70] on icon at bounding box center [440, 68] width 56 height 11
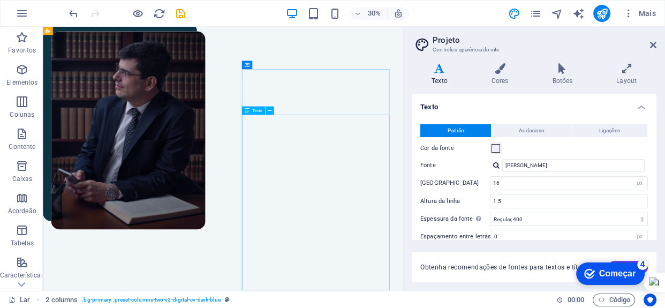
scroll to position [591, 0]
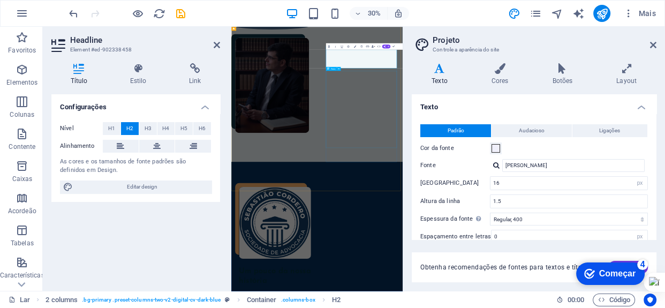
scroll to position [580, 0]
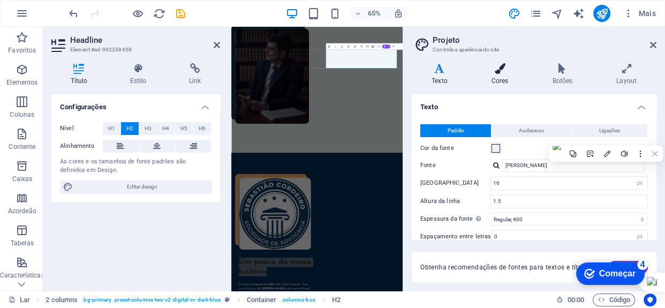
click at [502, 74] on h4 "Cores" at bounding box center [502, 74] width 61 height 23
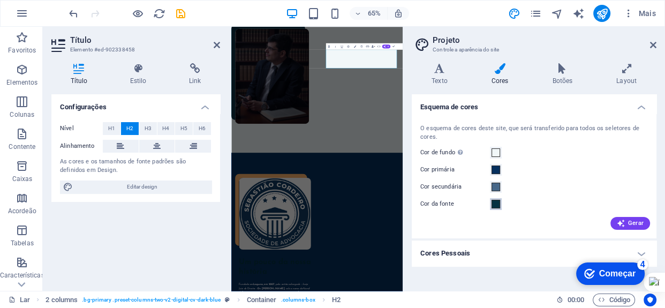
click at [496, 205] on span at bounding box center [496, 204] width 9 height 9
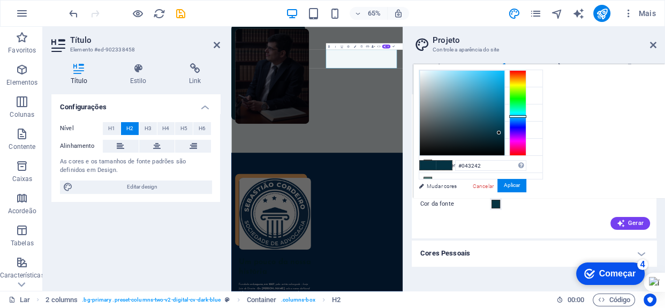
type input "#f8fcfd"
click at [421, 71] on div at bounding box center [462, 113] width 85 height 85
click at [508, 188] on font "Aplicar" at bounding box center [512, 186] width 16 height 6
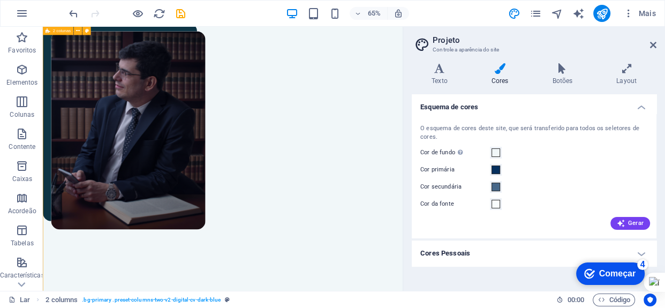
scroll to position [591, 0]
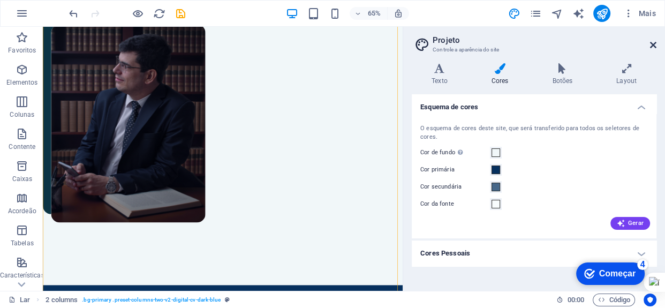
click at [654, 43] on icon at bounding box center [653, 45] width 6 height 9
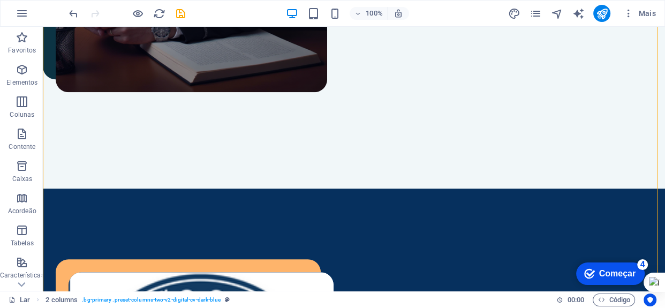
scroll to position [830, 0]
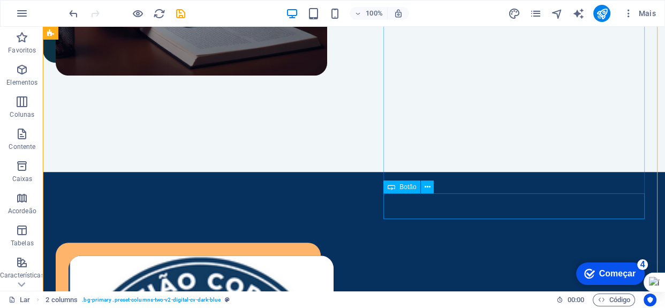
click at [423, 184] on button at bounding box center [427, 187] width 13 height 13
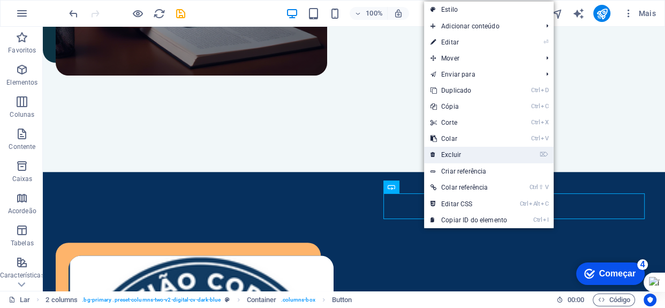
click at [452, 155] on font "Excluir" at bounding box center [452, 155] width 20 height 8
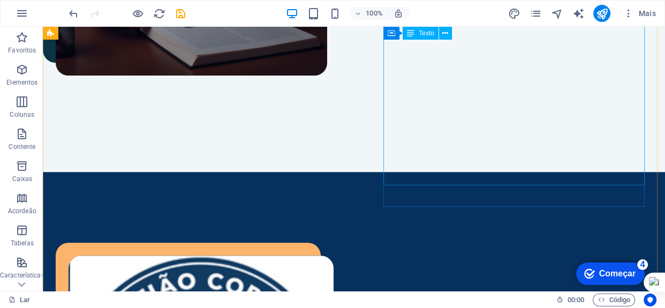
scroll to position [818, 0]
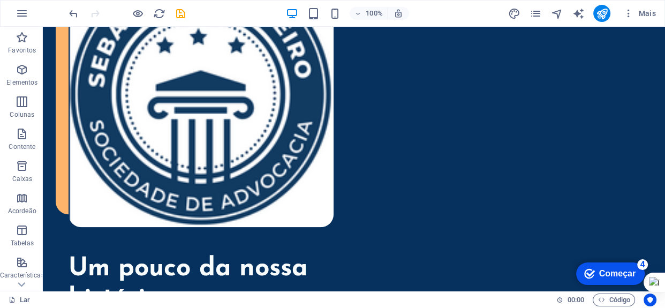
scroll to position [1130, 0]
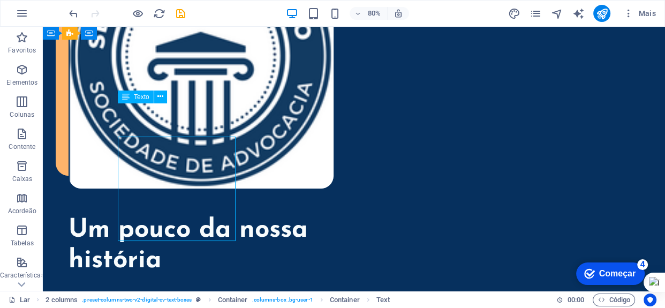
scroll to position [1130, 0]
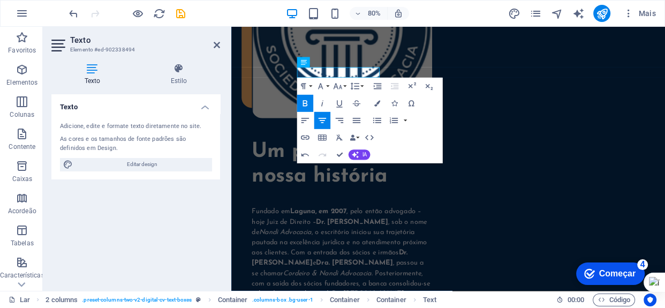
scroll to position [1163, 0]
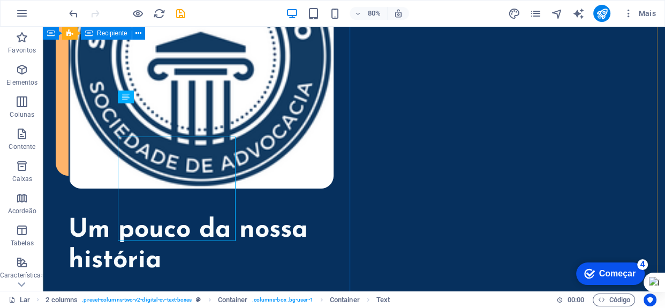
scroll to position [1130, 0]
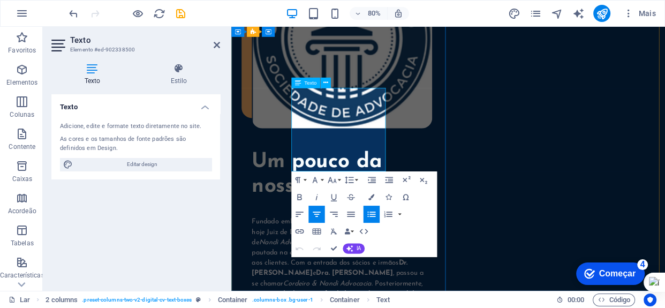
drag, startPoint x: 331, startPoint y: 112, endPoint x: 414, endPoint y: 109, distance: 83.6
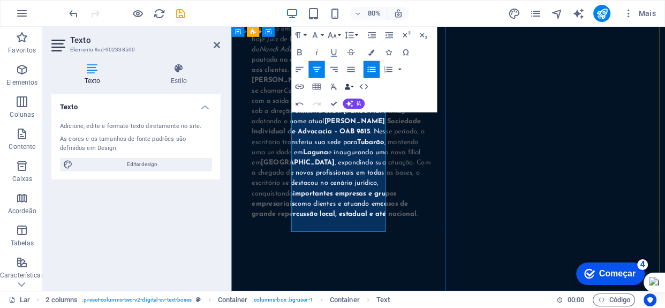
scroll to position [1406, 0]
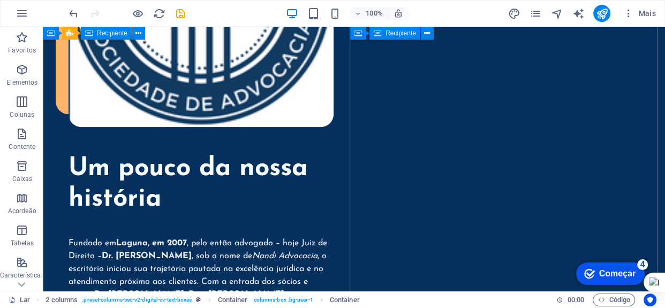
scroll to position [1127, 0]
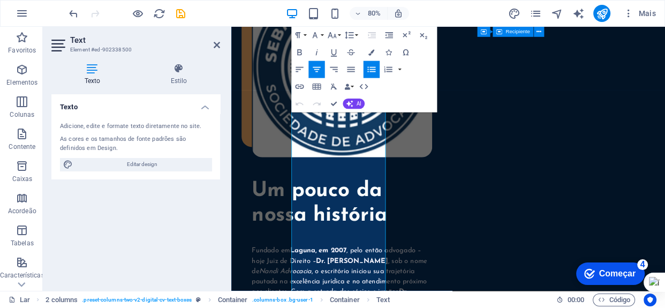
scroll to position [1160, 0]
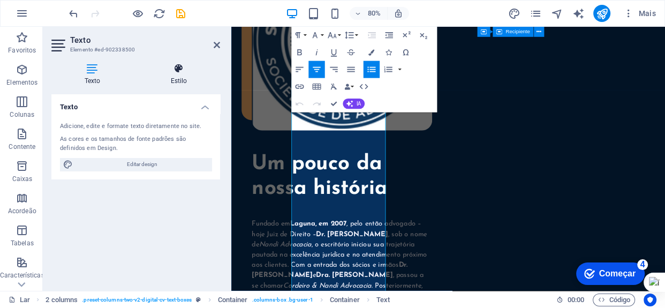
click at [179, 81] on font "Estilo" at bounding box center [179, 81] width 17 height 8
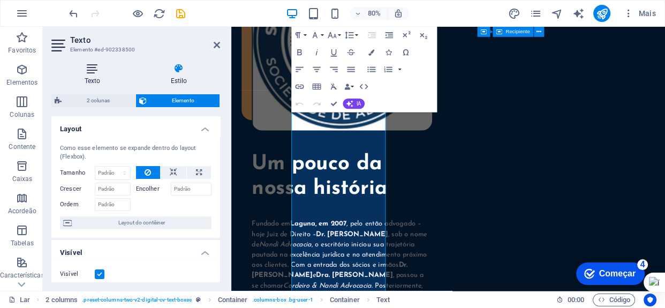
click at [96, 79] on font "Texto" at bounding box center [93, 81] width 16 height 8
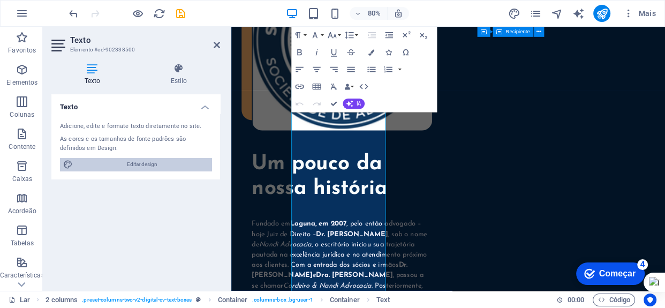
click at [133, 167] on font "Editar design" at bounding box center [142, 164] width 31 height 6
select select "px"
select select "400"
select select "px"
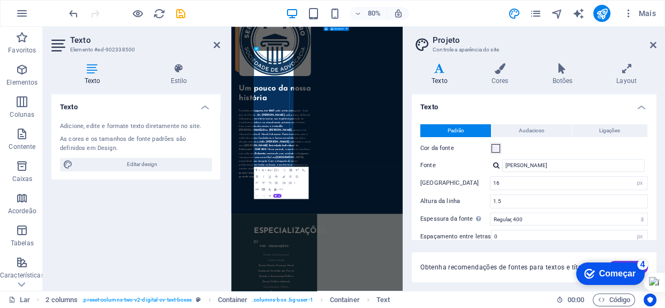
scroll to position [1134, 0]
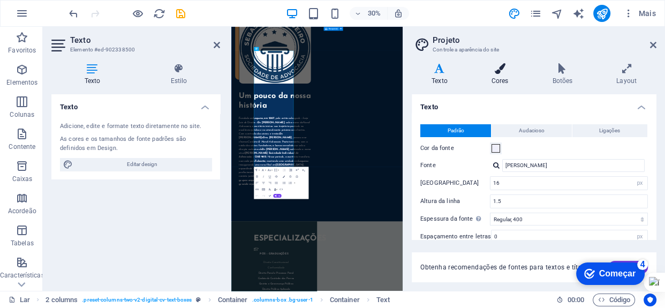
click at [494, 81] on font "Cores" at bounding box center [500, 81] width 17 height 8
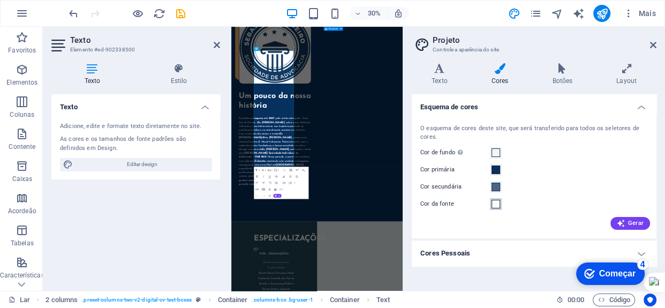
click at [496, 203] on span at bounding box center [496, 204] width 9 height 9
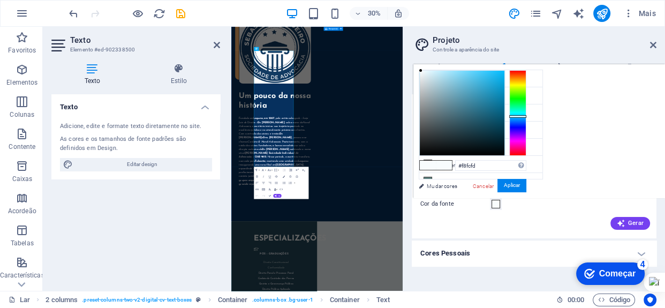
type input "#f7fbfc"
click at [421, 71] on div at bounding box center [421, 71] width 4 height 4
click at [652, 47] on icon at bounding box center [653, 45] width 6 height 9
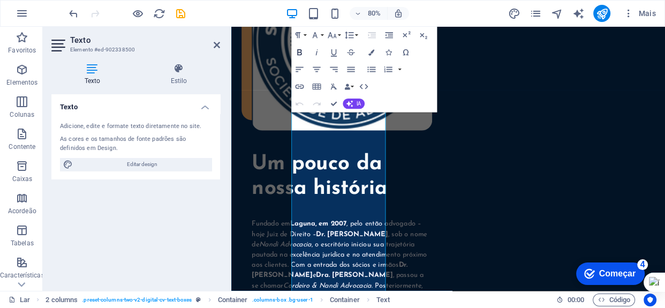
click at [302, 51] on icon "button" at bounding box center [300, 52] width 10 height 10
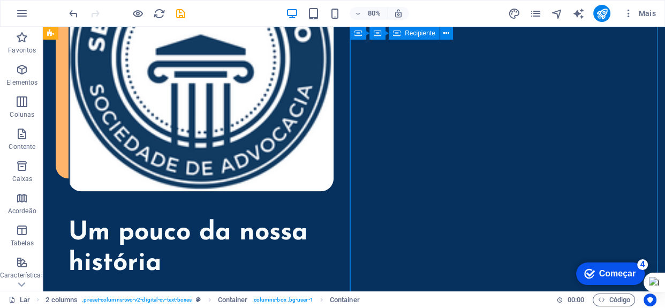
scroll to position [1127, 0]
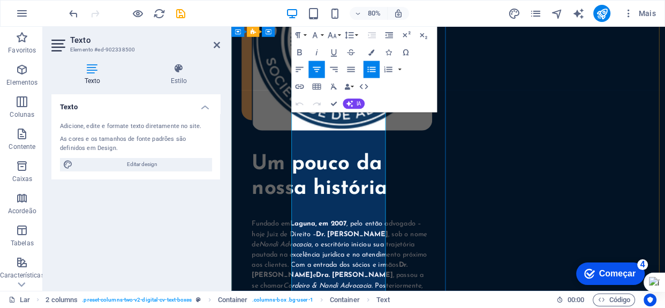
drag, startPoint x: 389, startPoint y: 289, endPoint x: 347, endPoint y: 291, distance: 42.4
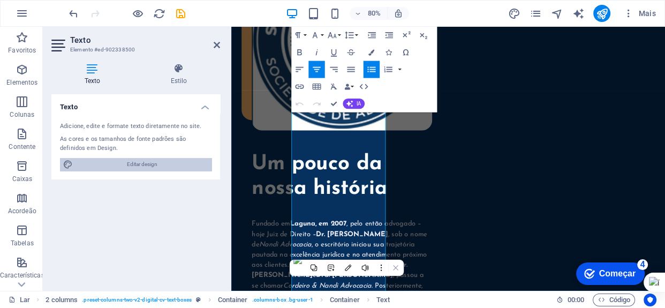
click at [142, 161] on font "Editar design" at bounding box center [142, 164] width 31 height 6
select select "px"
select select "400"
select select "px"
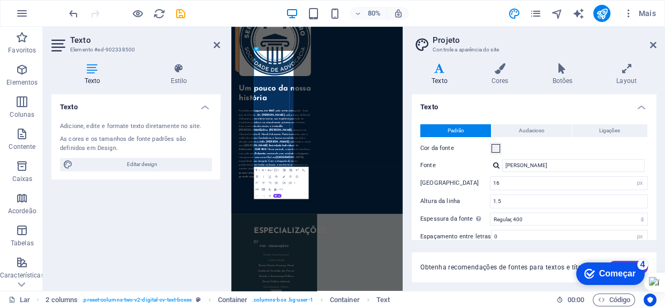
scroll to position [1134, 0]
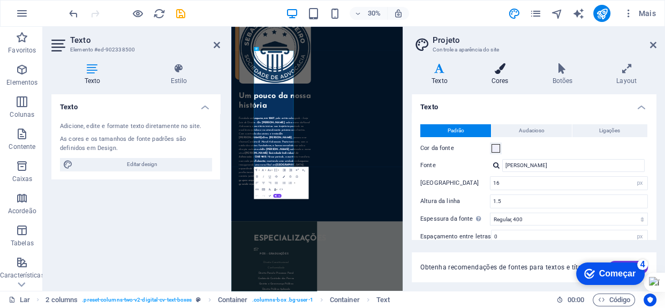
click at [507, 74] on h4 "Cores" at bounding box center [502, 74] width 61 height 23
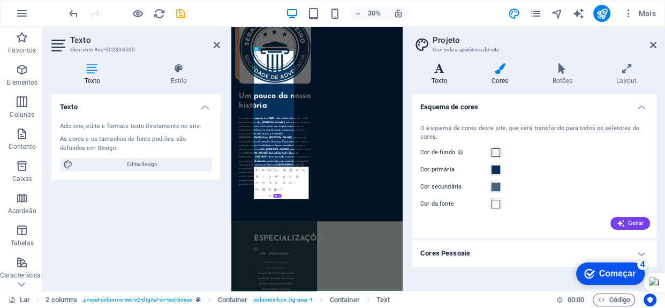
click at [437, 73] on icon at bounding box center [440, 68] width 56 height 11
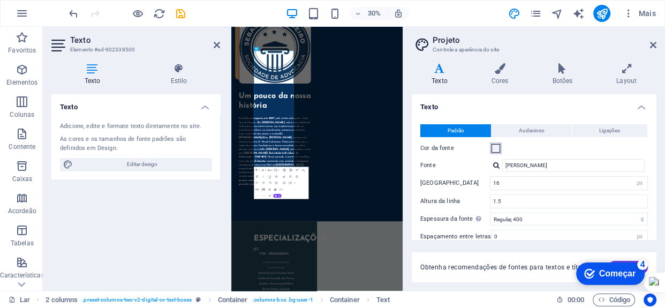
click at [498, 149] on span at bounding box center [496, 148] width 9 height 9
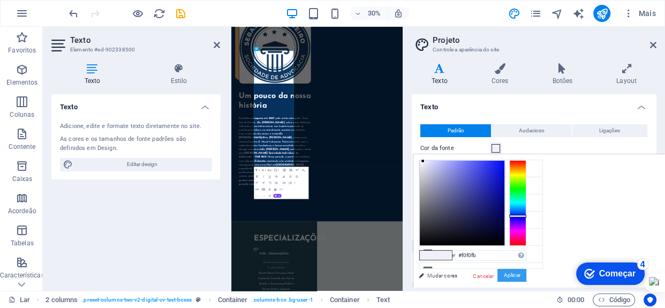
click at [517, 273] on font "Aplicar" at bounding box center [512, 275] width 16 height 6
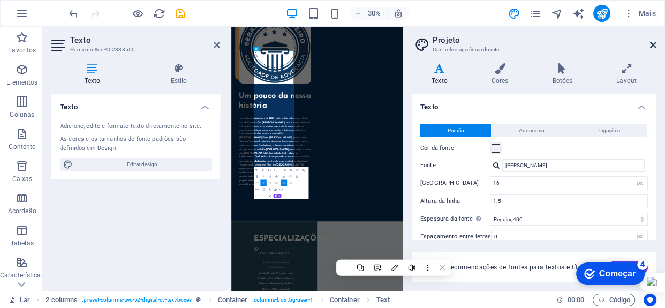
click at [657, 44] on aside "Projeto Controle a aparência do site Variantes Texto Cores Botões Layout Texto …" at bounding box center [534, 159] width 263 height 264
click at [654, 44] on icon at bounding box center [653, 45] width 6 height 9
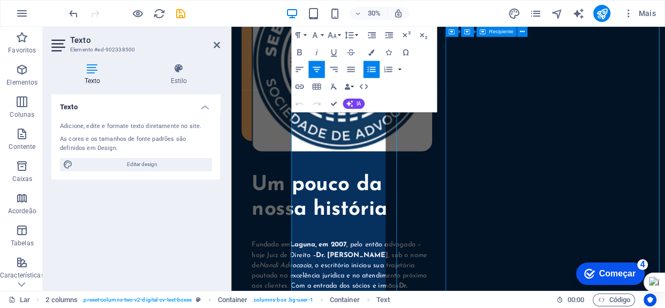
scroll to position [1160, 0]
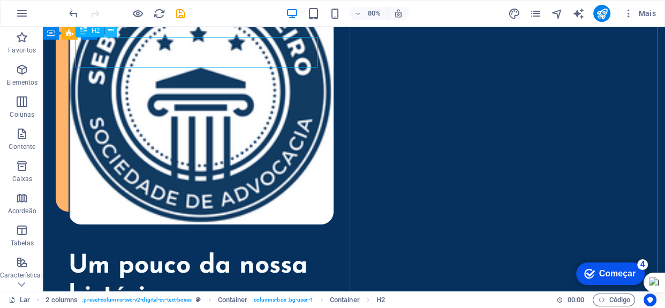
click at [116, 36] on button at bounding box center [110, 30] width 13 height 13
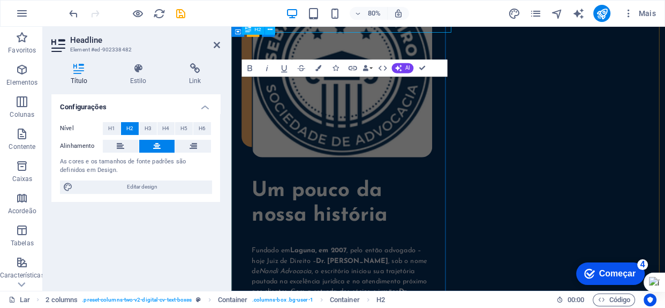
scroll to position [1160, 0]
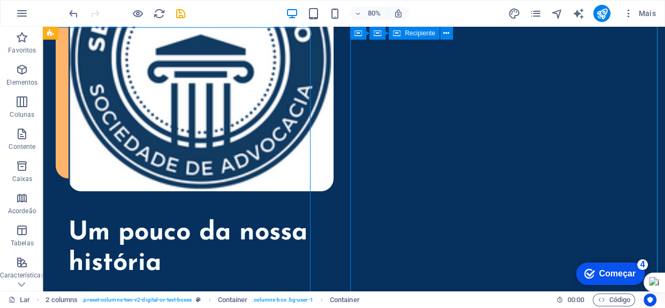
scroll to position [1127, 0]
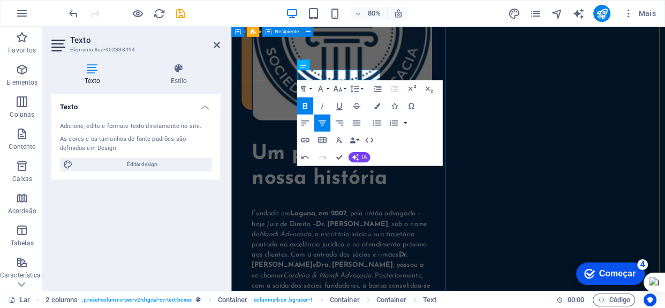
scroll to position [1160, 0]
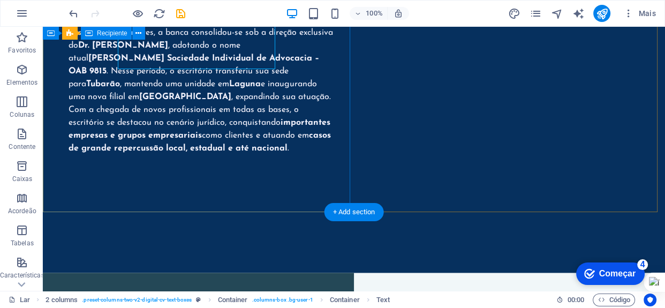
scroll to position [1516, 0]
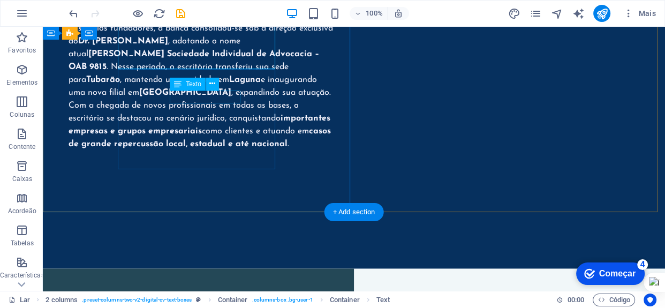
click at [215, 85] on button at bounding box center [212, 84] width 13 height 13
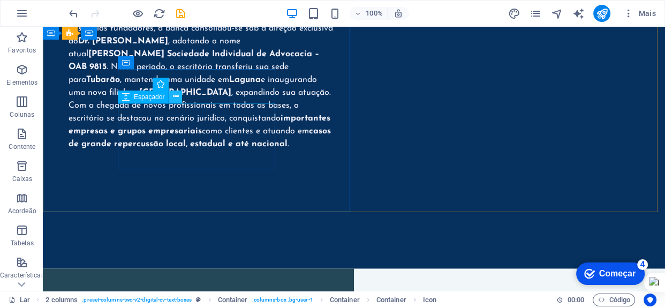
click at [175, 98] on icon at bounding box center [176, 96] width 6 height 11
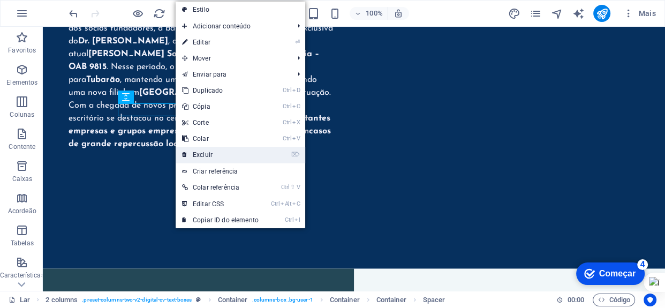
click at [205, 151] on font "Excluir" at bounding box center [203, 155] width 20 height 8
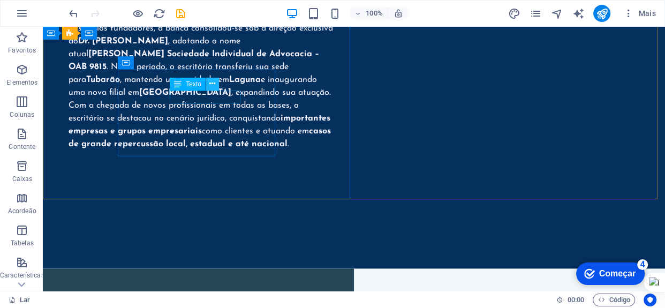
click at [211, 84] on icon at bounding box center [212, 83] width 6 height 11
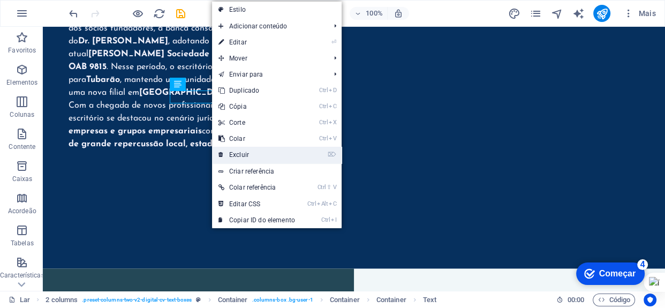
click at [240, 152] on font "Excluir" at bounding box center [239, 155] width 20 height 8
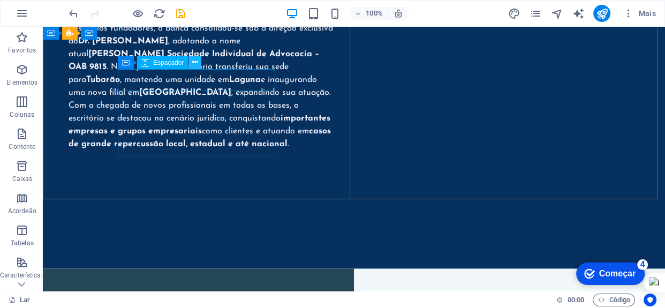
click at [194, 63] on icon at bounding box center [195, 62] width 6 height 11
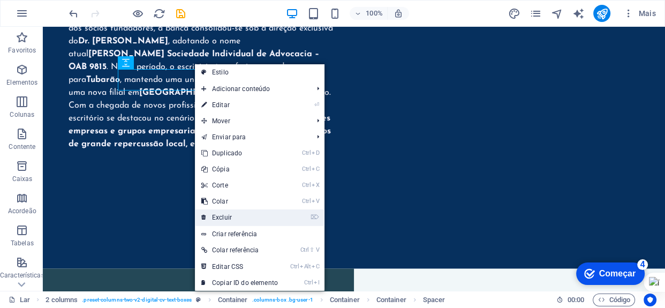
click at [225, 216] on font "Excluir" at bounding box center [222, 218] width 20 height 8
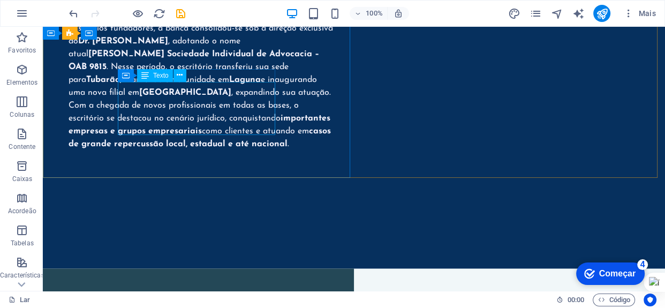
click at [193, 73] on div "Container Texto" at bounding box center [156, 75] width 76 height 13
click at [181, 74] on icon at bounding box center [180, 75] width 6 height 11
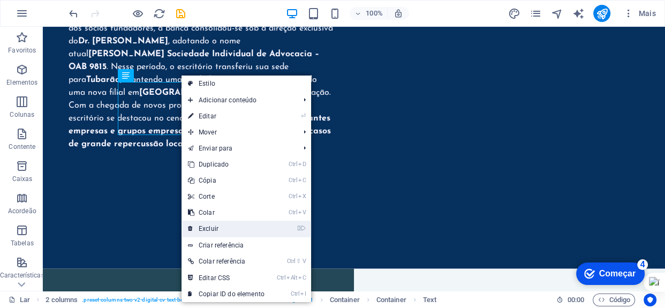
click at [214, 226] on font "Excluir" at bounding box center [209, 229] width 20 height 8
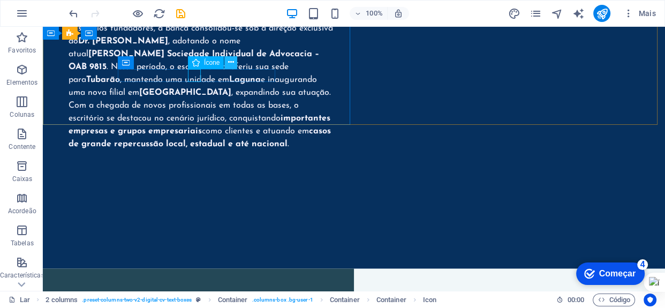
click at [230, 63] on icon at bounding box center [231, 62] width 6 height 11
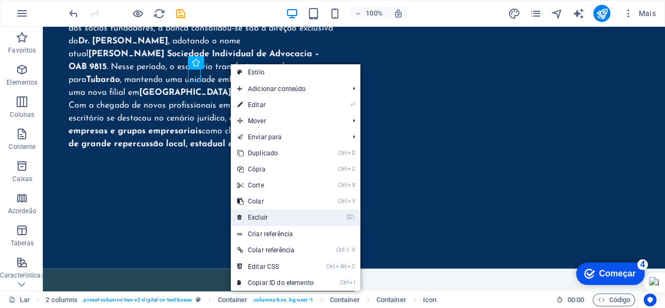
click at [260, 215] on font "Excluir" at bounding box center [258, 218] width 20 height 8
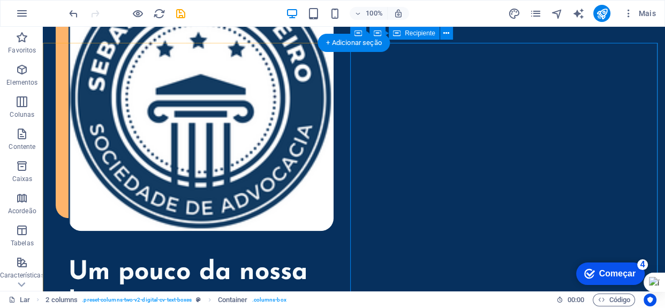
scroll to position [1078, 0]
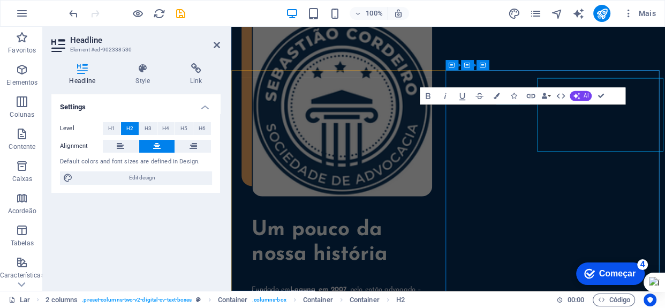
scroll to position [1073, 0]
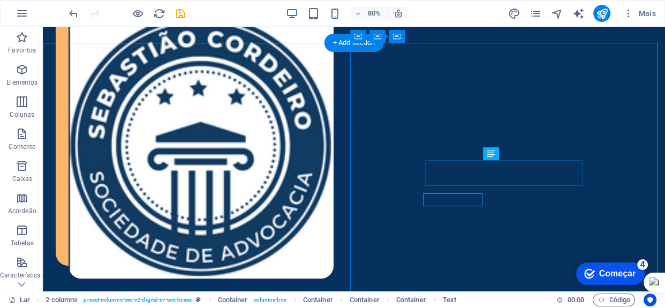
scroll to position [1078, 0]
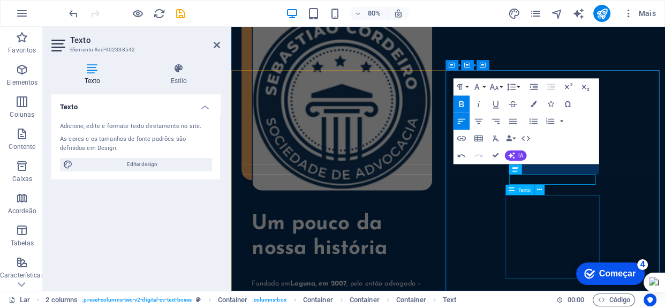
scroll to position [1073, 0]
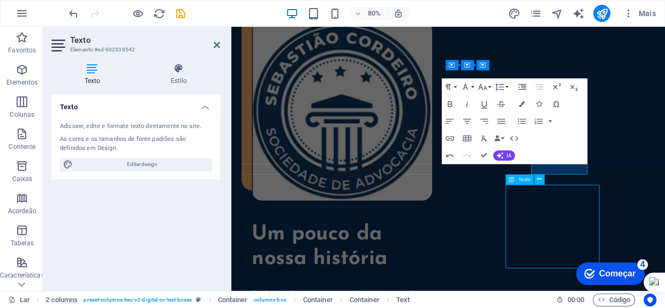
scroll to position [1078, 0]
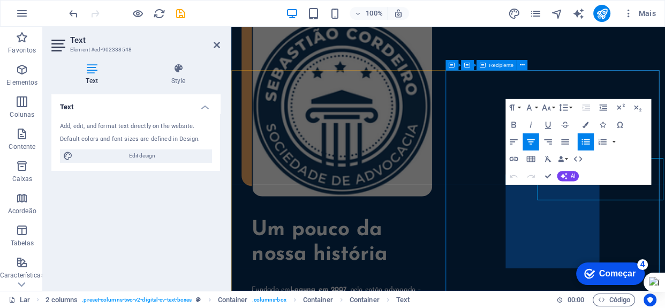
scroll to position [1073, 0]
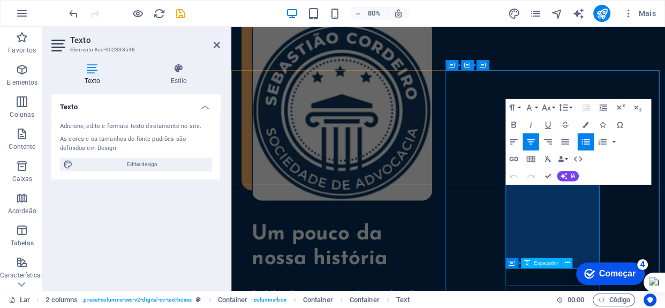
drag, startPoint x: 597, startPoint y: 234, endPoint x: 251, endPoint y: 50, distance: 392.1
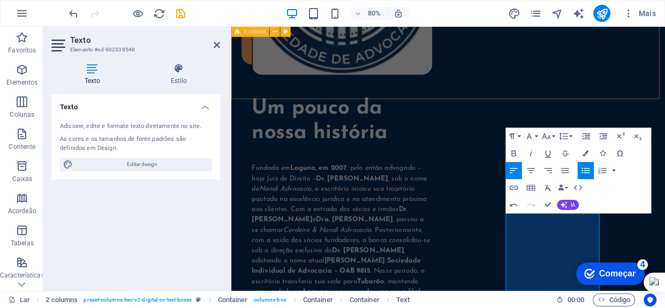
scroll to position [1037, 0]
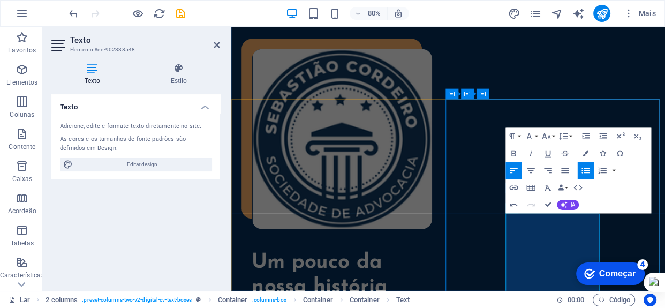
drag, startPoint x: 685, startPoint y: 155, endPoint x: 740, endPoint y: 225, distance: 89.0
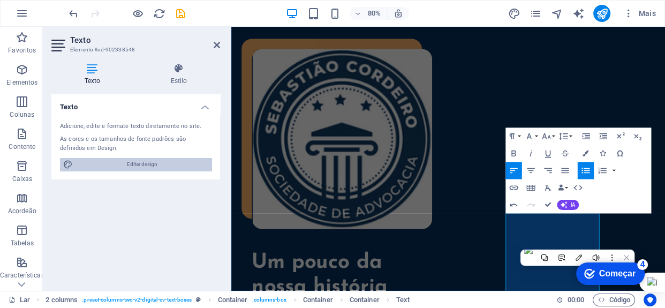
click at [166, 163] on span "Editar design" at bounding box center [142, 164] width 132 height 13
select select "px"
select select "400"
select select "px"
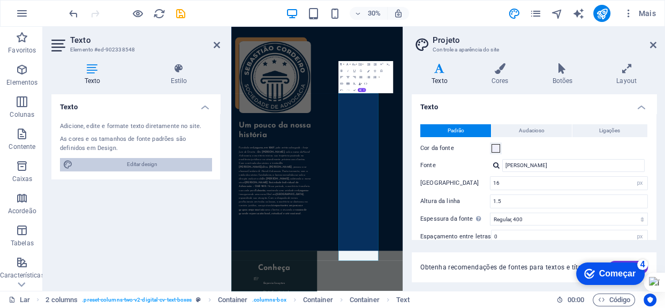
scroll to position [1023, 0]
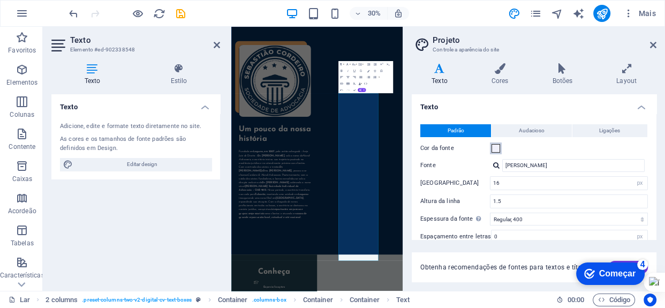
click at [496, 145] on span at bounding box center [496, 148] width 9 height 9
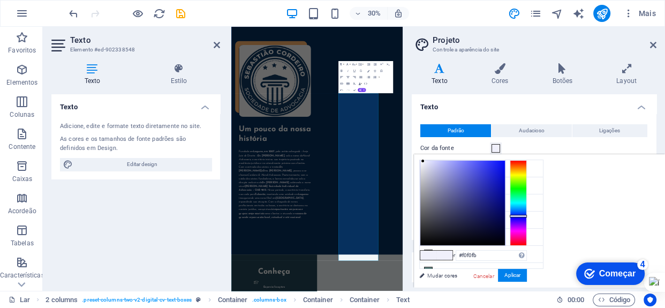
type input "#030645"
click at [500, 222] on div at bounding box center [463, 203] width 85 height 85
click at [517, 275] on font "Aplicar" at bounding box center [513, 275] width 16 height 6
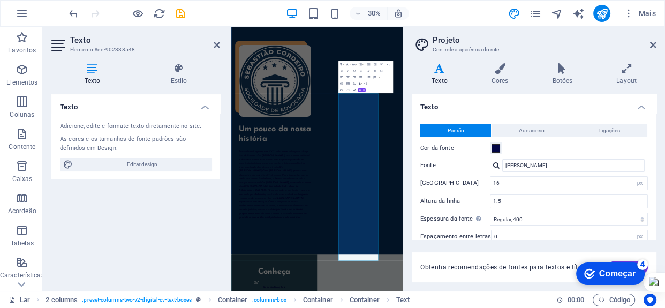
click at [659, 43] on aside "Projeto Controle a aparência do site Variantes Texto Cores Botões Layout Texto …" at bounding box center [534, 159] width 263 height 264
click at [657, 43] on aside "Projeto Controle a aparência do site Variantes Texto Cores Botões Layout Texto …" at bounding box center [534, 159] width 263 height 264
click at [654, 43] on icon at bounding box center [653, 45] width 6 height 9
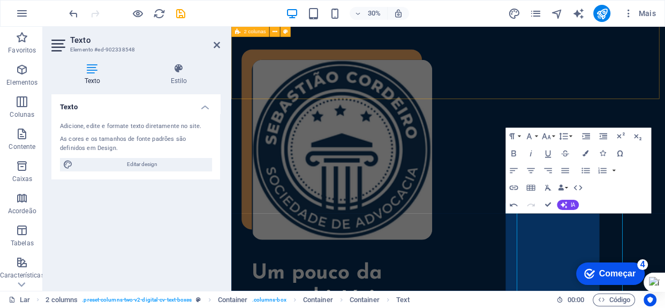
scroll to position [1037, 0]
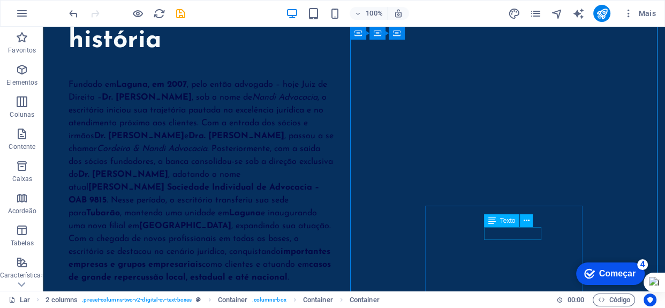
scroll to position [1578, 0]
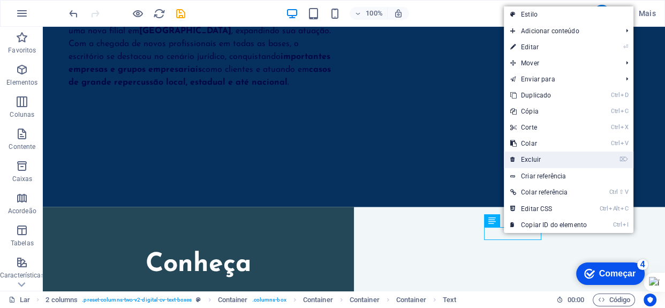
click at [525, 161] on font "Excluir" at bounding box center [531, 160] width 20 height 8
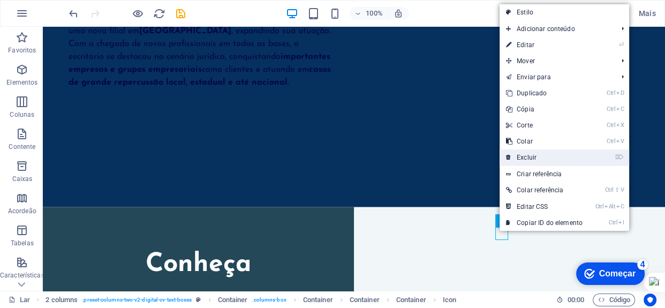
drag, startPoint x: 540, startPoint y: 156, endPoint x: 493, endPoint y: 132, distance: 52.7
click at [540, 156] on link "⌦ Excluir" at bounding box center [544, 157] width 89 height 16
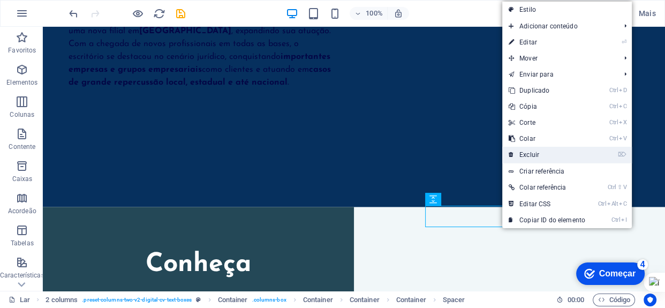
click at [530, 155] on font "Excluir" at bounding box center [530, 155] width 20 height 8
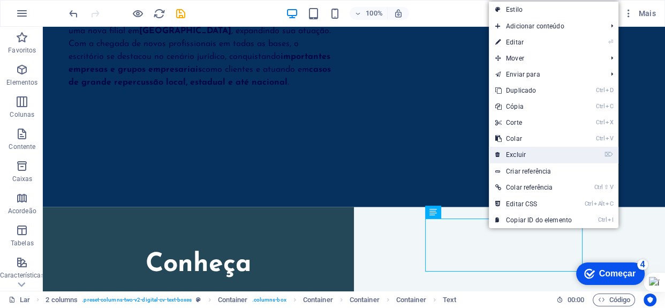
click at [519, 159] on link "⌦ Excluir" at bounding box center [533, 155] width 89 height 16
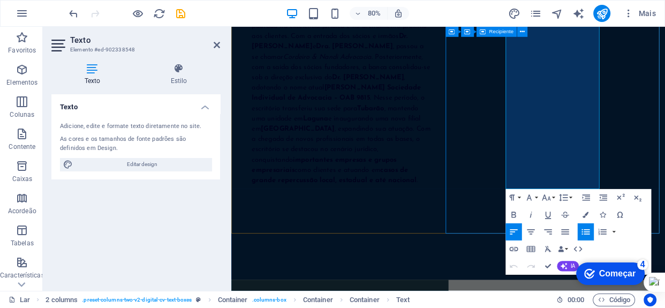
scroll to position [1641, 0]
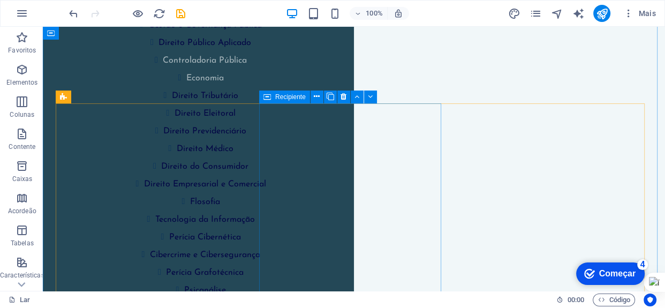
scroll to position [1959, 0]
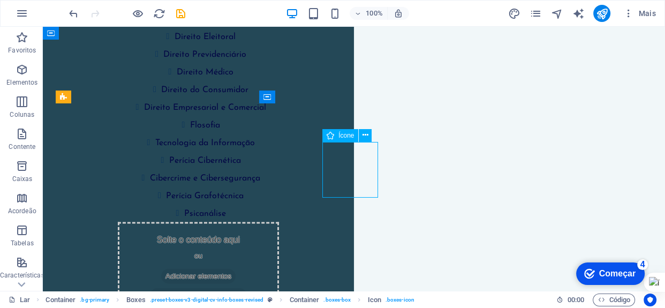
select select "xMidYMid"
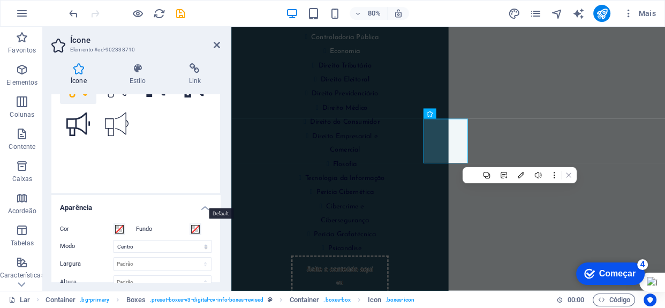
scroll to position [0, 0]
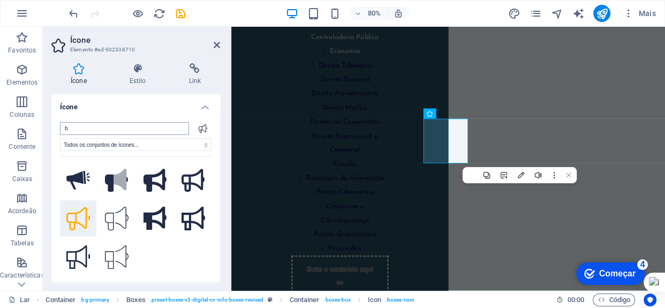
type input "ba"
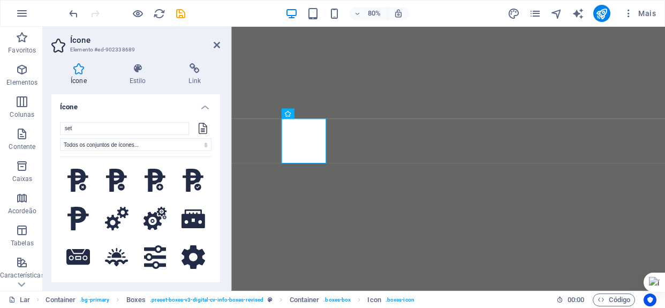
select select "xMidYMid"
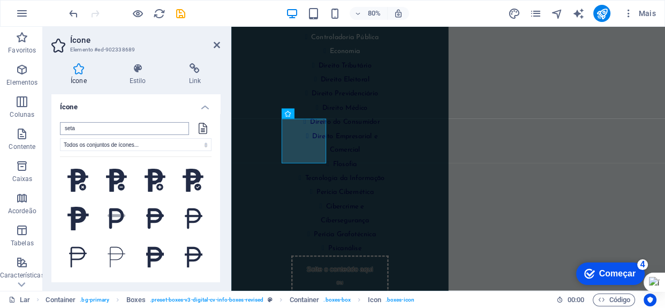
drag, startPoint x: 101, startPoint y: 126, endPoint x: 63, endPoint y: 128, distance: 38.1
click at [63, 128] on input "seta" at bounding box center [124, 128] width 129 height 13
type input "seta"
click at [204, 129] on icon at bounding box center [203, 128] width 9 height 11
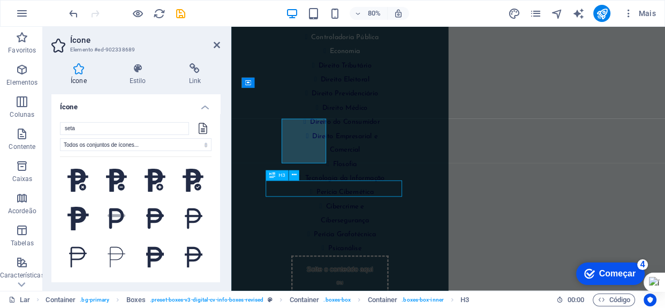
scroll to position [1959, 0]
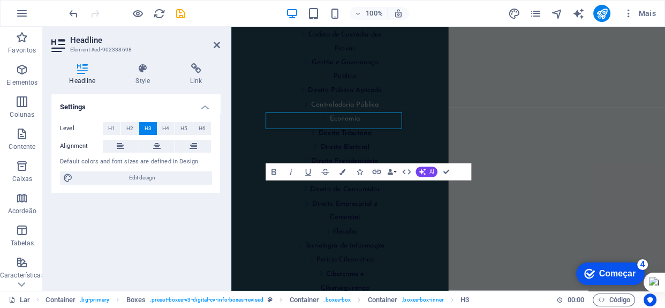
scroll to position [2044, 0]
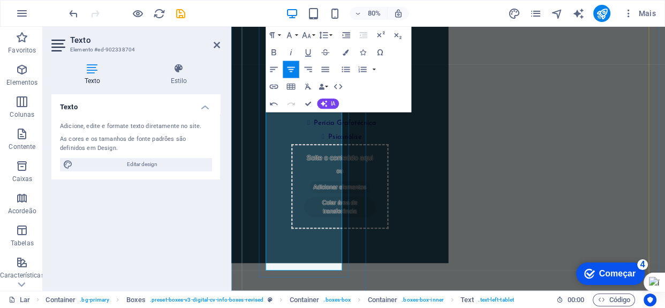
scroll to position [2239, 0]
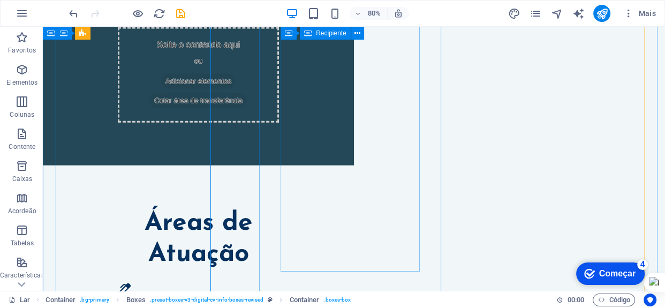
scroll to position [2154, 0]
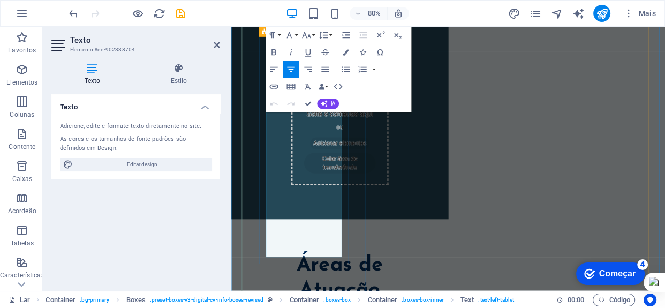
drag, startPoint x: 314, startPoint y: 231, endPoint x: 358, endPoint y: 306, distance: 87.7
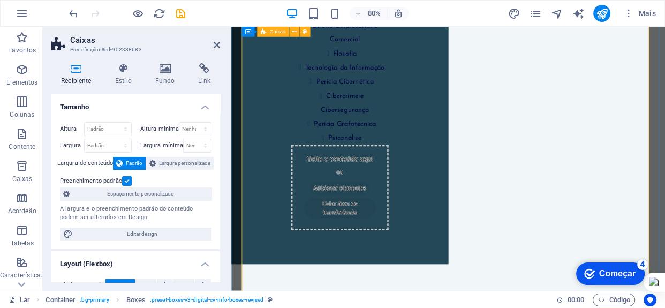
scroll to position [2140, 0]
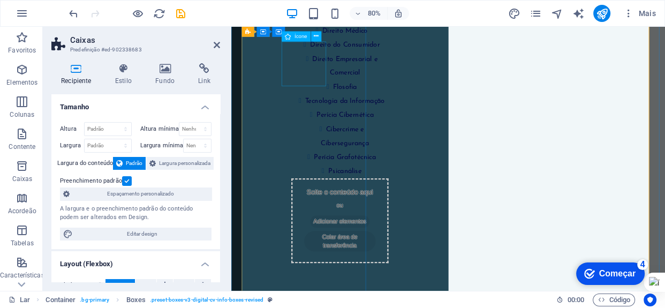
select select "xMidYMid"
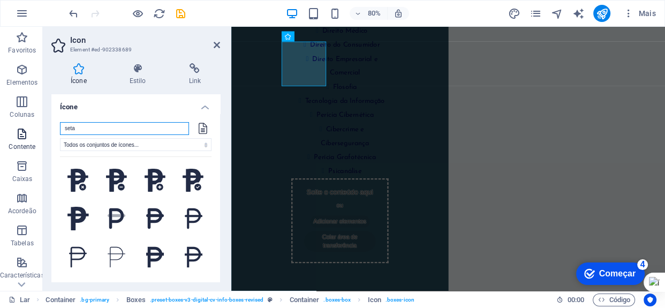
drag, startPoint x: 124, startPoint y: 130, endPoint x: 39, endPoint y: 129, distance: 85.7
click at [39, 129] on section "Favoritos Elementos Colunas Contente Caixas Acordeão Tabelas Características Im…" at bounding box center [332, 159] width 665 height 264
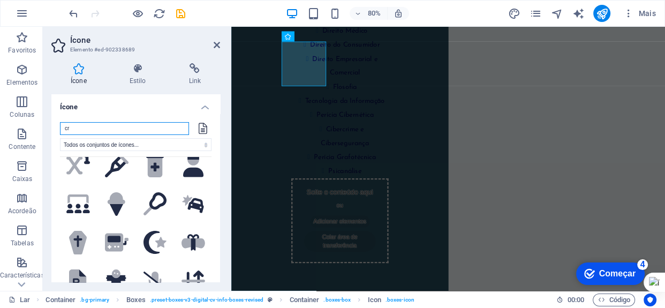
scroll to position [828, 0]
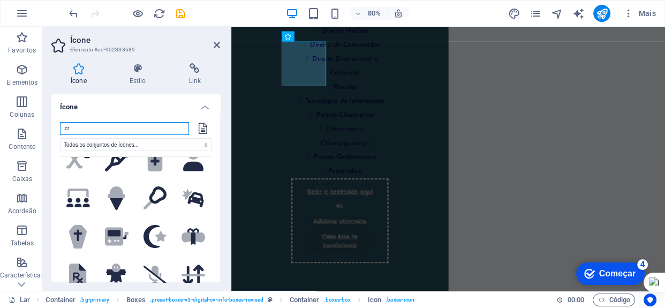
type input "c"
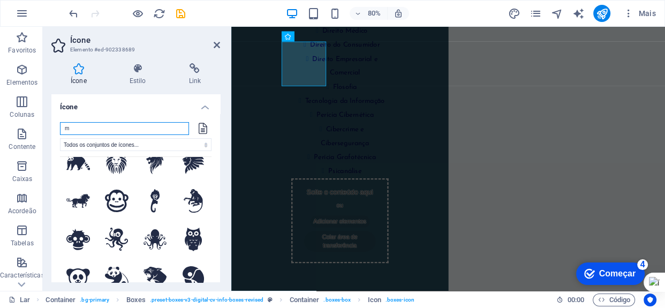
scroll to position [584, 0]
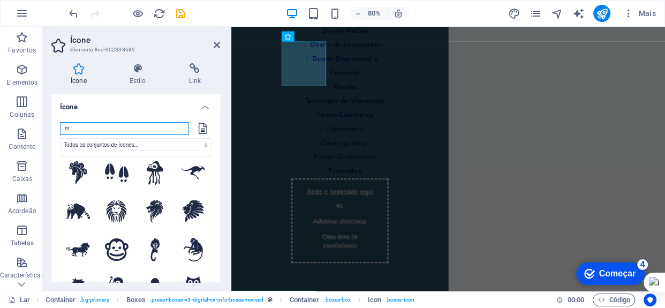
type input "m"
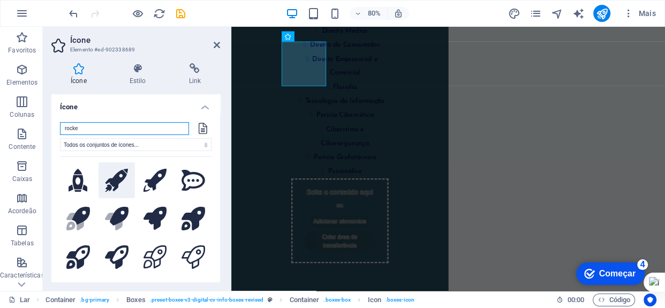
type input "rocke"
click at [119, 179] on icon at bounding box center [117, 181] width 24 height 24
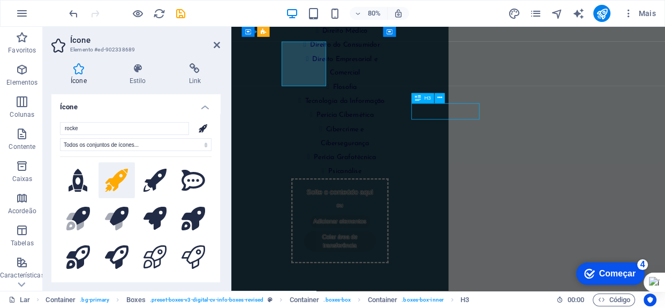
scroll to position [2055, 0]
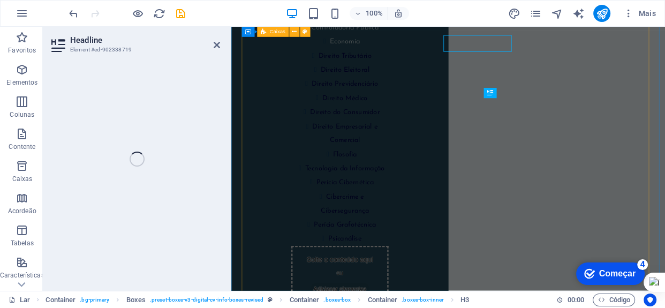
scroll to position [2140, 0]
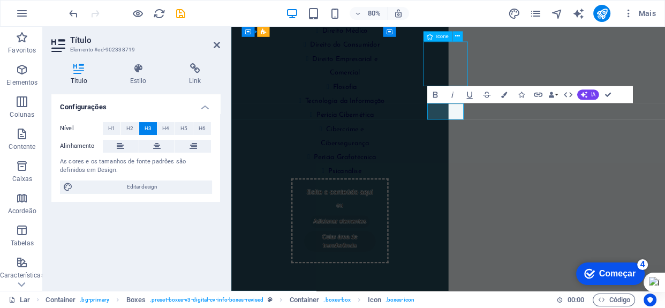
scroll to position [2055, 0]
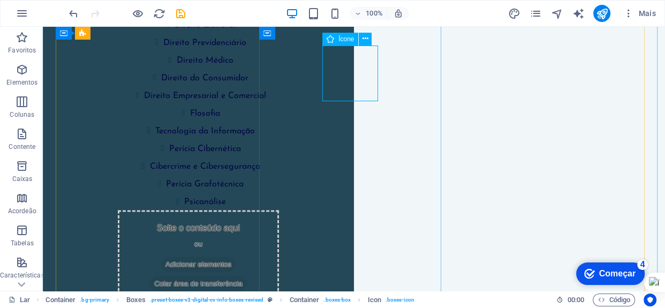
select select "xMidYMid"
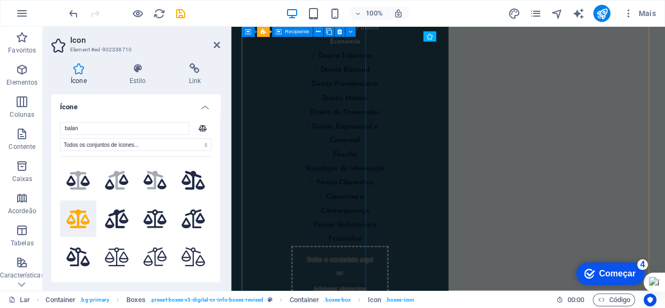
scroll to position [2140, 0]
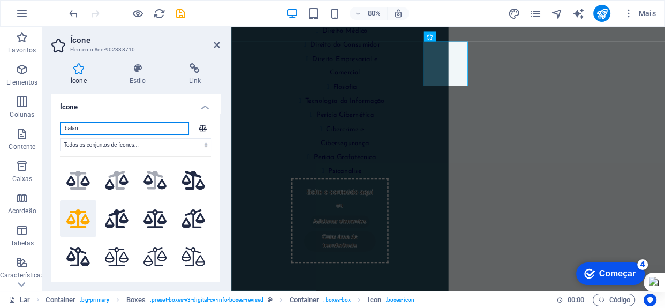
drag, startPoint x: 96, startPoint y: 130, endPoint x: 43, endPoint y: 130, distance: 53.0
click at [48, 130] on div "Ícone Estilo Link Ícone balan Todos os conjuntos de ícones... IcoFont Ionicons …" at bounding box center [136, 173] width 186 height 236
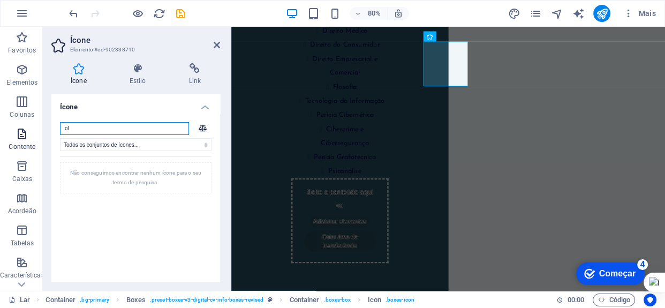
type input "o"
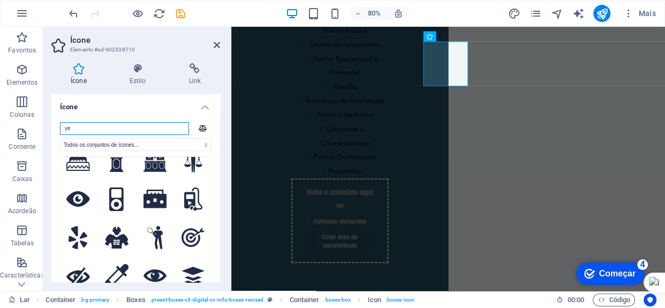
scroll to position [97, 0]
type input "ye"
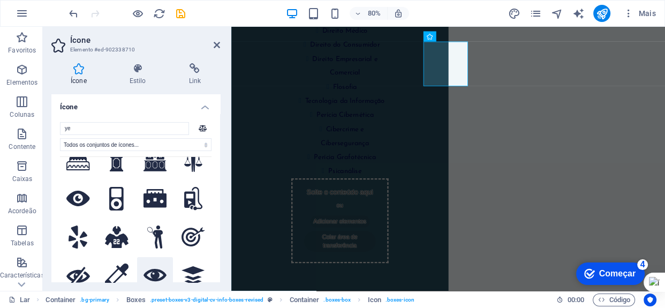
click at [150, 269] on icon at bounding box center [156, 275] width 24 height 13
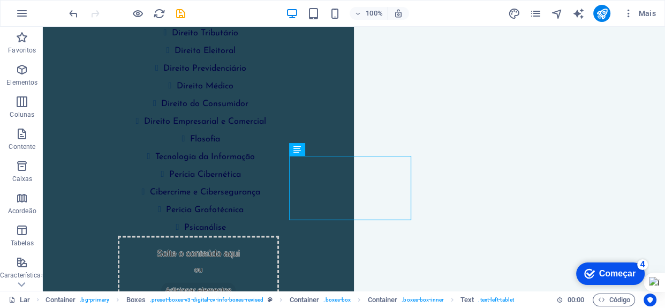
scroll to position [2055, 0]
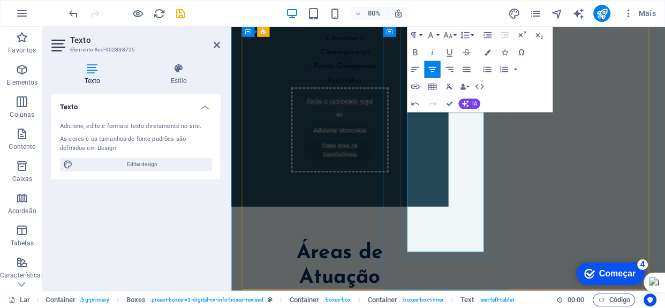
scroll to position [2286, 0]
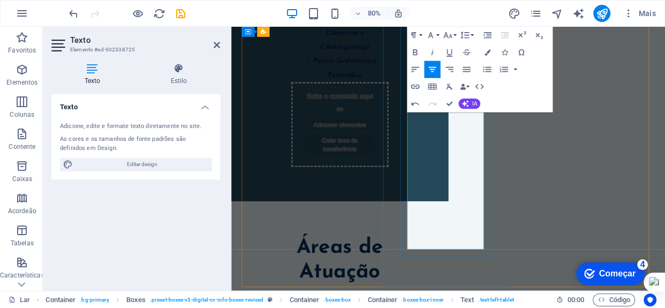
drag, startPoint x: 488, startPoint y: 222, endPoint x: 523, endPoint y: 296, distance: 81.7
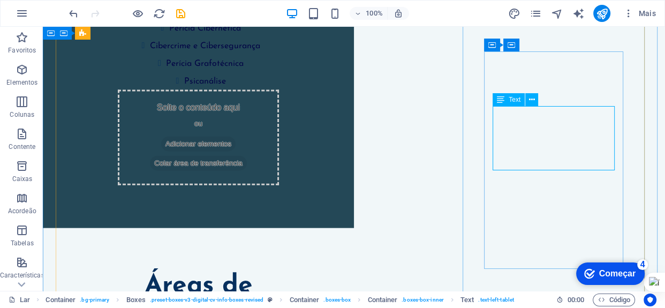
scroll to position [2007, 0]
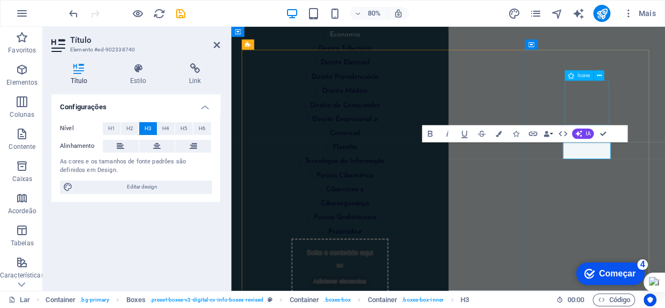
select select "xMidYMid"
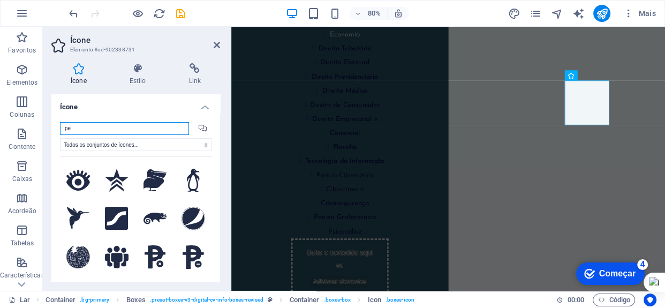
type input "p"
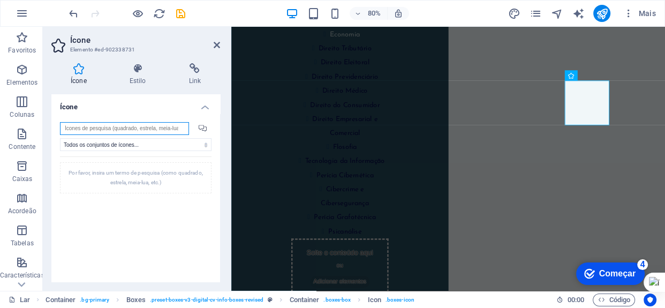
click at [129, 127] on input "search" at bounding box center [124, 128] width 129 height 13
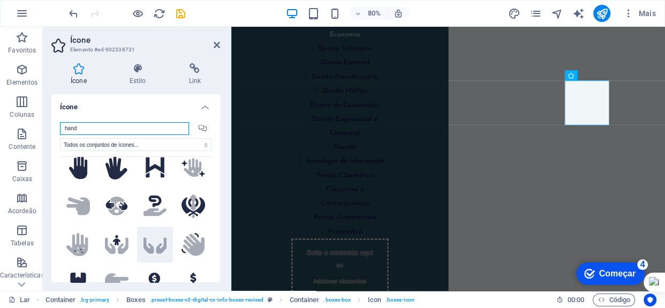
scroll to position [292, 0]
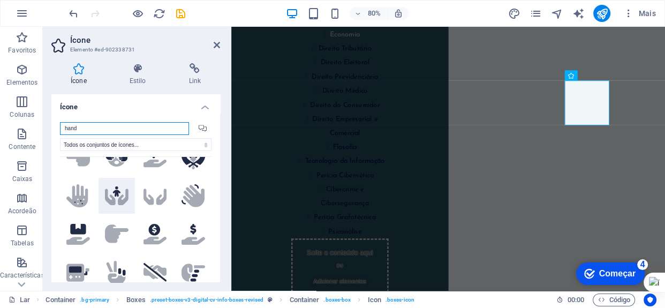
type input "hand"
click at [115, 186] on icon at bounding box center [117, 191] width 8 height 10
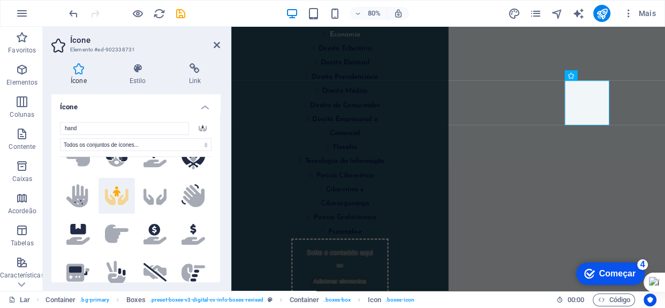
click at [115, 186] on icon at bounding box center [117, 191] width 8 height 10
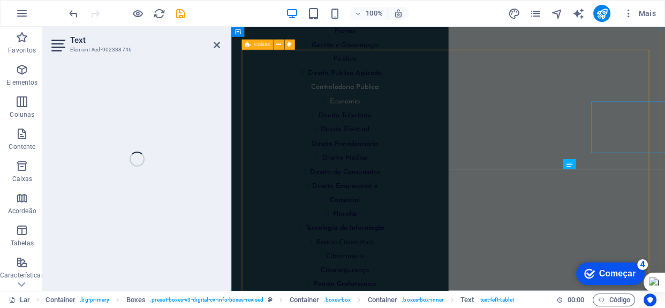
scroll to position [2091, 0]
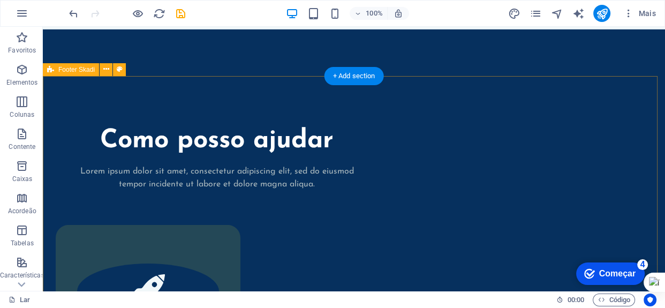
scroll to position [3123, 0]
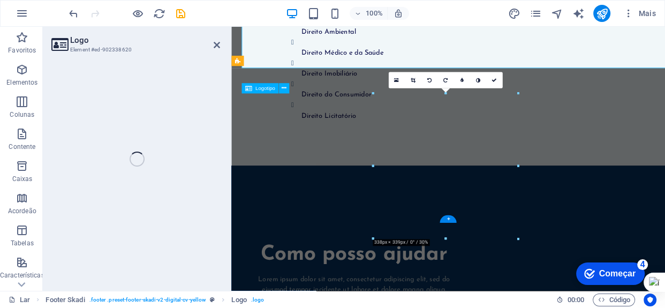
scroll to position [3336, 0]
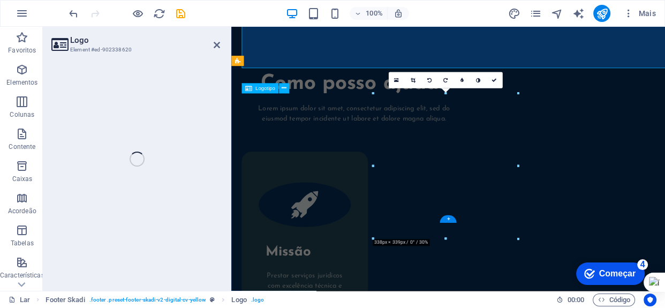
select select "px"
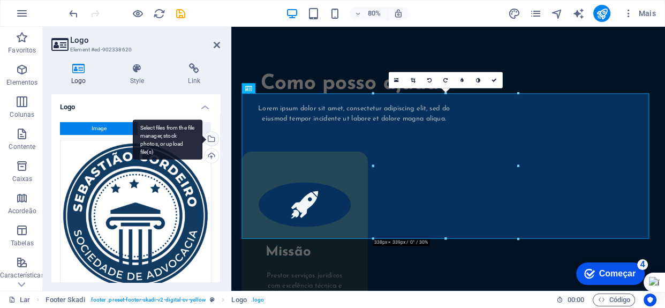
click at [209, 137] on div "Select files from the file manager, stock photos, or upload file(s)" at bounding box center [211, 140] width 16 height 16
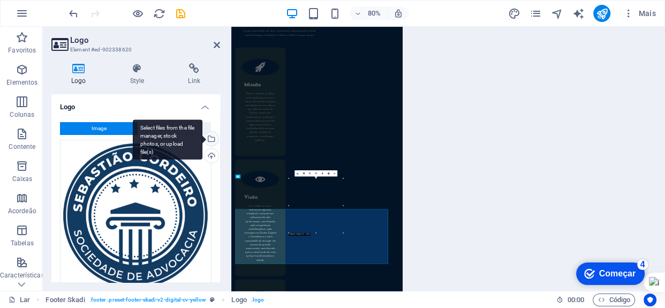
scroll to position [2812, 0]
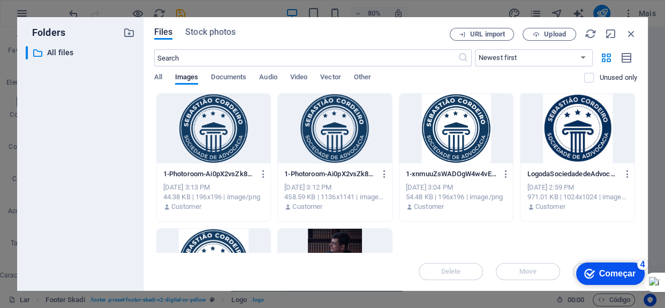
click at [458, 125] on div at bounding box center [457, 129] width 114 height 70
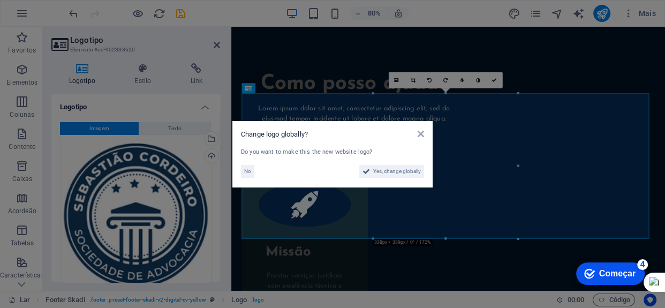
click at [541, 84] on aside "Change logo globally? Do you want to make this the new website logo? No Yes, ch…" at bounding box center [332, 154] width 665 height 308
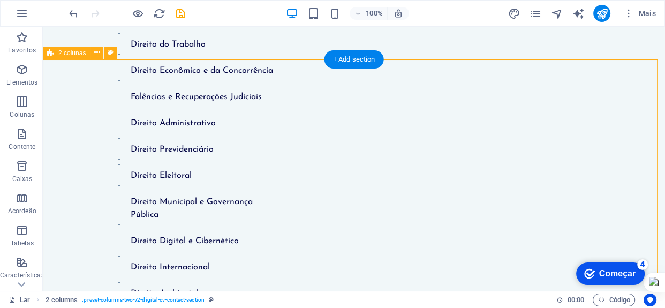
scroll to position [2745, 0]
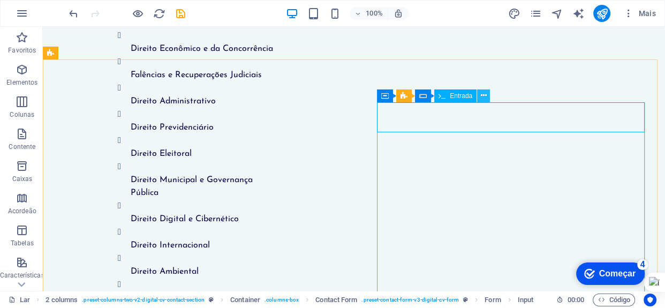
click at [484, 98] on icon at bounding box center [484, 95] width 6 height 11
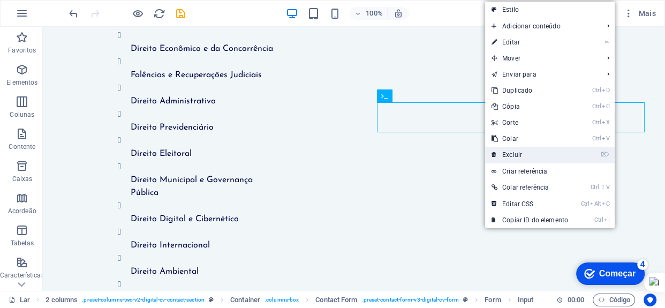
click at [519, 153] on font "Excluir" at bounding box center [513, 155] width 20 height 8
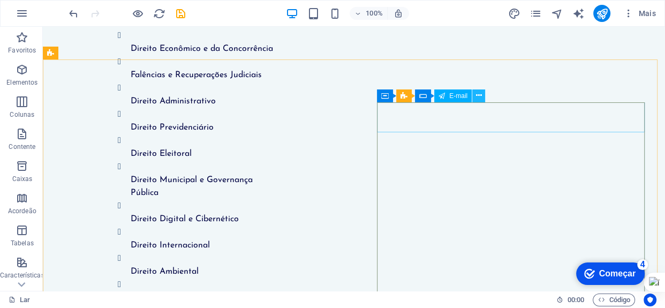
click at [481, 96] on icon at bounding box center [479, 95] width 6 height 11
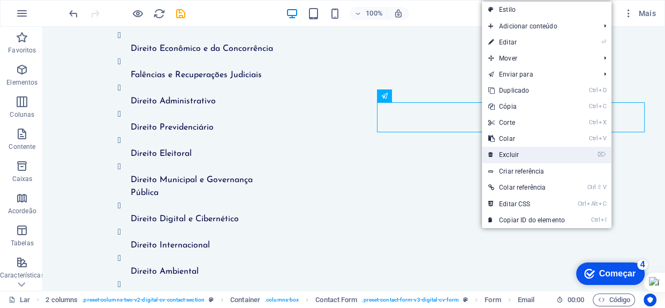
click at [514, 156] on font "Excluir" at bounding box center [509, 155] width 20 height 8
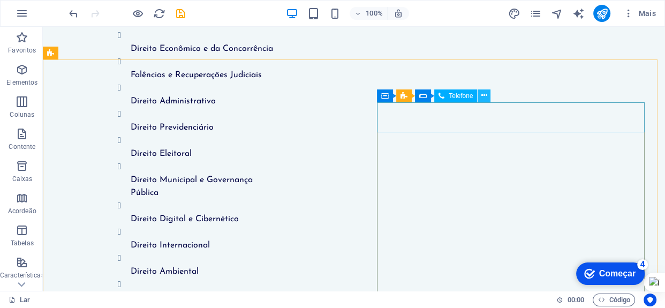
click at [487, 96] on button at bounding box center [484, 95] width 13 height 13
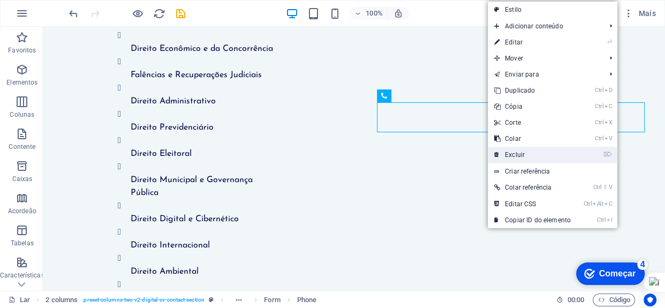
click at [513, 155] on font "Excluir" at bounding box center [515, 155] width 20 height 8
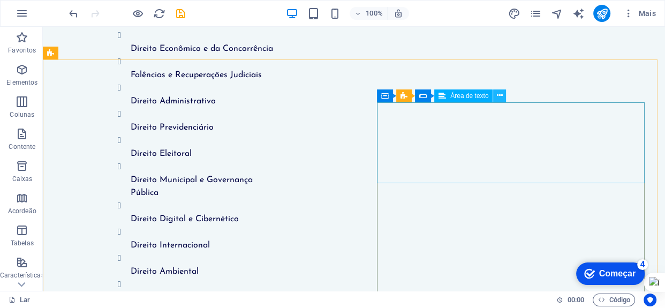
click at [502, 96] on icon at bounding box center [500, 95] width 6 height 11
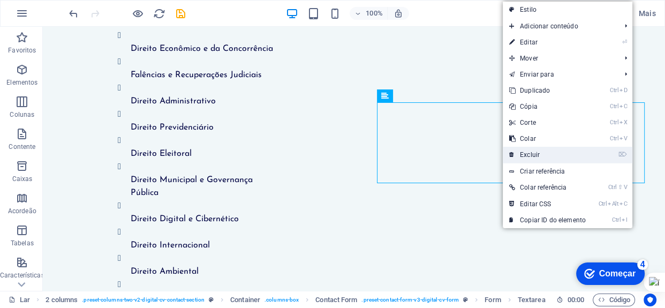
click at [529, 155] on font "Excluir" at bounding box center [530, 155] width 20 height 8
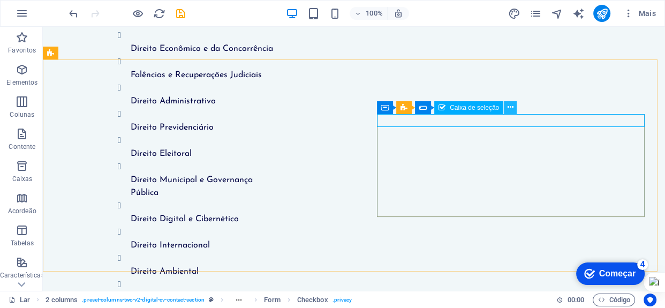
click at [513, 113] on icon at bounding box center [511, 107] width 6 height 11
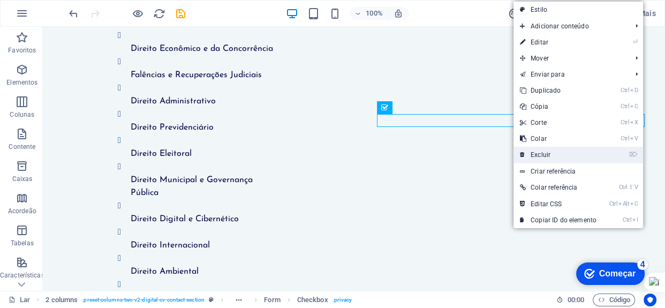
click at [536, 151] on font "Excluir" at bounding box center [541, 155] width 20 height 8
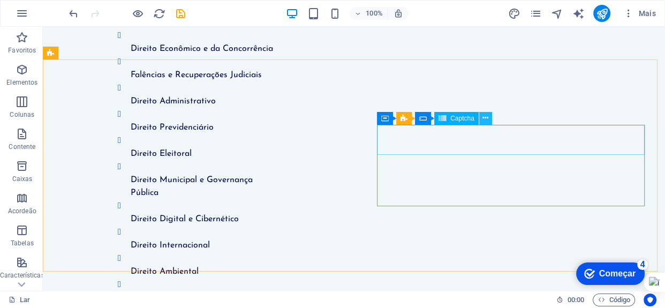
click at [488, 117] on icon at bounding box center [486, 118] width 6 height 11
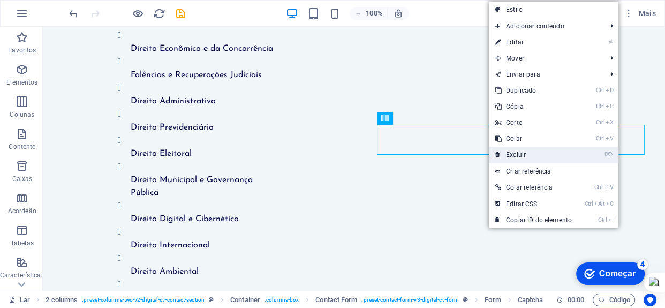
drag, startPoint x: 517, startPoint y: 152, endPoint x: 475, endPoint y: 125, distance: 49.6
click at [517, 152] on font "Excluir" at bounding box center [516, 155] width 20 height 8
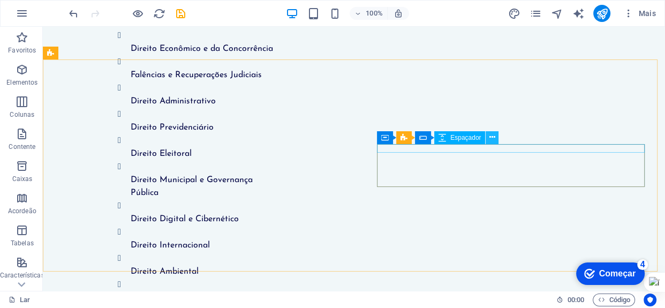
click at [493, 140] on icon at bounding box center [493, 137] width 6 height 11
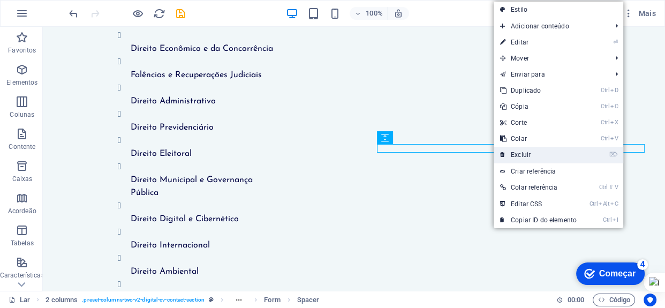
click at [520, 151] on font "Excluir" at bounding box center [521, 155] width 20 height 8
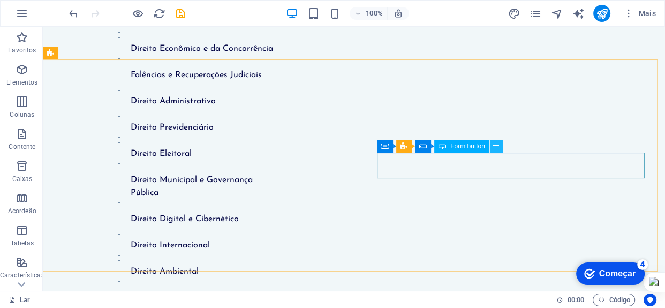
click at [498, 145] on icon at bounding box center [496, 145] width 6 height 11
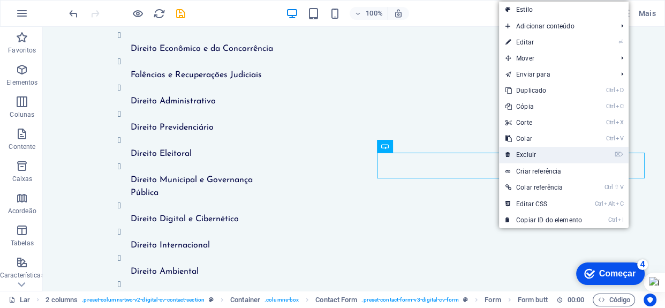
click at [530, 155] on font "Excluir" at bounding box center [527, 155] width 20 height 8
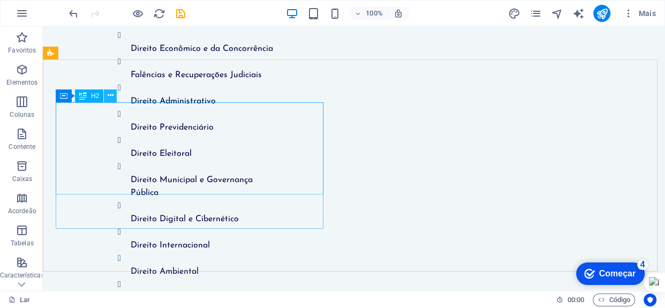
click at [111, 97] on icon at bounding box center [111, 95] width 6 height 11
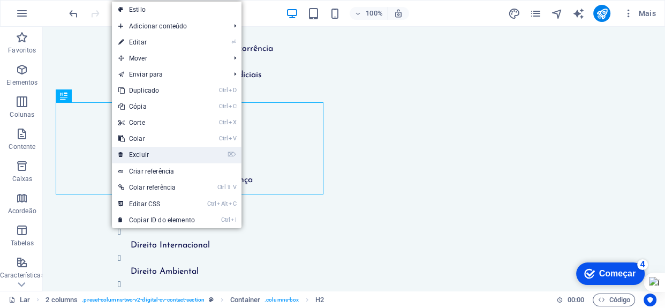
click at [142, 152] on font "Excluir" at bounding box center [139, 155] width 20 height 8
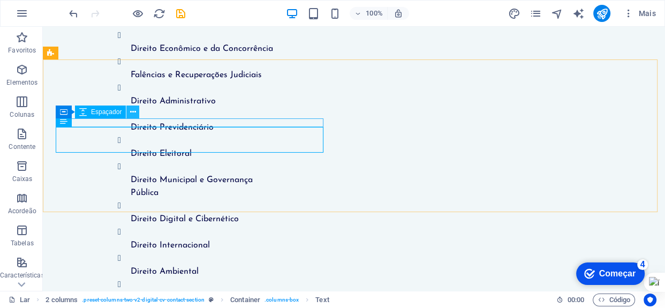
click at [132, 116] on icon at bounding box center [133, 112] width 6 height 11
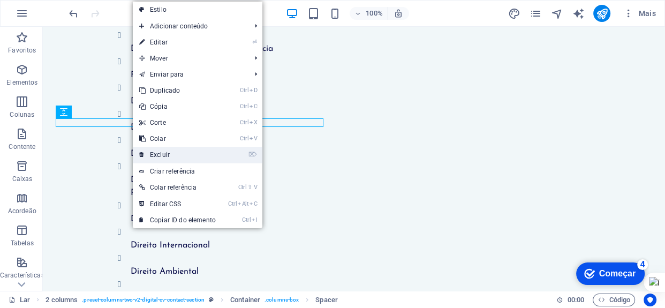
click at [155, 156] on font "Excluir" at bounding box center [160, 155] width 20 height 8
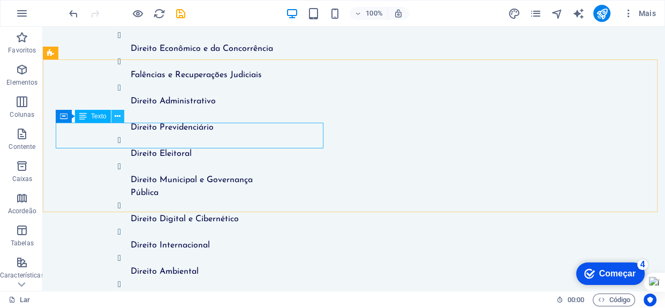
click at [117, 117] on icon at bounding box center [118, 116] width 6 height 11
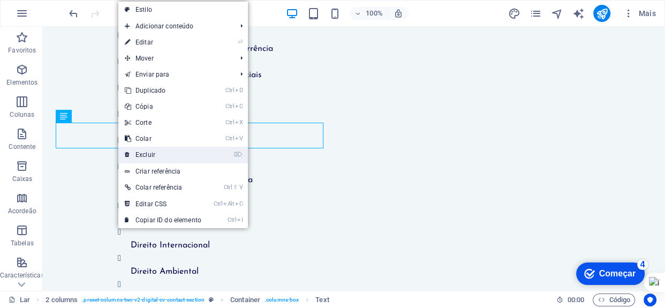
click at [133, 152] on link "⌦ Excluir" at bounding box center [162, 155] width 89 height 16
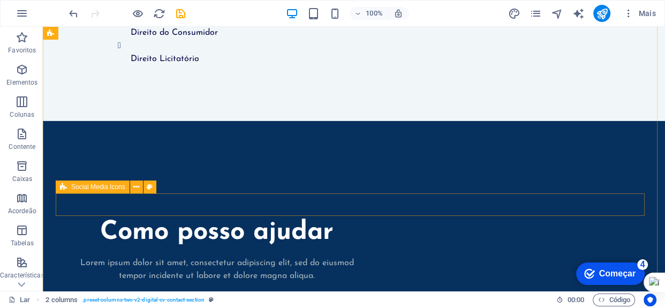
scroll to position [3084, 0]
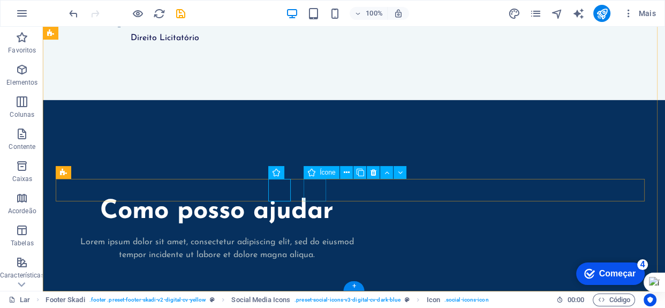
click at [375, 171] on icon at bounding box center [374, 172] width 6 height 11
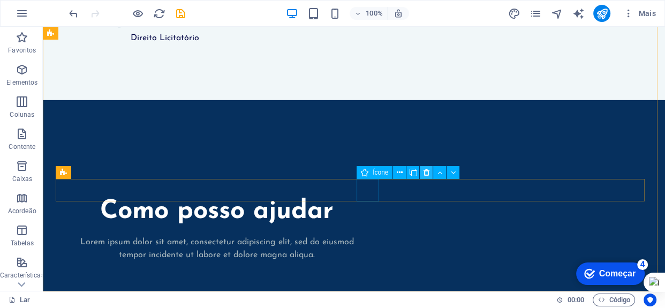
click at [426, 174] on icon at bounding box center [427, 172] width 6 height 11
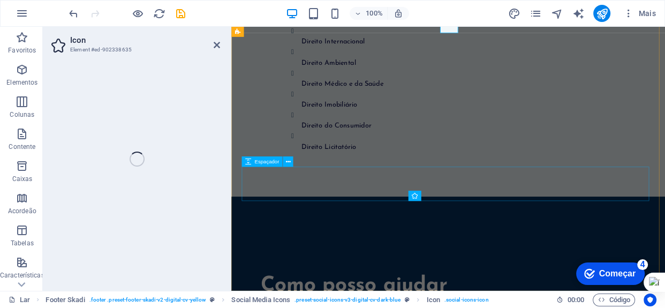
select select "xMidYMid"
select select "px"
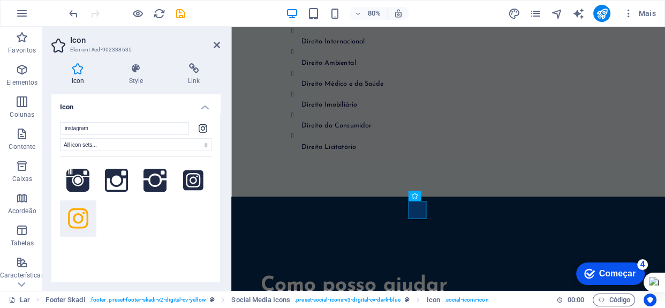
scroll to position [3251, 0]
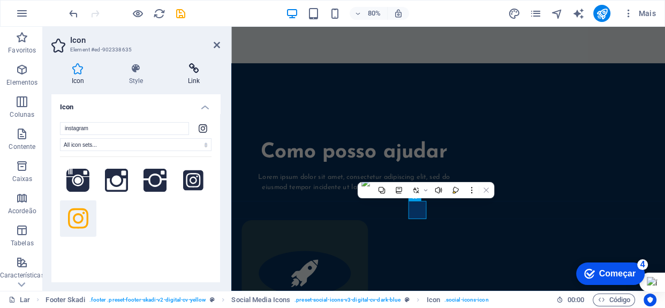
click at [198, 73] on icon at bounding box center [194, 68] width 53 height 11
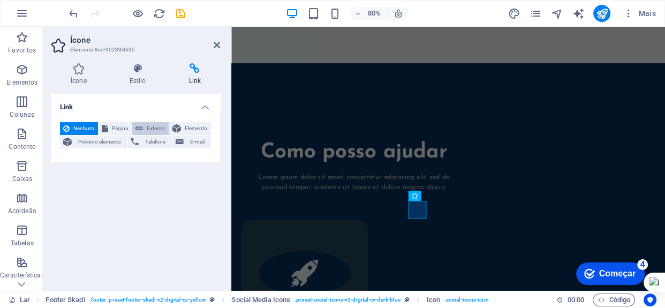
click at [154, 122] on span "Externo" at bounding box center [155, 128] width 19 height 13
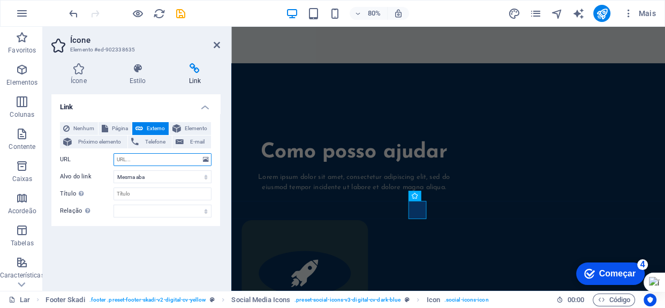
select select "blank"
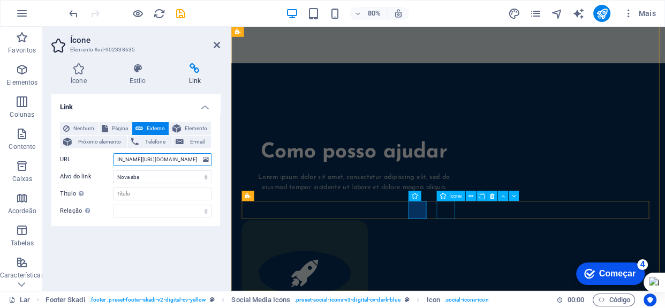
type input "www.instagram.com/sebastiaocordeiro.advogado"
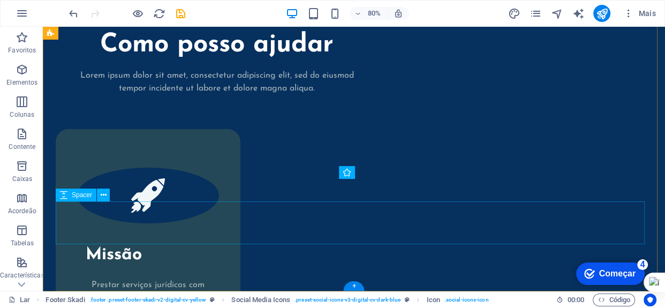
scroll to position [3084, 0]
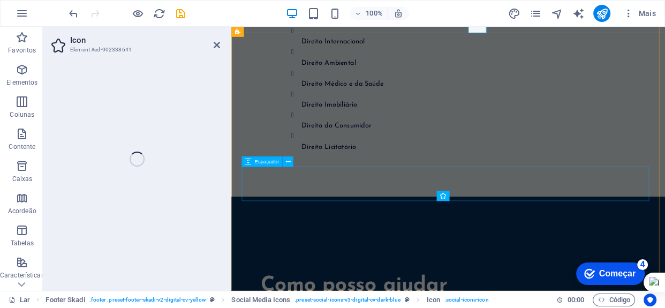
scroll to position [3251, 0]
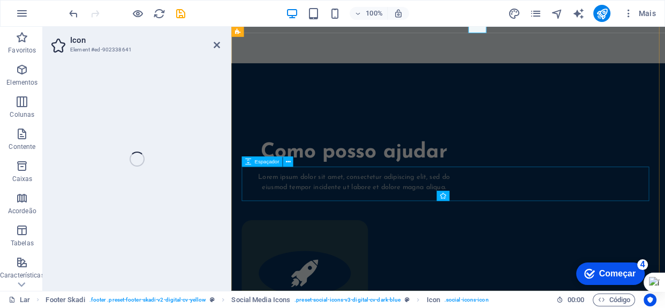
select select "xMidYMid"
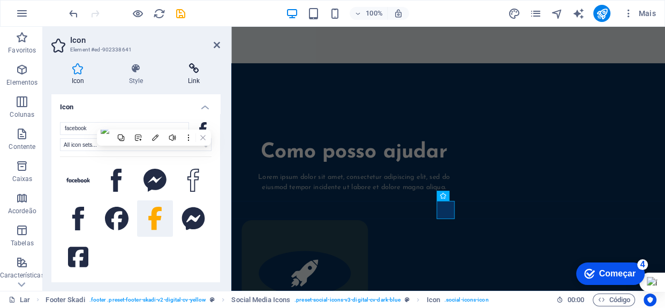
click at [198, 72] on icon at bounding box center [194, 68] width 53 height 11
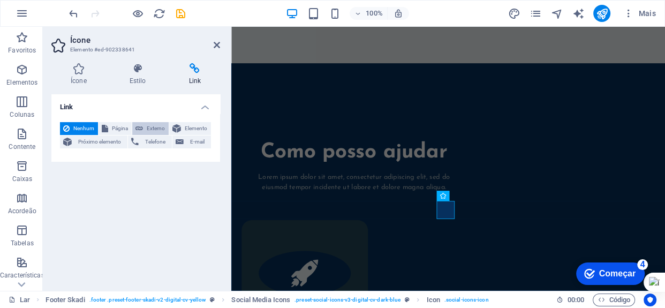
click at [145, 130] on button "Externo" at bounding box center [150, 128] width 36 height 13
select select "blank"
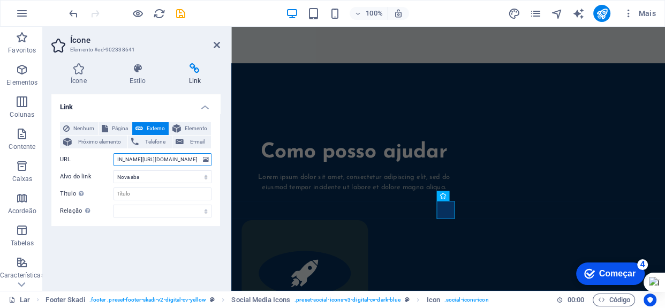
scroll to position [0, 36]
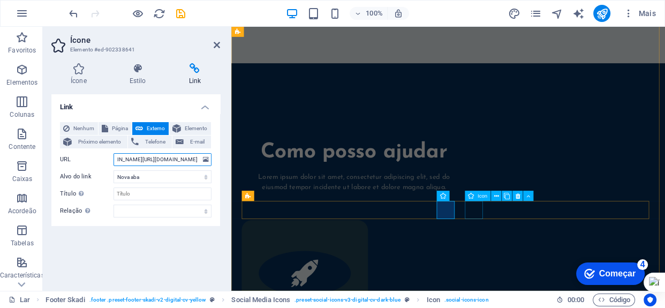
type input "www.facebook.com/sebastiaocordeiro.advogado"
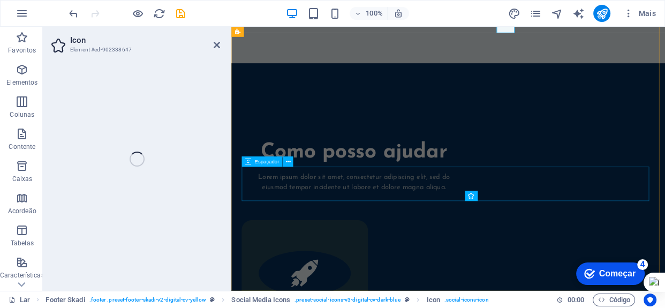
select select "xMidYMid"
select select "px"
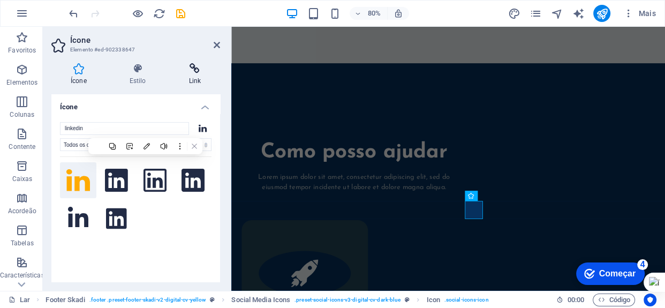
click at [193, 73] on icon at bounding box center [194, 68] width 51 height 11
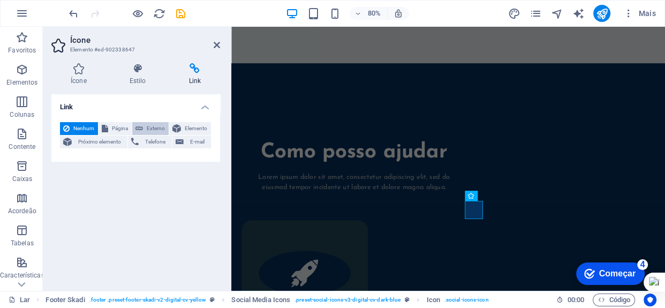
click at [149, 128] on font "Externo" at bounding box center [156, 128] width 18 height 6
select select "blank"
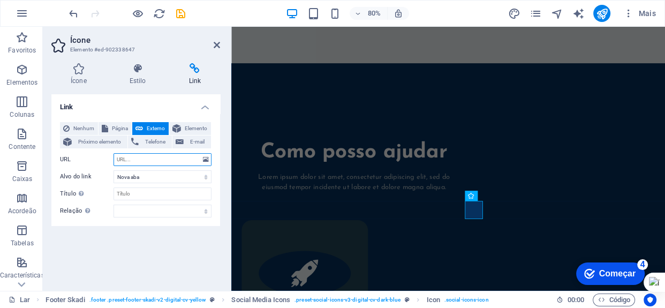
paste input "https://www.linkedin.com/in/dr-sebasti%C3%A3o-cordeiro-neto/"
type input "https://www.linkedin.com/in/dr-sebasti%C3%A3o-cordeiro-neto/"
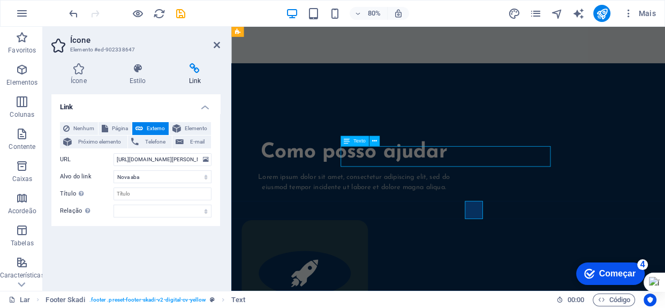
scroll to position [3084, 0]
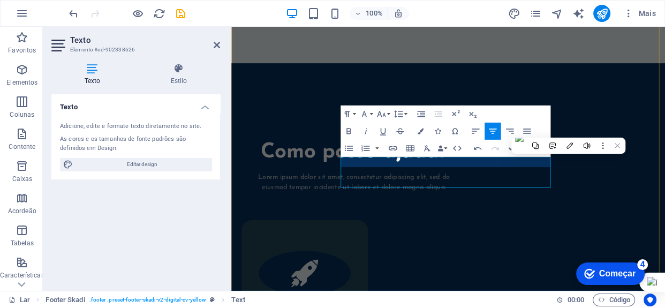
scroll to position [3237, 0]
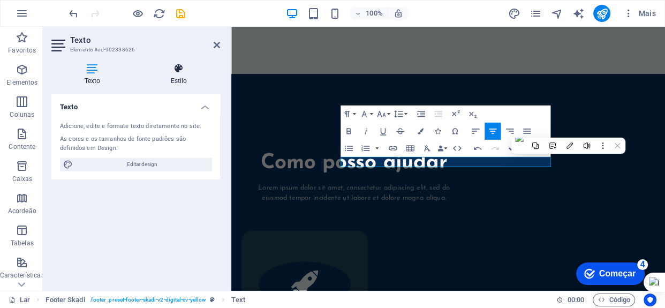
click at [175, 73] on icon at bounding box center [179, 68] width 83 height 11
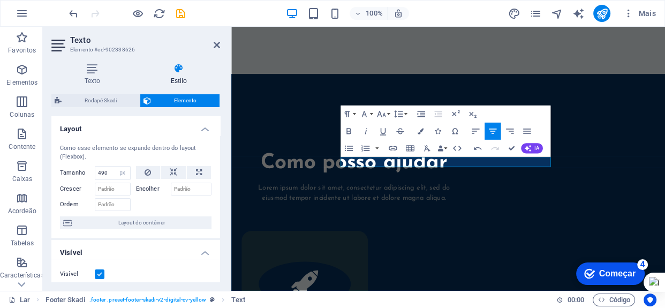
click at [177, 73] on icon at bounding box center [179, 68] width 83 height 11
click at [96, 68] on icon at bounding box center [92, 68] width 82 height 11
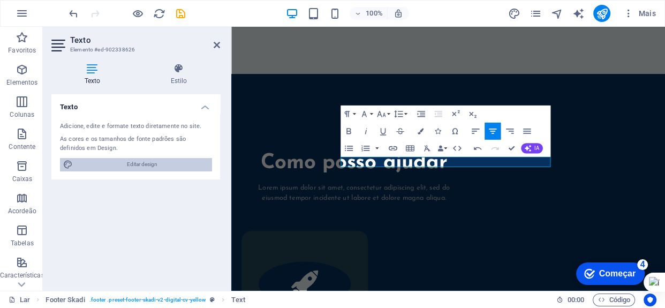
click at [128, 164] on font "Editar design" at bounding box center [142, 164] width 31 height 6
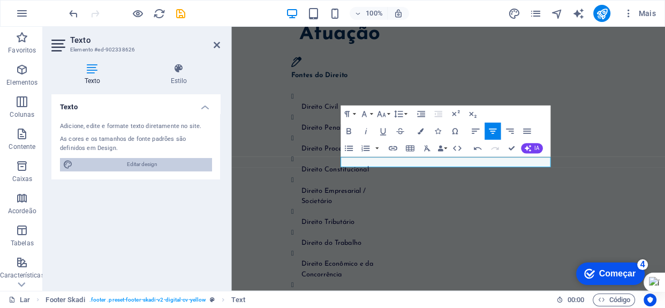
select select "px"
select select "400"
select select "px"
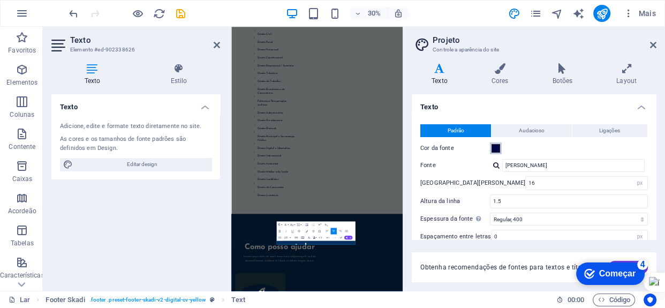
click at [496, 148] on span at bounding box center [496, 148] width 9 height 9
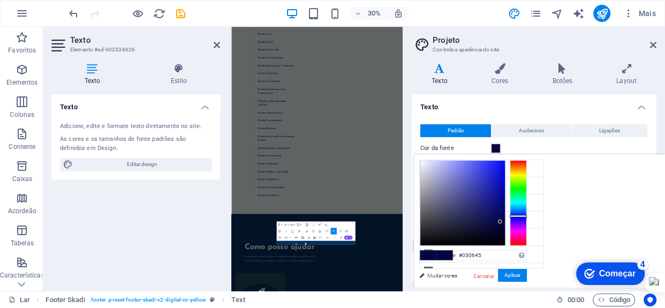
type input "#f6f6fd"
click at [422, 161] on div at bounding box center [463, 203] width 85 height 85
click at [506, 275] on font "Aplicar" at bounding box center [513, 275] width 16 height 6
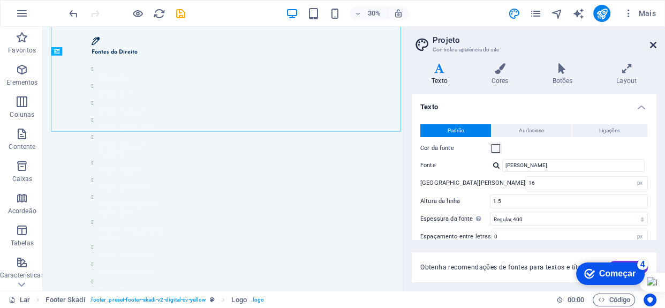
scroll to position [3123, 0]
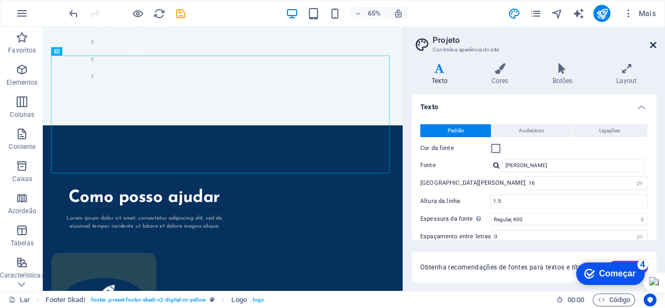
click at [653, 43] on icon at bounding box center [653, 45] width 6 height 9
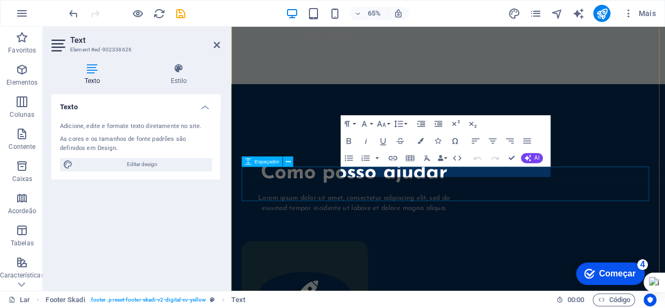
scroll to position [3237, 0]
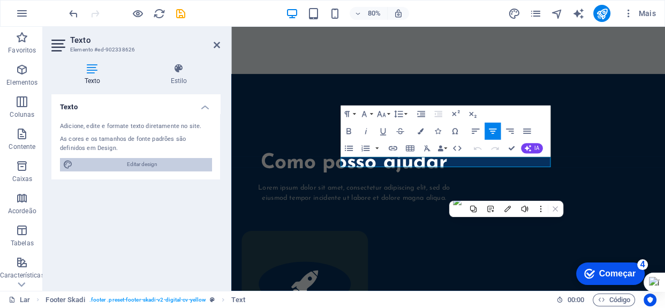
click at [148, 165] on font "Editar design" at bounding box center [142, 164] width 31 height 6
select select "px"
select select "400"
select select "px"
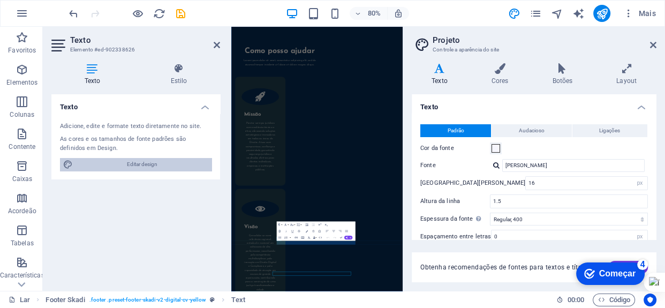
scroll to position [2584, 0]
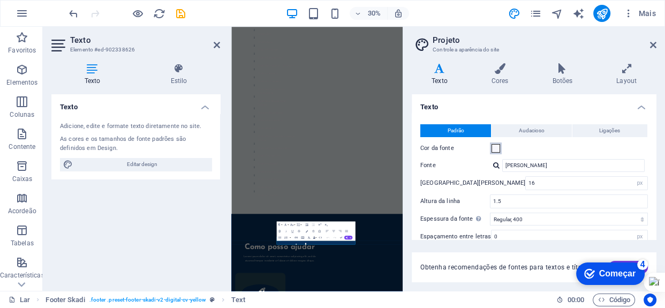
click at [499, 148] on span at bounding box center [496, 148] width 9 height 9
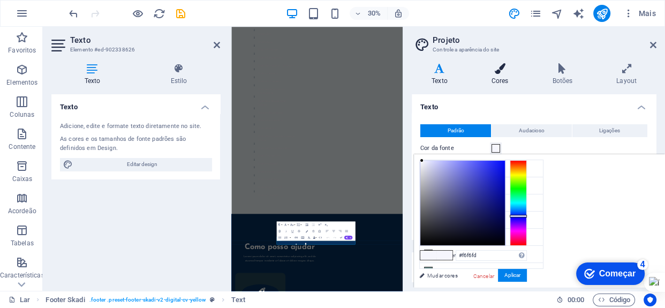
click at [503, 70] on icon at bounding box center [500, 68] width 57 height 11
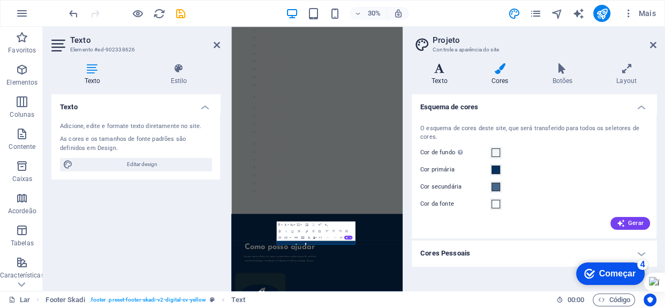
click at [444, 76] on h4 "Texto" at bounding box center [442, 74] width 60 height 23
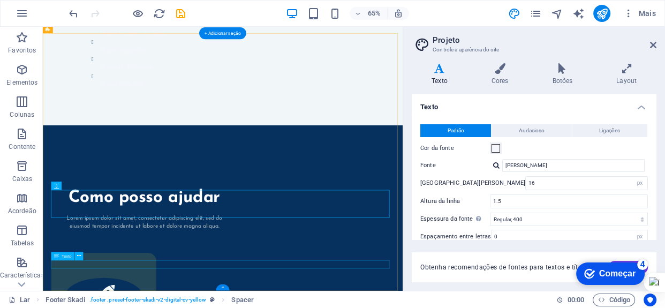
click at [653, 46] on icon at bounding box center [653, 45] width 6 height 9
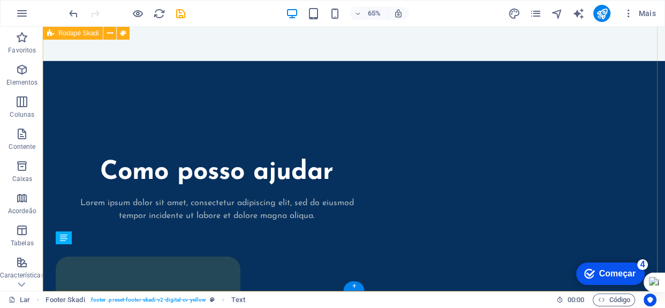
scroll to position [3071, 0]
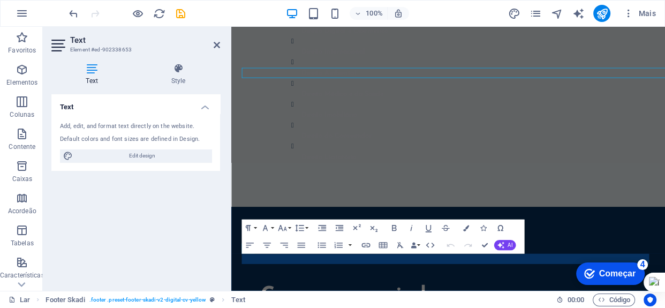
scroll to position [3237, 0]
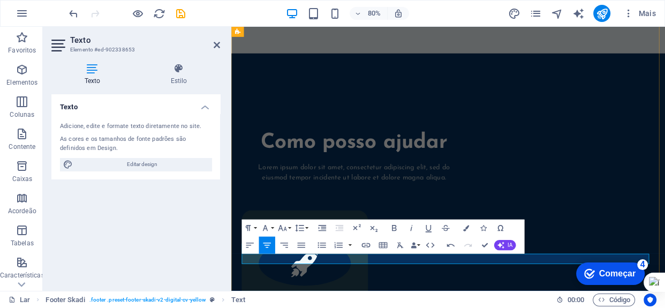
scroll to position [3237, 0]
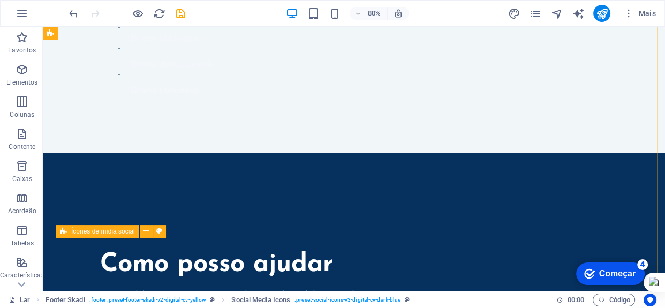
scroll to position [3071, 0]
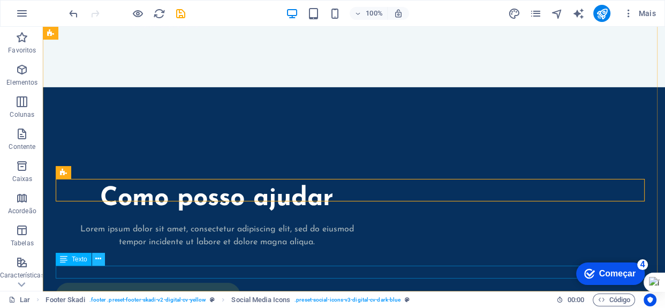
click at [96, 260] on icon at bounding box center [98, 258] width 6 height 11
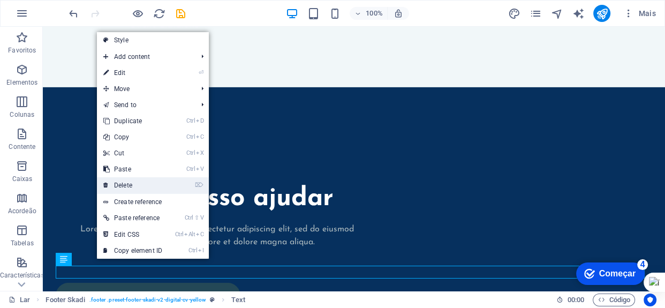
click at [134, 185] on link "⌦ Delete" at bounding box center [133, 185] width 72 height 16
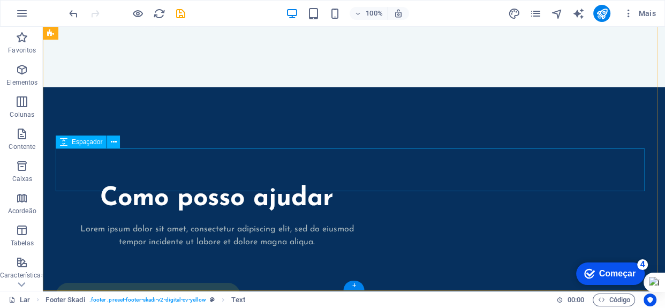
scroll to position [3059, 0]
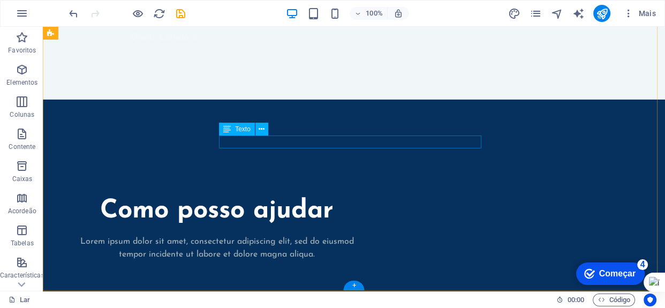
click at [234, 129] on div "Texto" at bounding box center [237, 129] width 36 height 13
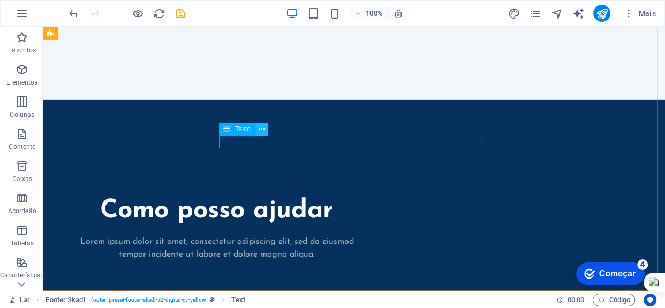
click at [261, 131] on icon at bounding box center [262, 129] width 6 height 11
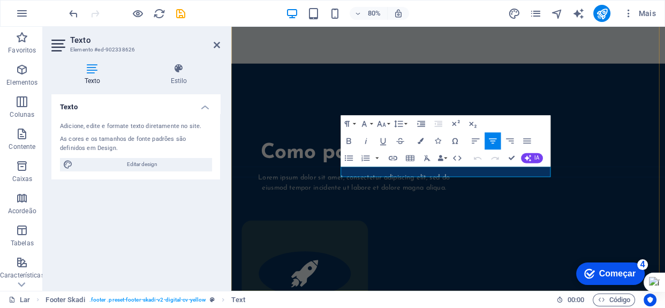
drag, startPoint x: 568, startPoint y: 207, endPoint x: 414, endPoint y: 208, distance: 153.8
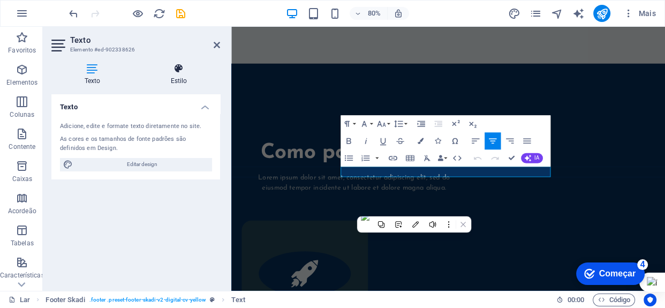
click at [176, 78] on font "Estilo" at bounding box center [179, 81] width 17 height 8
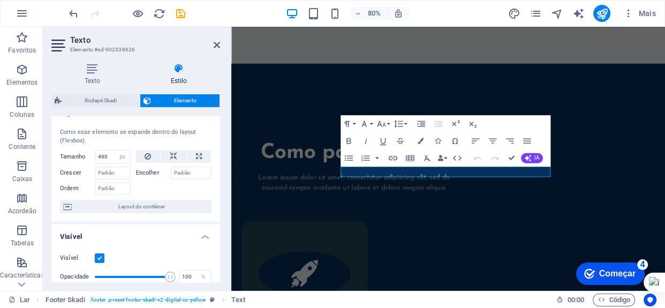
scroll to position [3, 0]
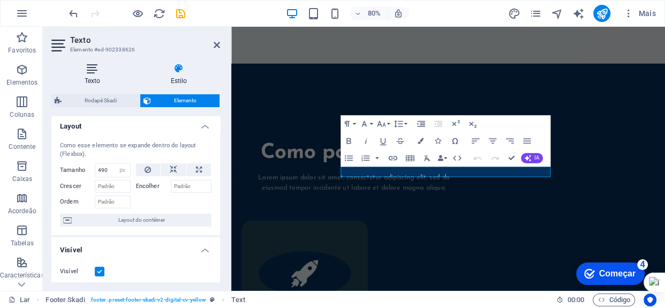
click at [90, 73] on icon at bounding box center [92, 68] width 82 height 11
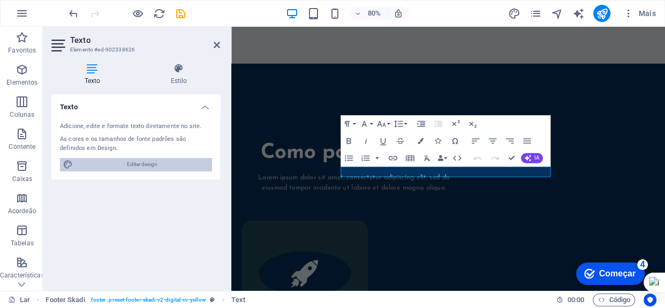
click at [133, 168] on span "Editar design" at bounding box center [142, 164] width 132 height 13
select select "px"
select select "400"
select select "px"
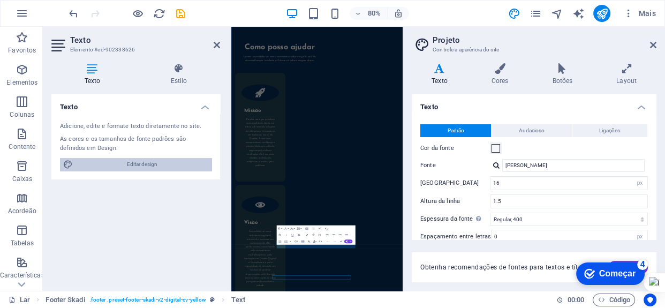
scroll to position [2572, 0]
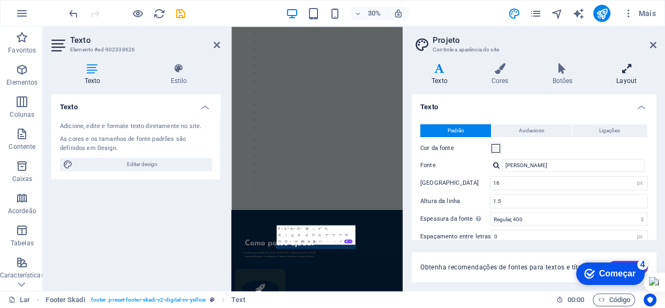
click at [628, 78] on font "Layout" at bounding box center [627, 81] width 20 height 8
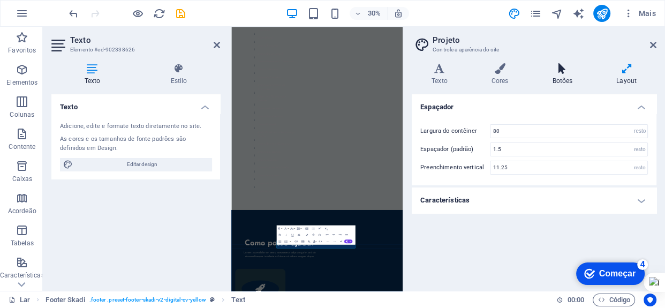
click at [567, 77] on font "Botões" at bounding box center [562, 81] width 20 height 8
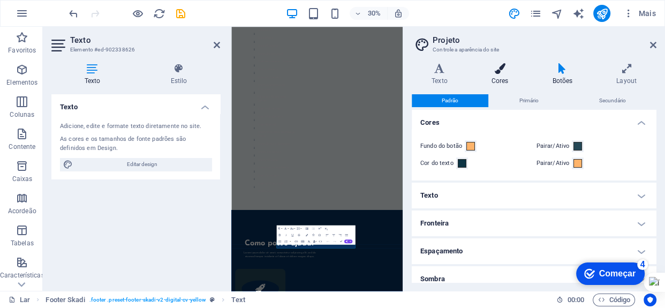
click at [508, 79] on font "Cores" at bounding box center [500, 81] width 17 height 8
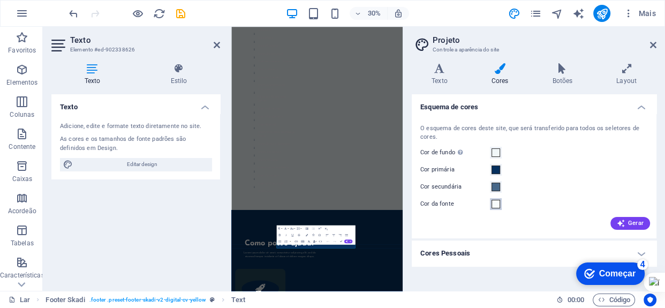
click at [497, 203] on span at bounding box center [496, 204] width 9 height 9
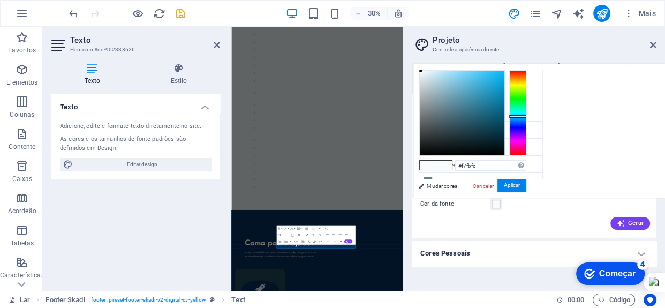
click at [497, 203] on span at bounding box center [496, 204] width 9 height 9
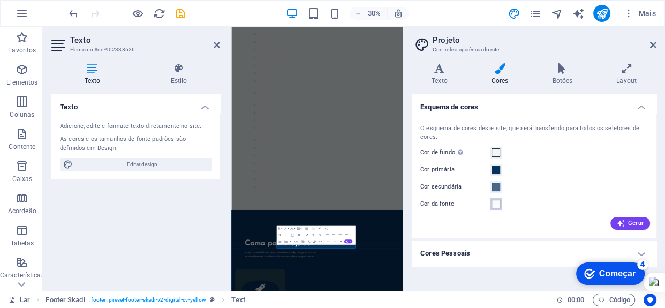
click at [497, 203] on span at bounding box center [496, 204] width 9 height 9
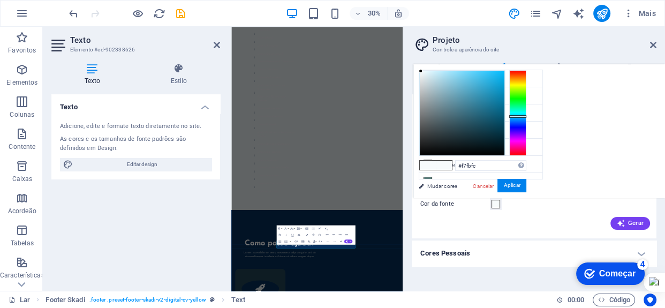
click at [497, 203] on span at bounding box center [496, 204] width 9 height 9
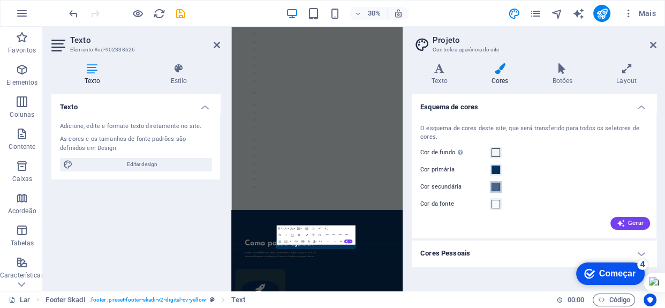
click at [495, 187] on span at bounding box center [496, 187] width 9 height 9
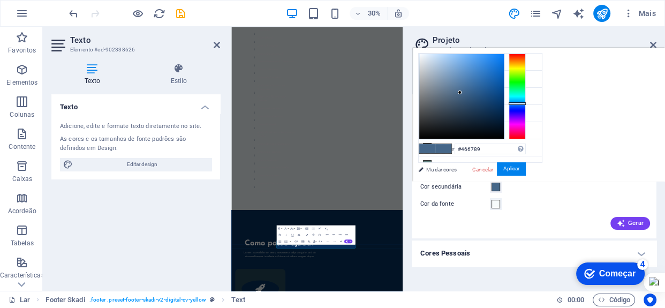
type input "#fafcfd"
click at [420, 54] on div at bounding box center [462, 96] width 85 height 85
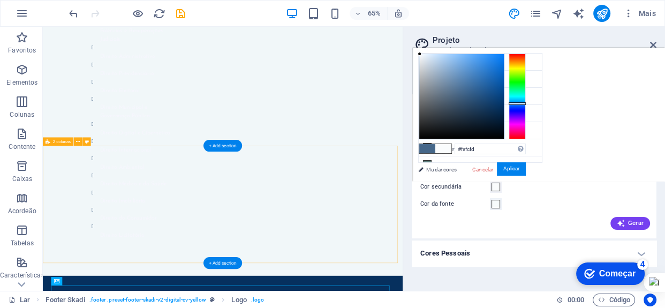
scroll to position [2964, 0]
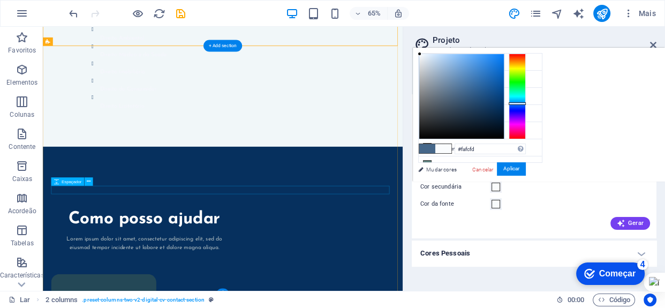
scroll to position [3110, 0]
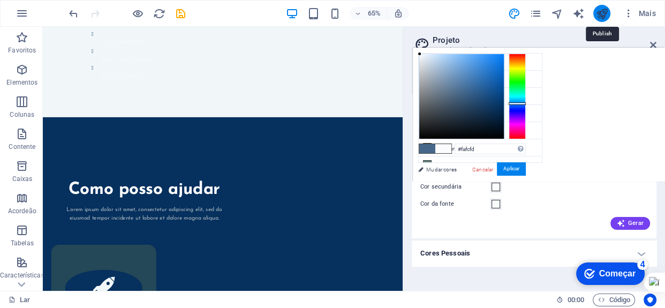
click at [604, 13] on icon "publicar" at bounding box center [602, 14] width 12 height 12
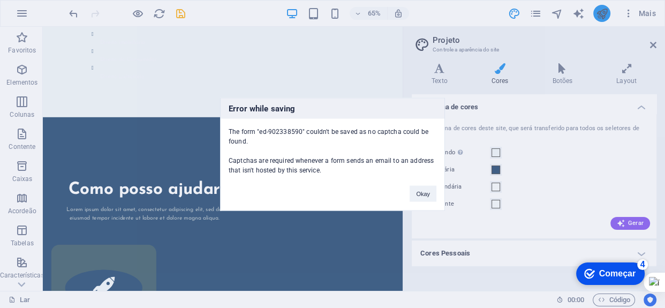
scroll to position [2995, 0]
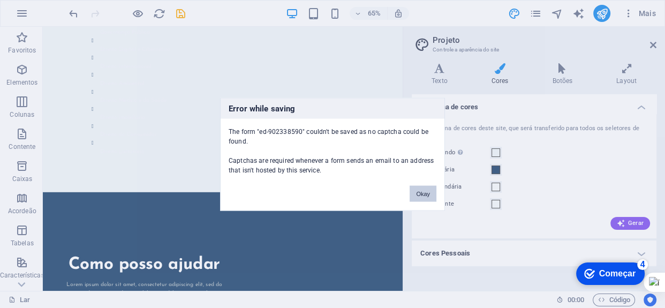
click at [426, 192] on button "Okay" at bounding box center [423, 193] width 27 height 16
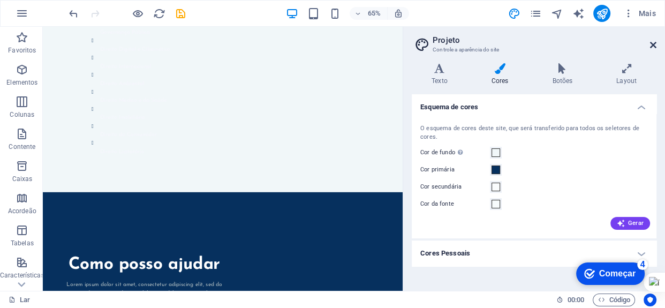
click at [654, 43] on icon at bounding box center [653, 45] width 6 height 9
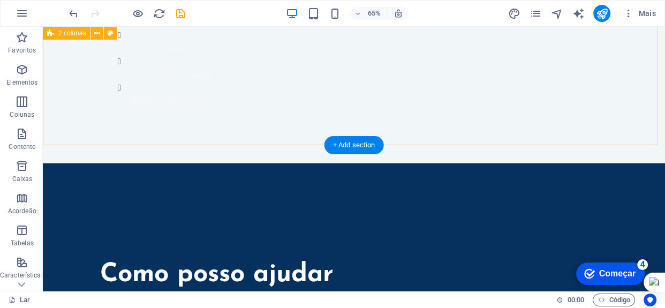
scroll to position [2821, 0]
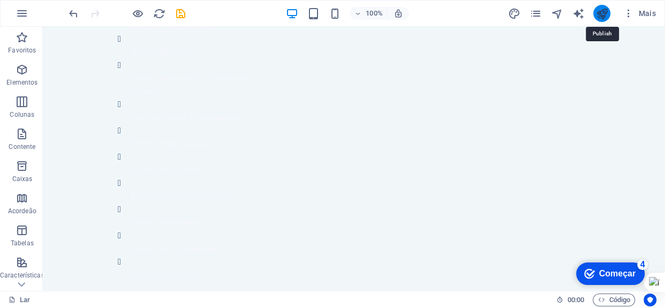
click at [601, 13] on icon "publicar" at bounding box center [602, 14] width 12 height 12
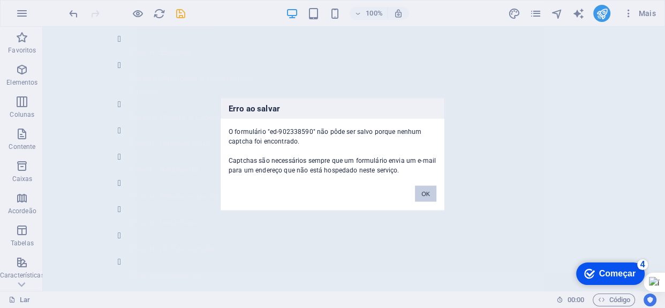
drag, startPoint x: 427, startPoint y: 192, endPoint x: 388, endPoint y: 166, distance: 47.0
click at [427, 192] on font "OK" at bounding box center [426, 193] width 9 height 6
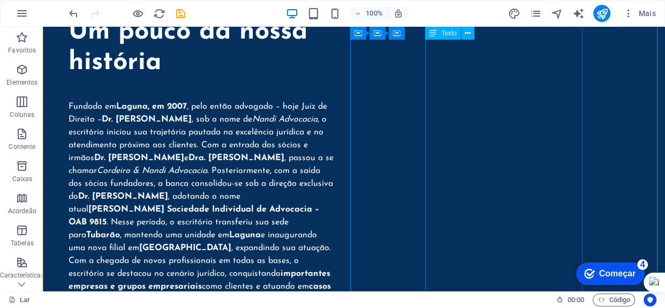
scroll to position [1116, 0]
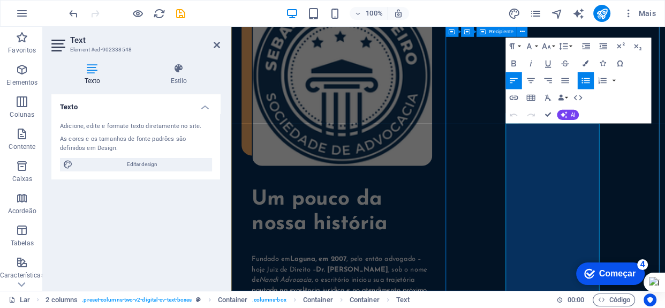
scroll to position [1149, 0]
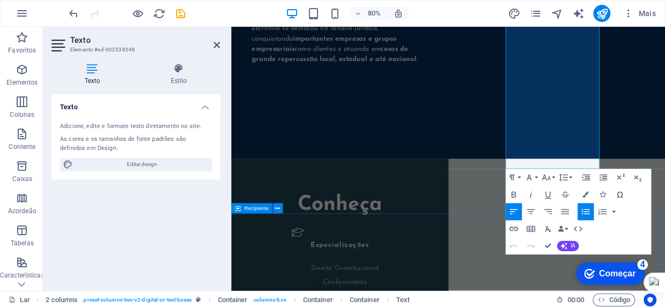
scroll to position [1690, 0]
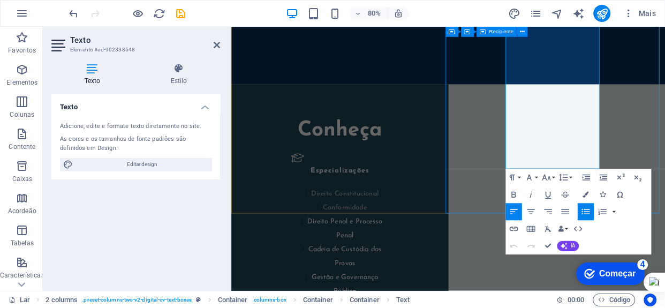
drag, startPoint x: 583, startPoint y: 167, endPoint x: 832, endPoint y: 223, distance: 254.3
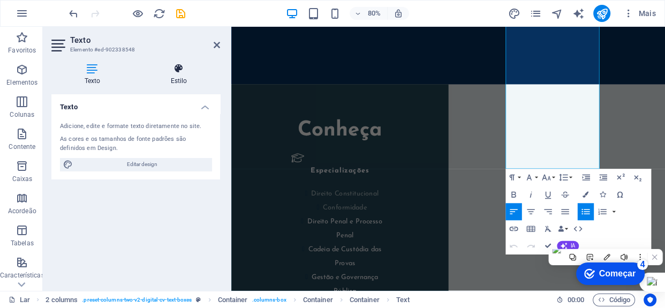
click at [173, 74] on h4 "Estilo" at bounding box center [179, 74] width 83 height 23
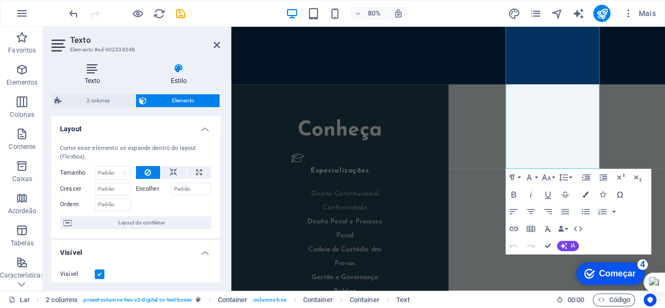
click at [90, 70] on icon at bounding box center [92, 68] width 82 height 11
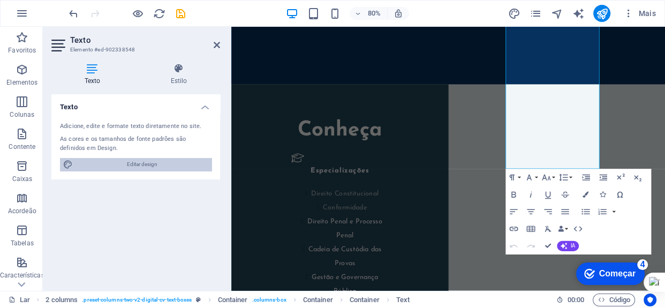
click at [139, 161] on font "Editar design" at bounding box center [142, 164] width 31 height 6
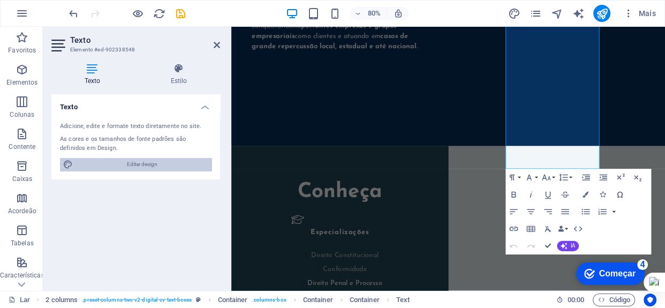
select select "px"
select select "400"
select select "px"
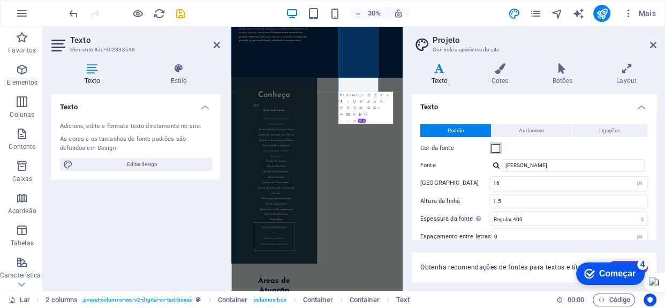
click at [496, 148] on span at bounding box center [496, 148] width 9 height 9
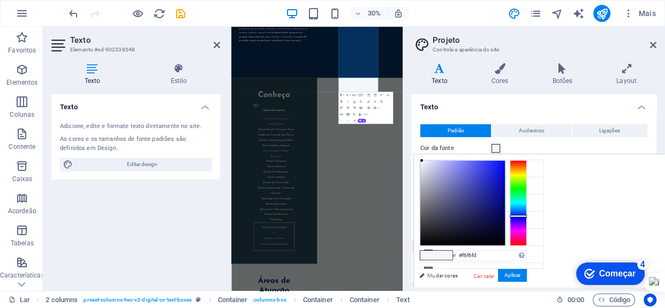
type input "#03053d"
click at [501, 225] on div at bounding box center [463, 203] width 85 height 85
click at [515, 275] on font "Aplicar" at bounding box center [513, 275] width 16 height 6
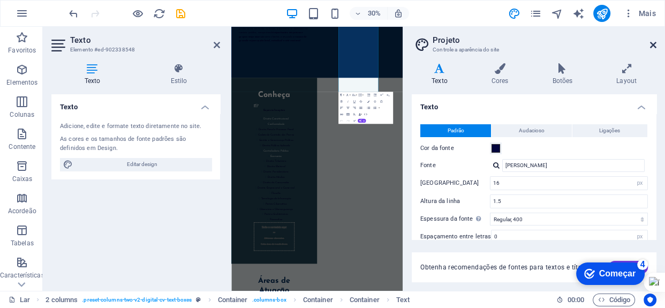
click at [650, 43] on icon at bounding box center [653, 45] width 6 height 9
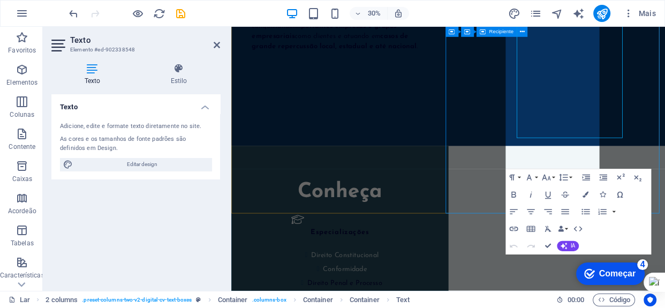
scroll to position [1690, 0]
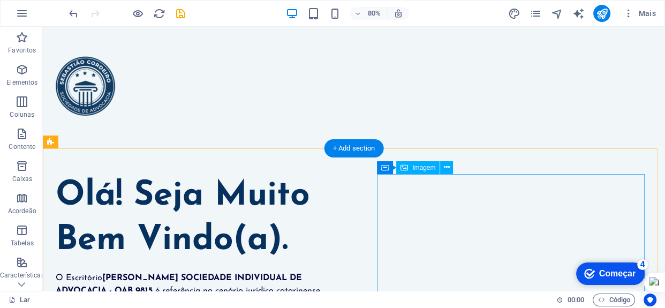
scroll to position [0, 0]
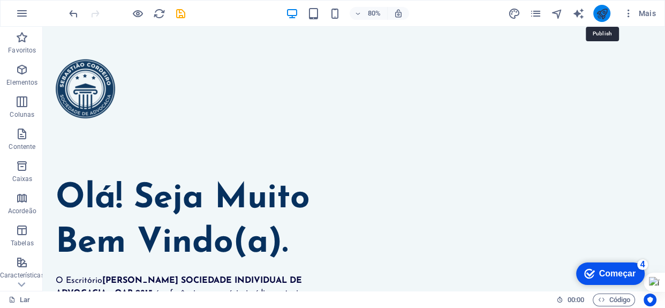
click at [602, 14] on icon "publicar" at bounding box center [602, 14] width 12 height 12
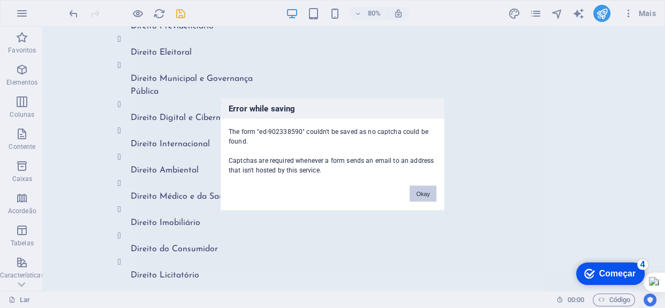
click at [429, 191] on button "Okay" at bounding box center [423, 193] width 27 height 16
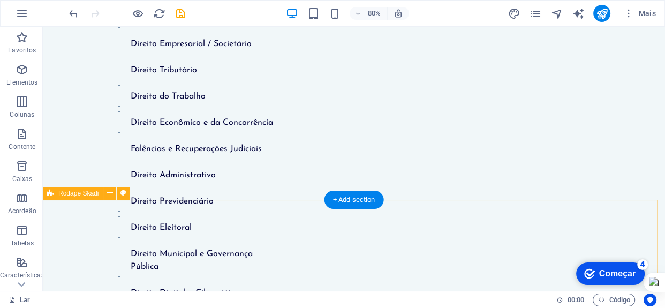
scroll to position [2766, 0]
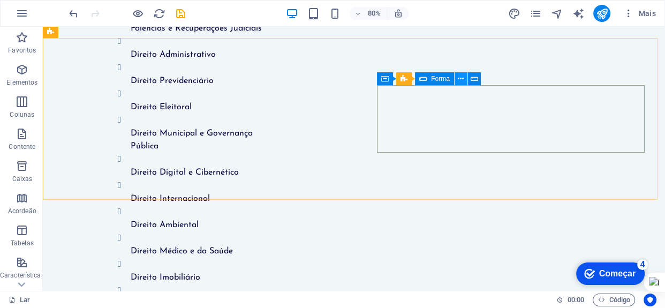
click at [461, 81] on icon at bounding box center [461, 78] width 6 height 11
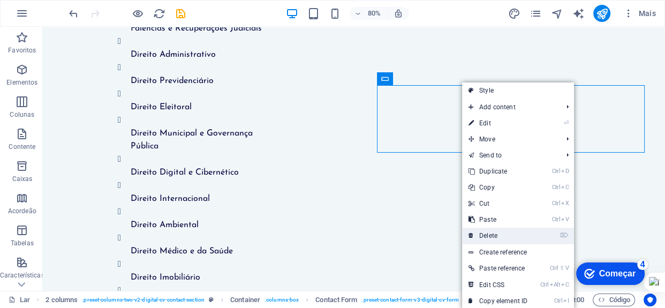
click at [485, 235] on link "⌦ Delete" at bounding box center [498, 236] width 72 height 16
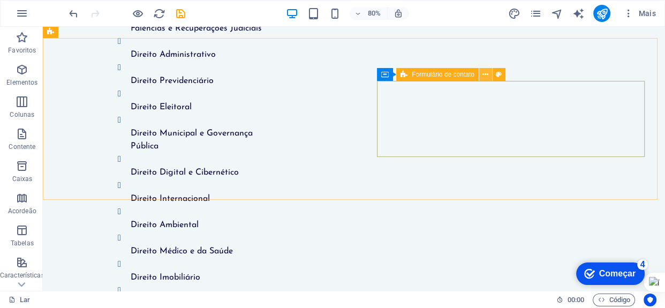
click at [487, 79] on icon at bounding box center [486, 74] width 6 height 11
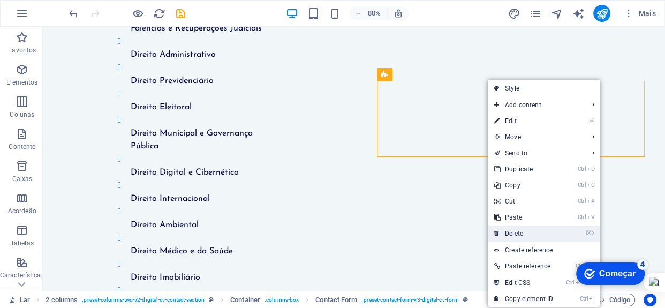
drag, startPoint x: 466, startPoint y: 207, endPoint x: 508, endPoint y: 235, distance: 50.8
click at [508, 235] on link "⌦ Delete" at bounding box center [524, 234] width 72 height 16
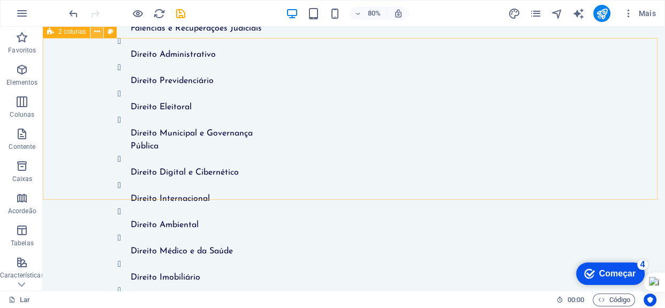
click at [102, 32] on button at bounding box center [97, 31] width 13 height 13
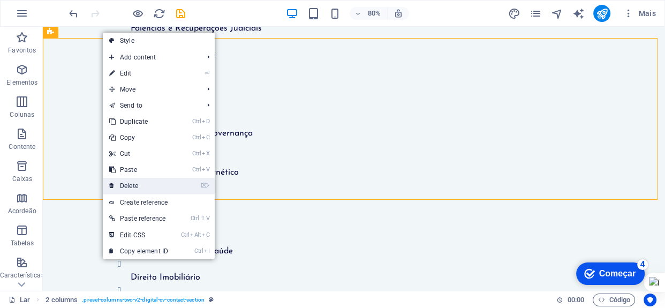
click at [147, 187] on link "⌦ Delete" at bounding box center [139, 186] width 72 height 16
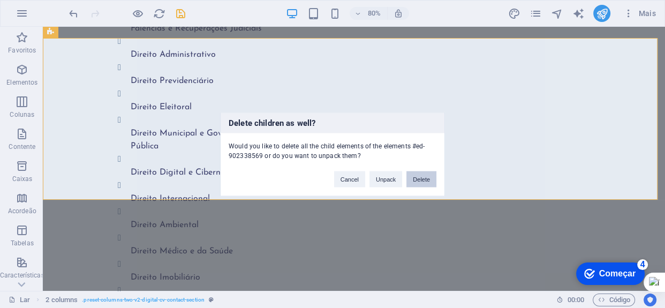
click at [417, 178] on button "Delete" at bounding box center [422, 179] width 30 height 16
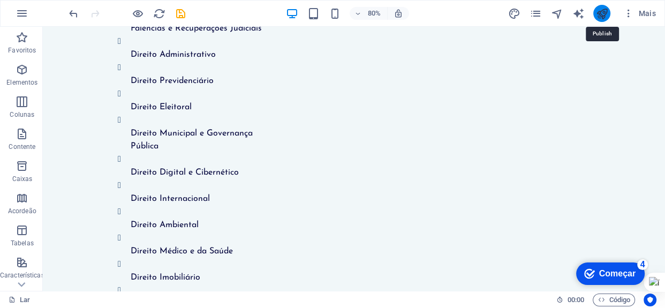
click at [600, 12] on icon "publicar" at bounding box center [602, 14] width 12 height 12
click at [602, 13] on icon "publicar" at bounding box center [602, 14] width 12 height 12
